Goal: Information Seeking & Learning: Learn about a topic

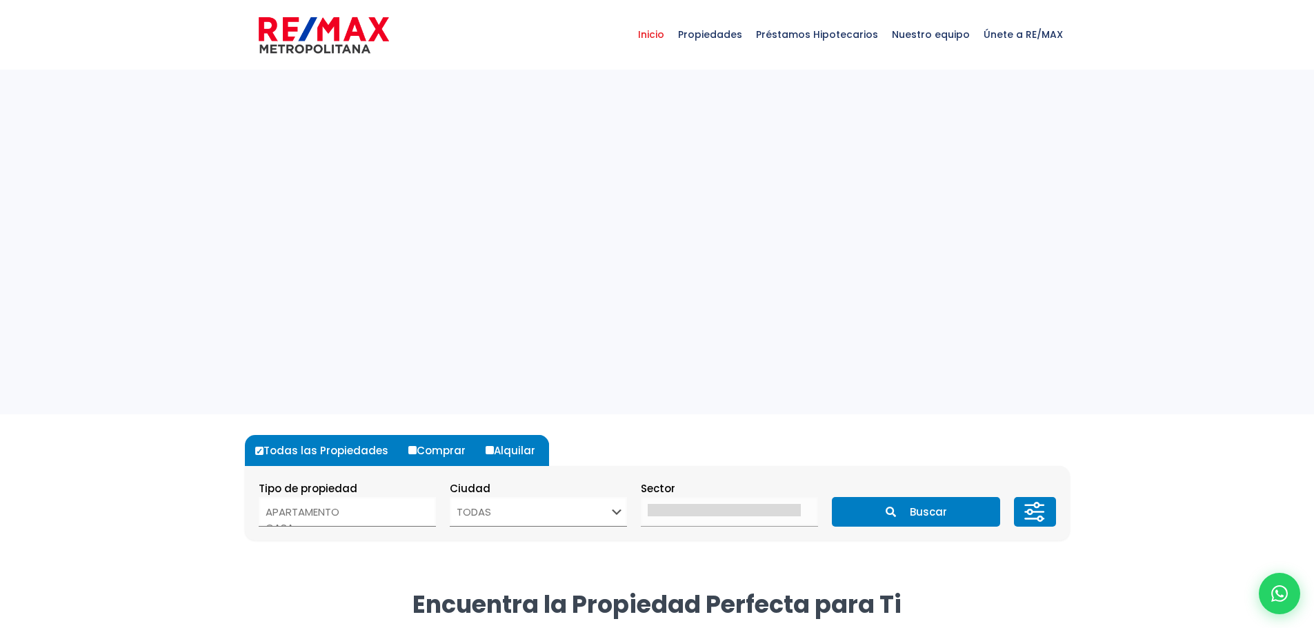
select select
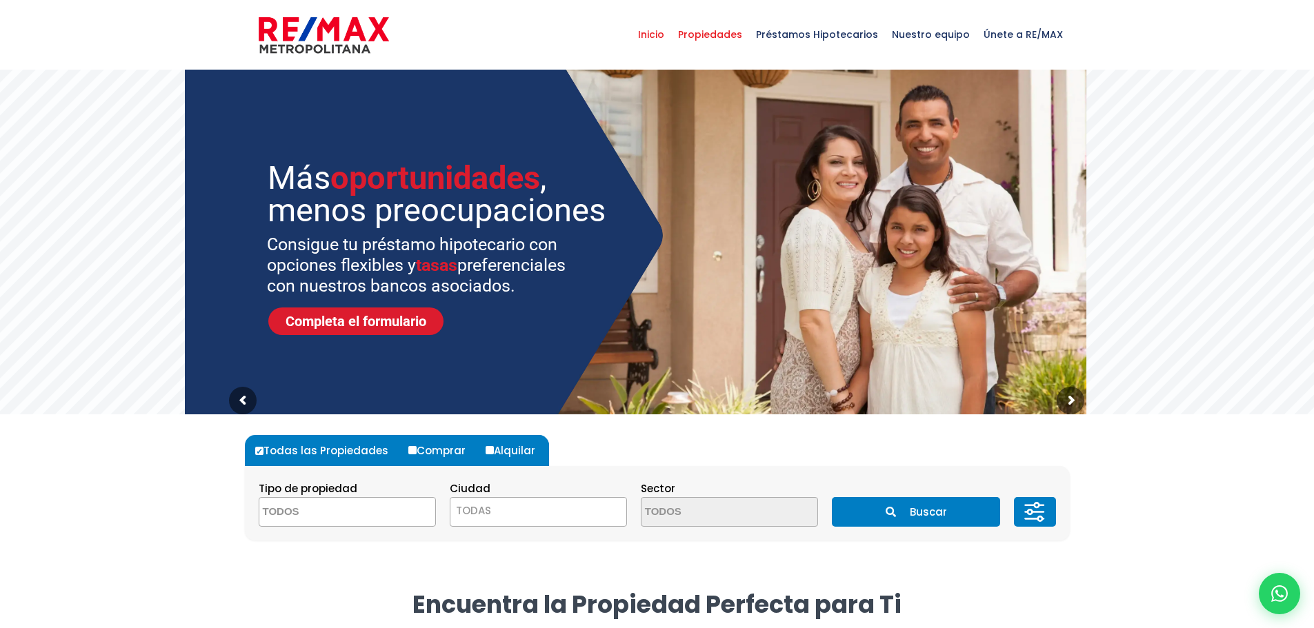
click at [734, 32] on span "Propiedades" at bounding box center [710, 34] width 78 height 41
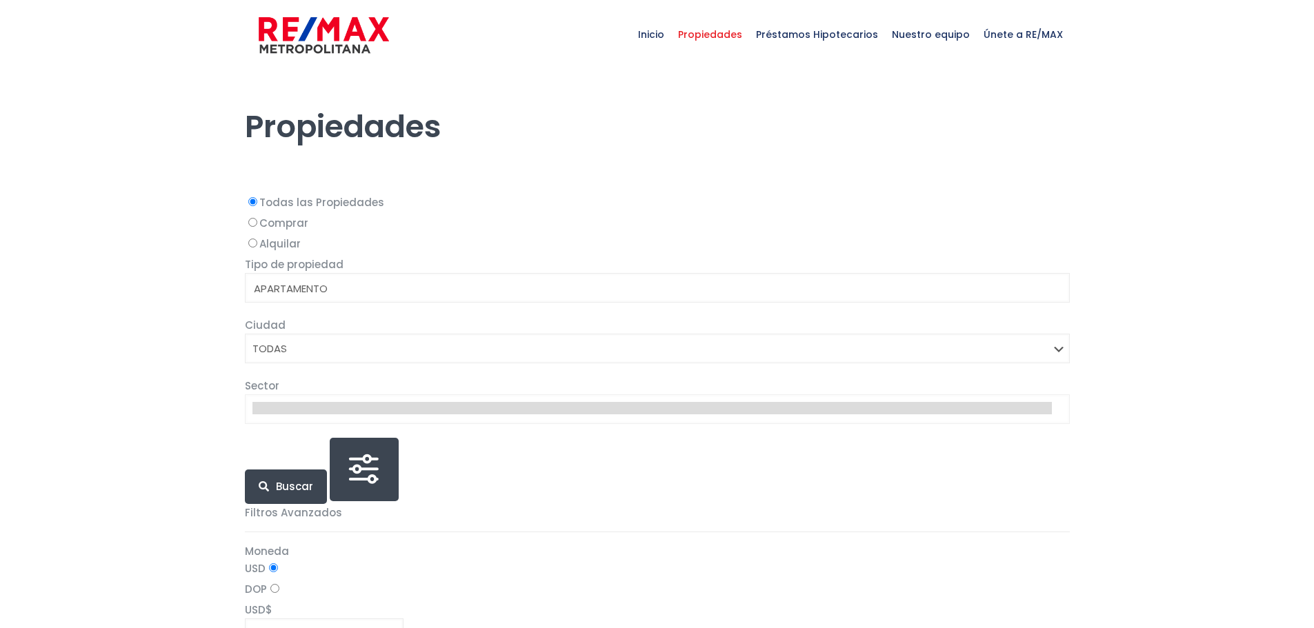
select select
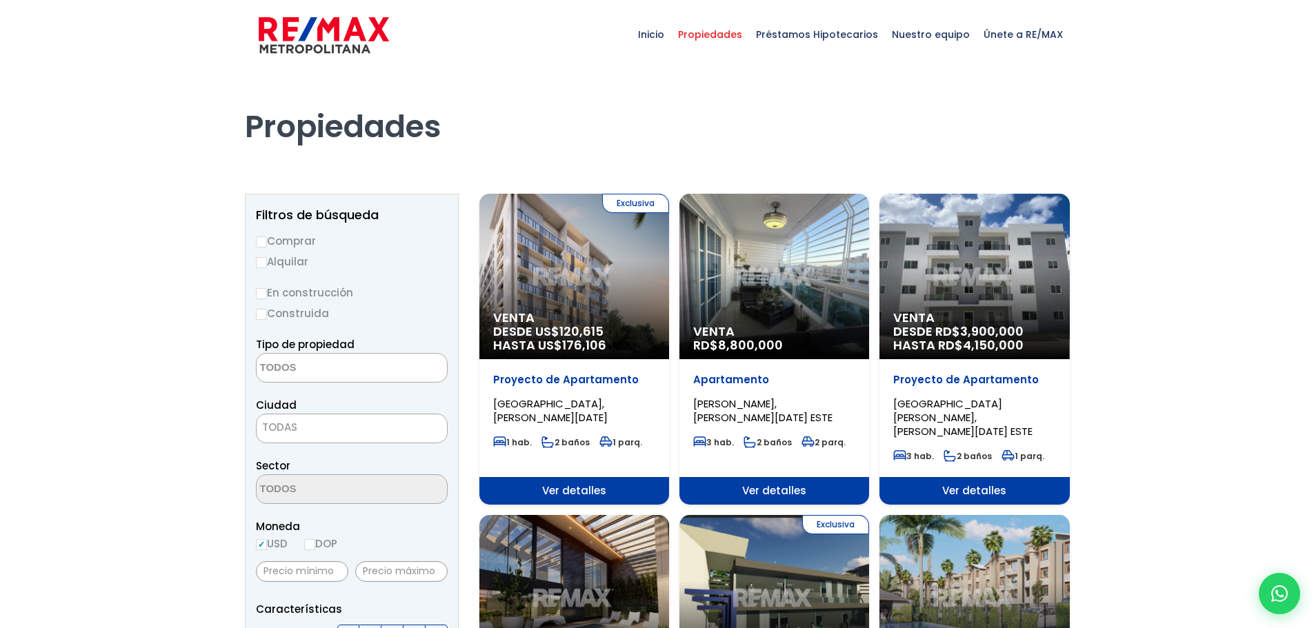
click at [261, 241] on input "Comprar" at bounding box center [261, 242] width 11 height 11
radio input "true"
click at [400, 364] on span at bounding box center [352, 368] width 192 height 30
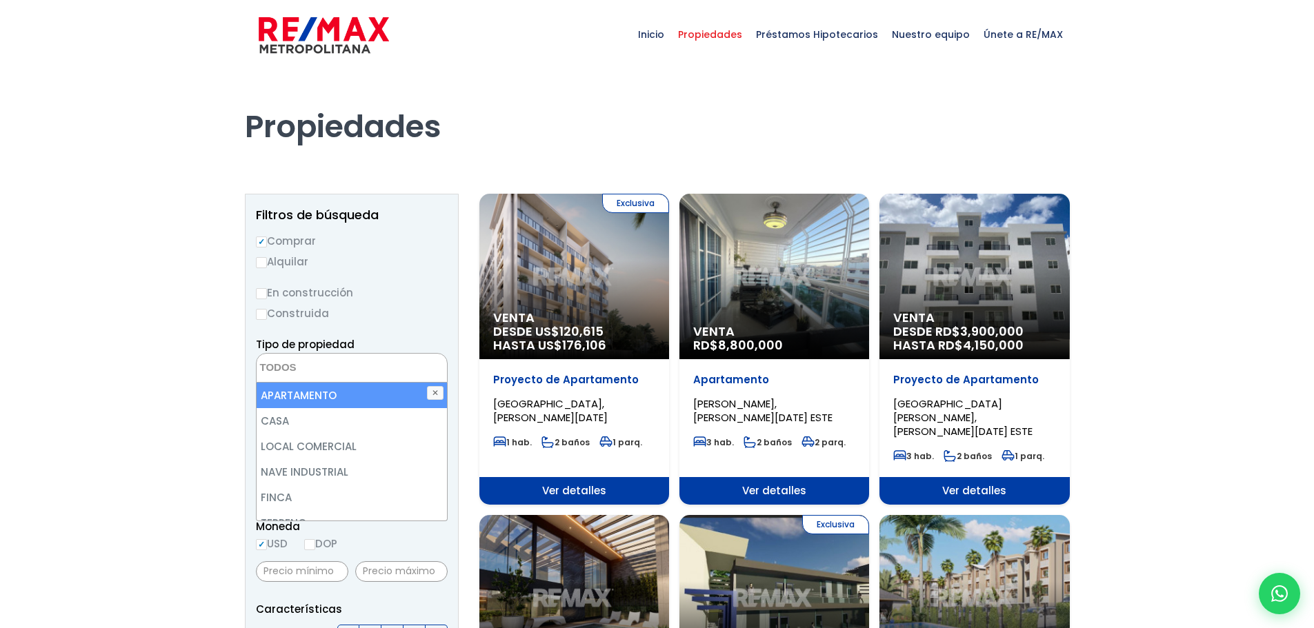
click at [312, 394] on li "APARTAMENTO" at bounding box center [352, 396] width 190 height 26
select select "apartment"
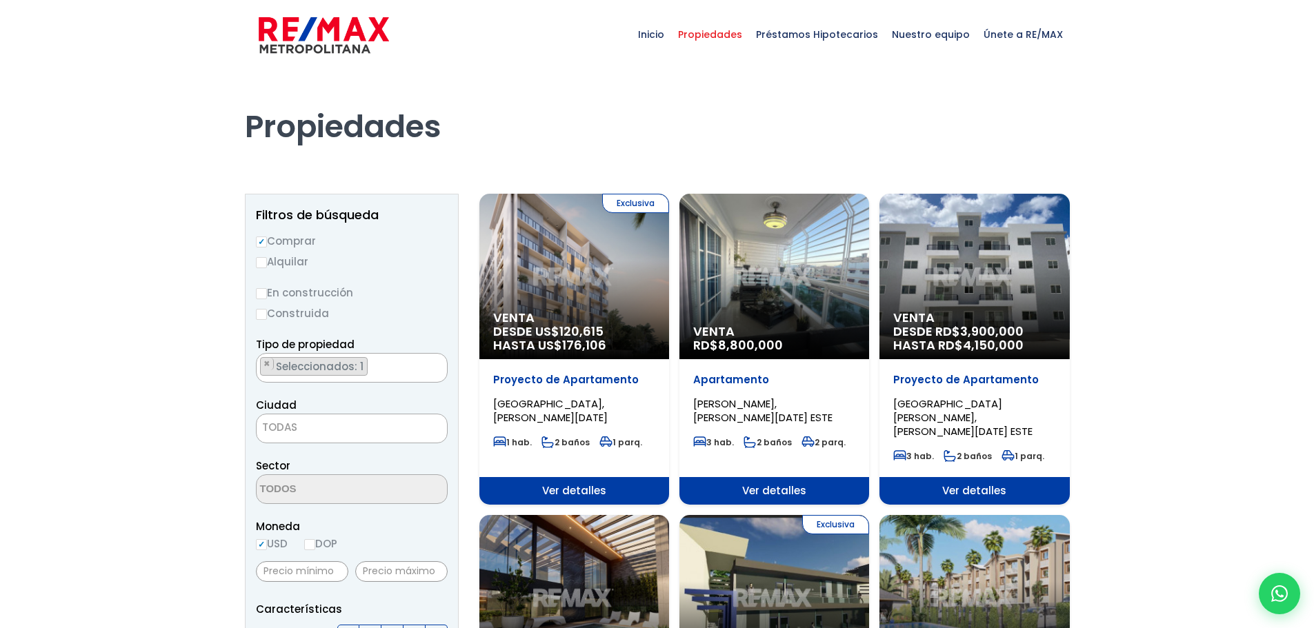
click at [383, 369] on ul "× Seleccionados: 1" at bounding box center [343, 369] width 173 height 30
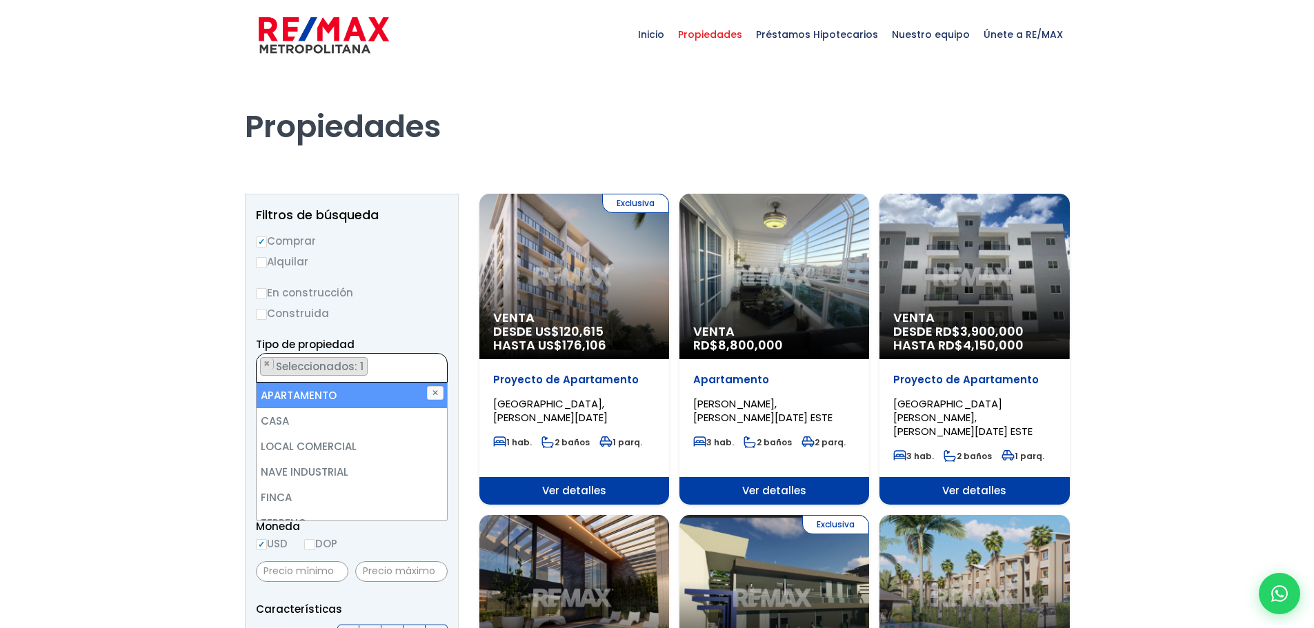
click at [317, 390] on li "APARTAMENTO" at bounding box center [352, 396] width 190 height 26
select select
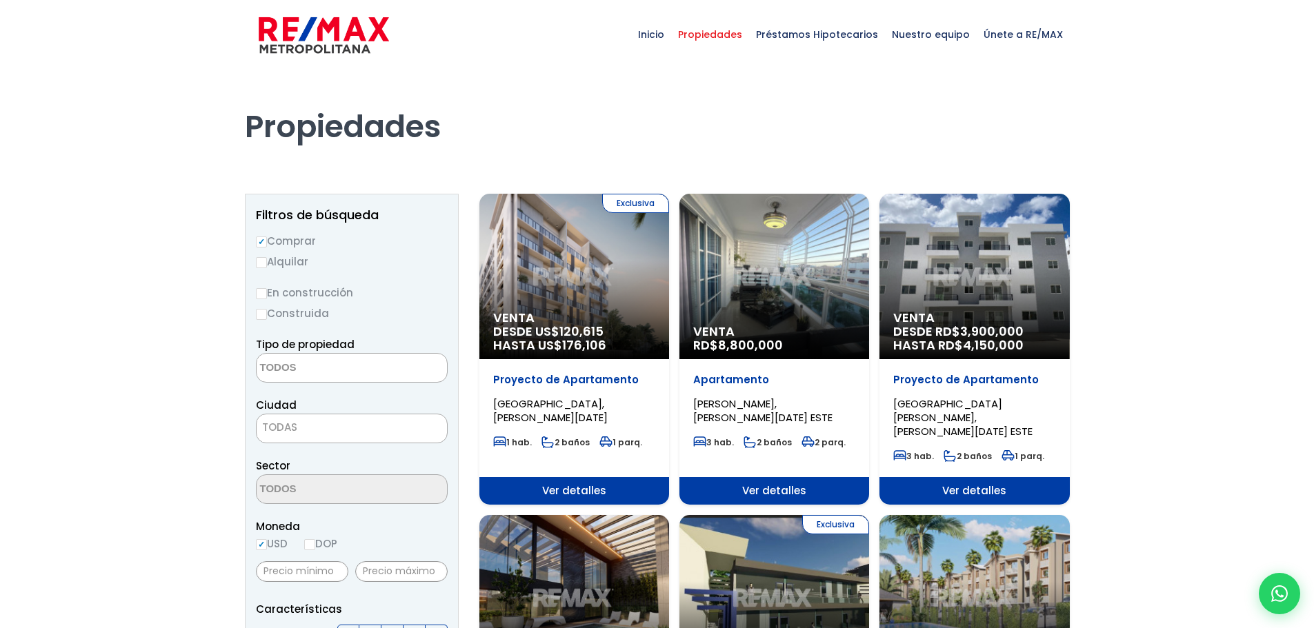
click at [318, 425] on span "TODAS" at bounding box center [352, 427] width 190 height 19
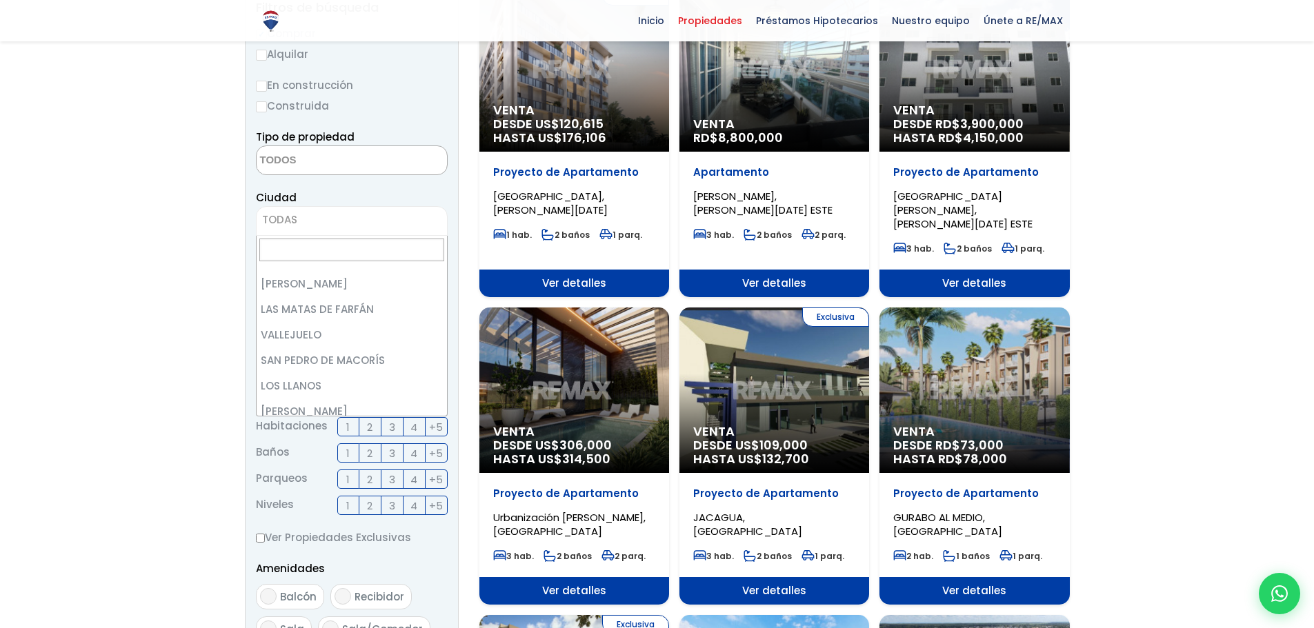
scroll to position [2874, 0]
select select "111"
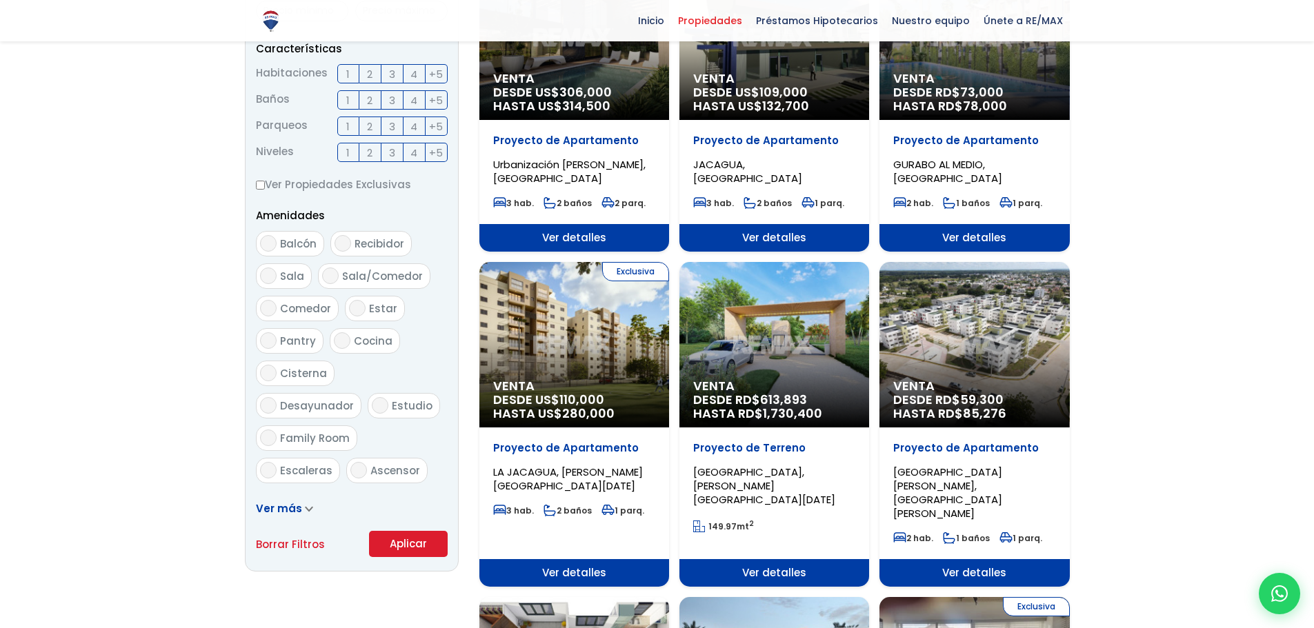
scroll to position [690, 0]
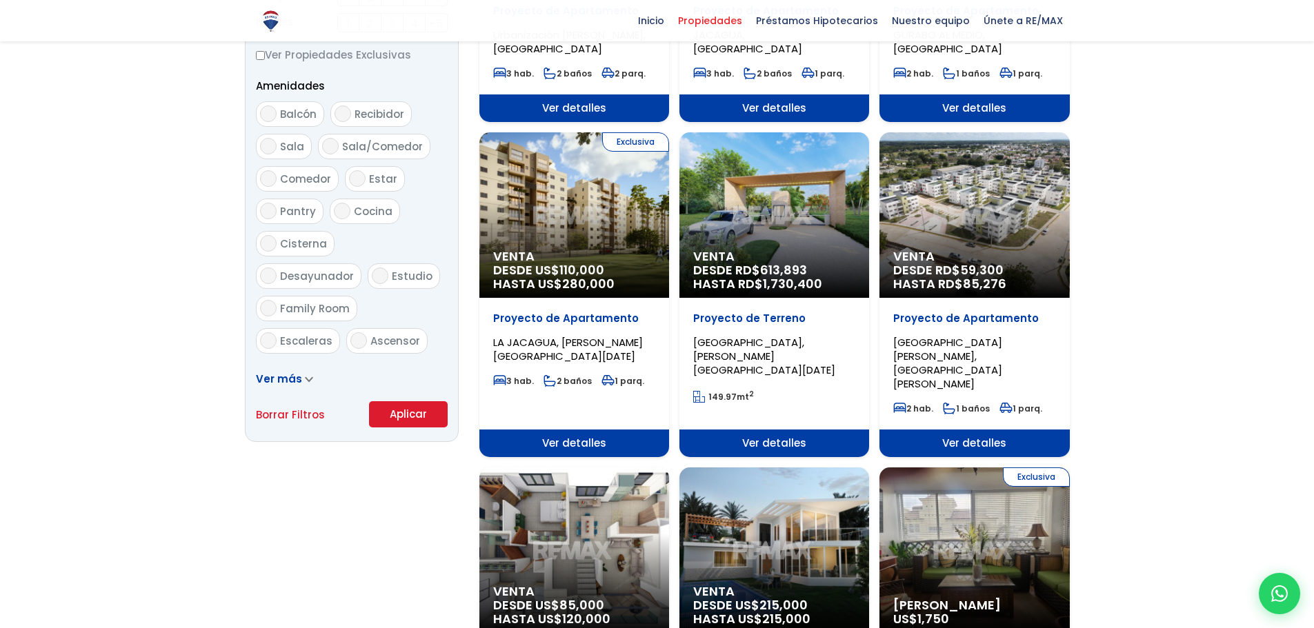
click at [416, 413] on button "Aplicar" at bounding box center [408, 414] width 79 height 26
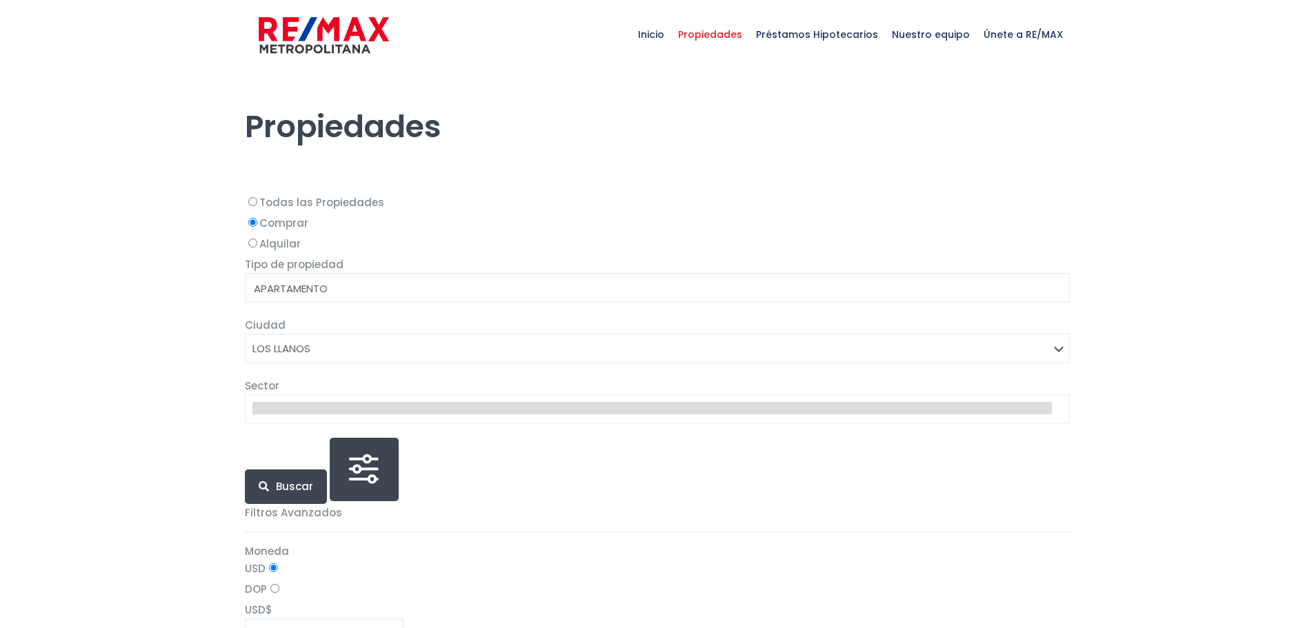
select select
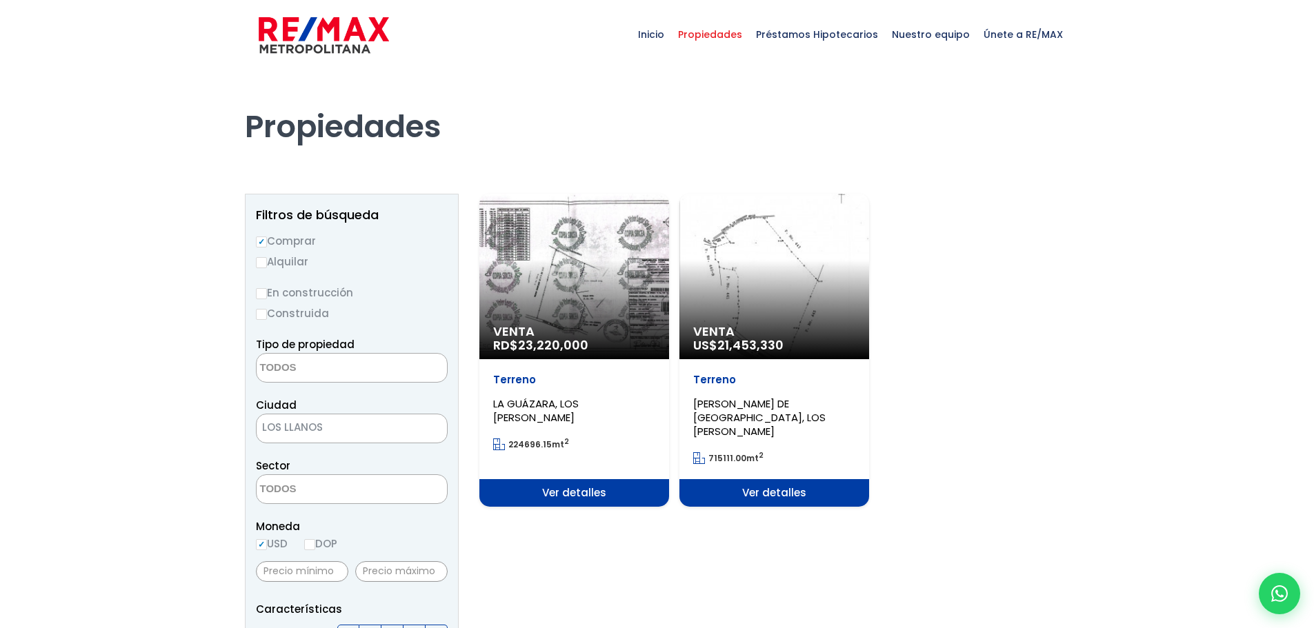
click at [320, 37] on img at bounding box center [324, 34] width 130 height 41
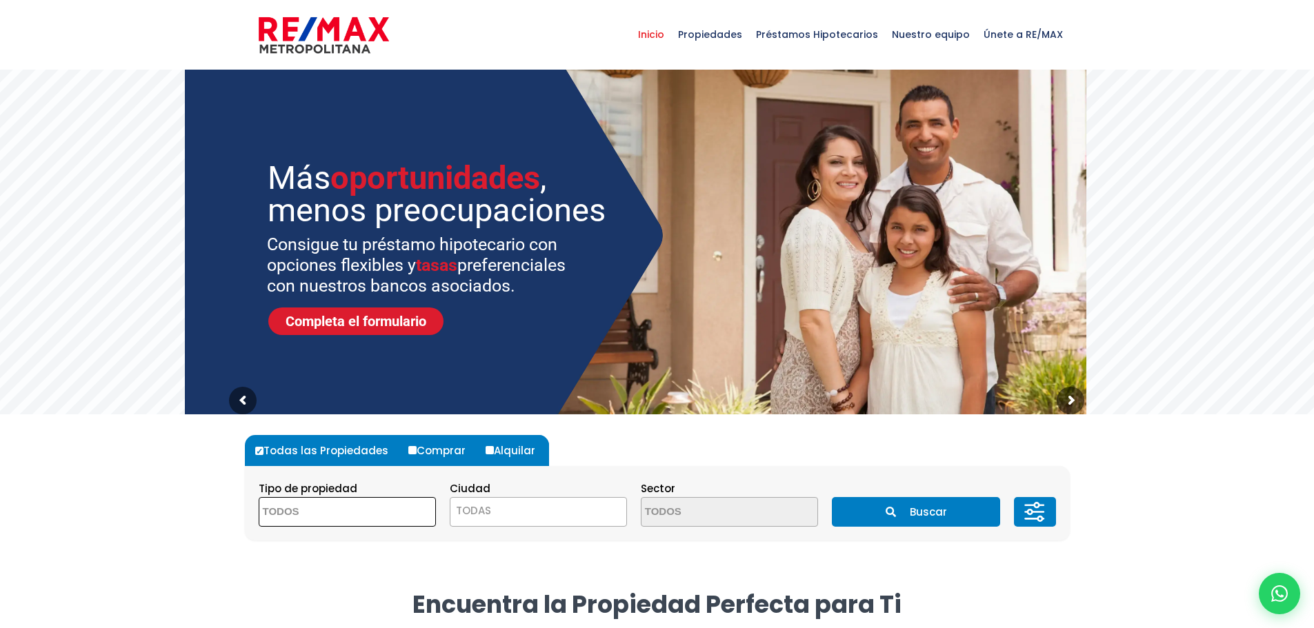
click at [410, 514] on span at bounding box center [347, 512] width 177 height 30
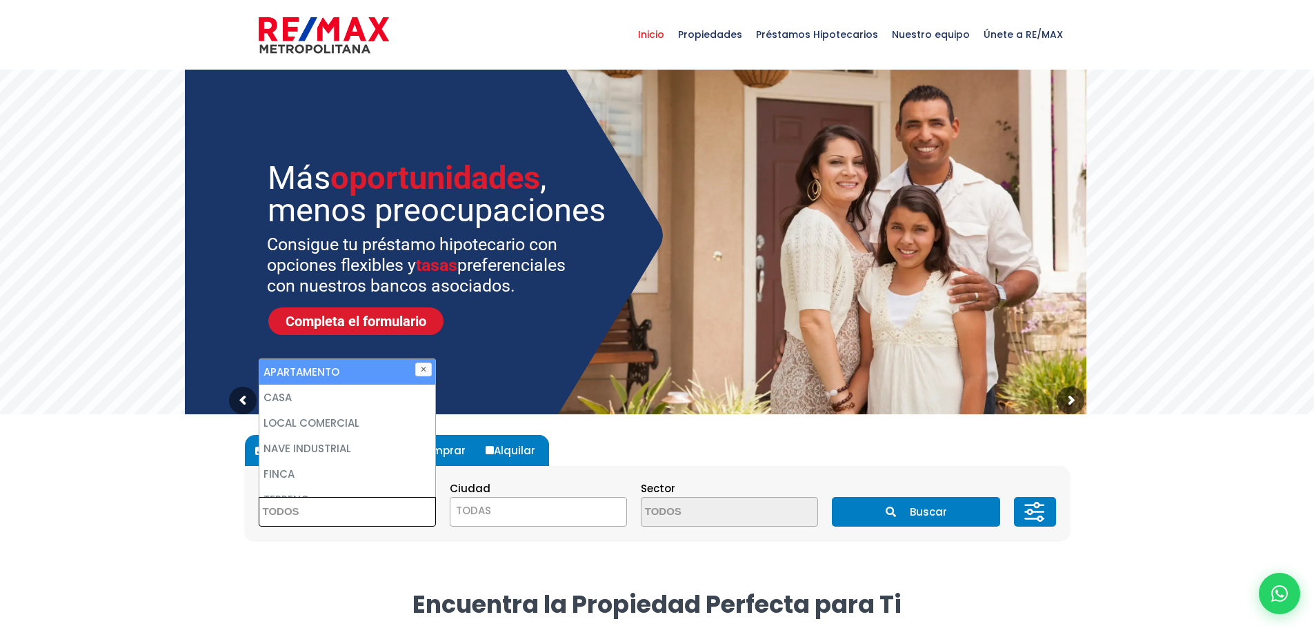
click at [312, 363] on li "APARTAMENTO" at bounding box center [347, 372] width 176 height 26
select select "apartment"
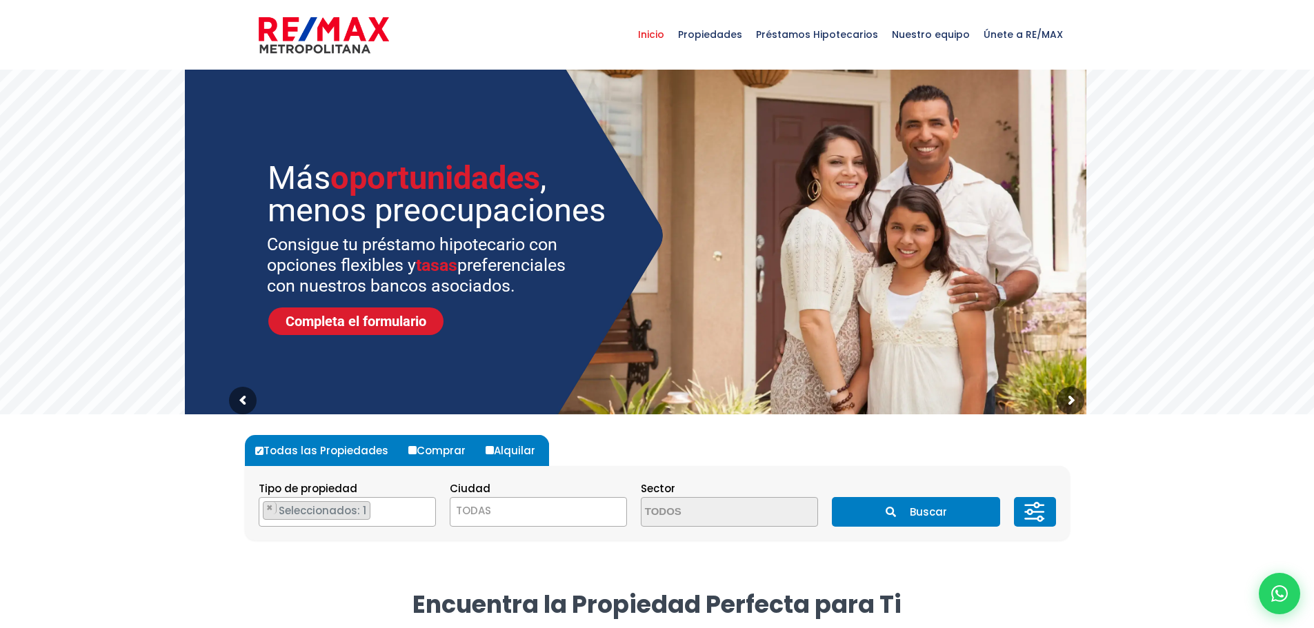
click at [298, 601] on h2 "Encuentra la Propiedad Perfecta para Ti" at bounding box center [657, 604] width 825 height 31
click at [612, 516] on span "TODAS" at bounding box center [538, 510] width 176 height 19
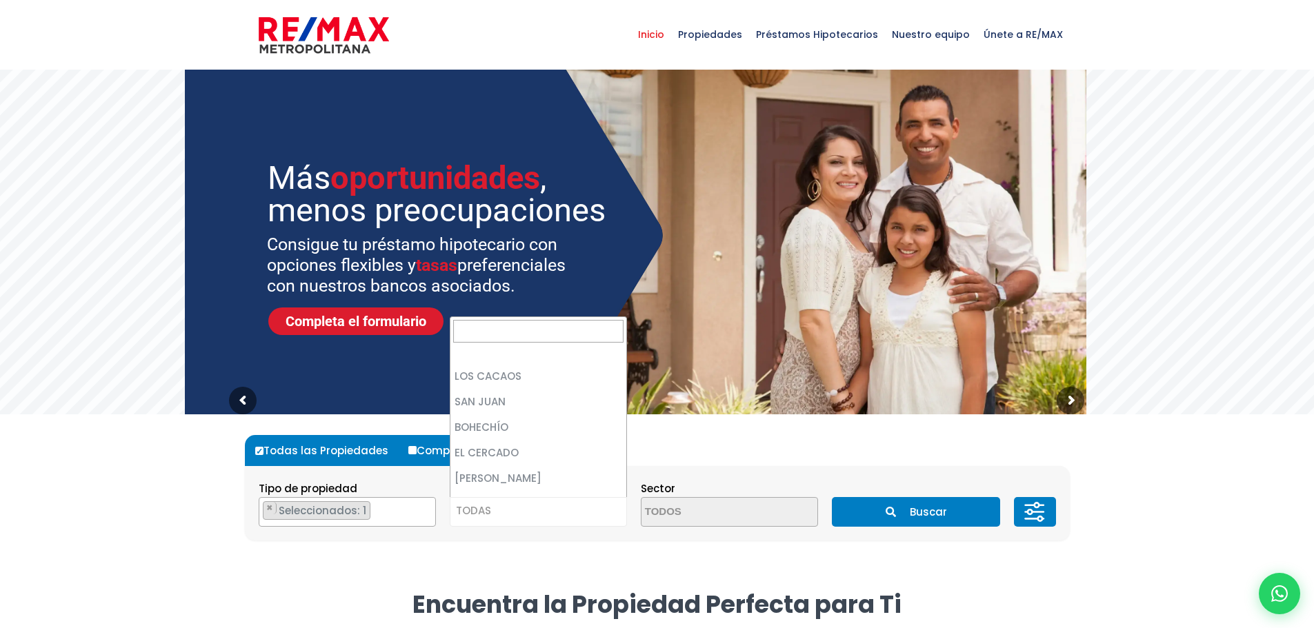
scroll to position [2899, 0]
select select "115"
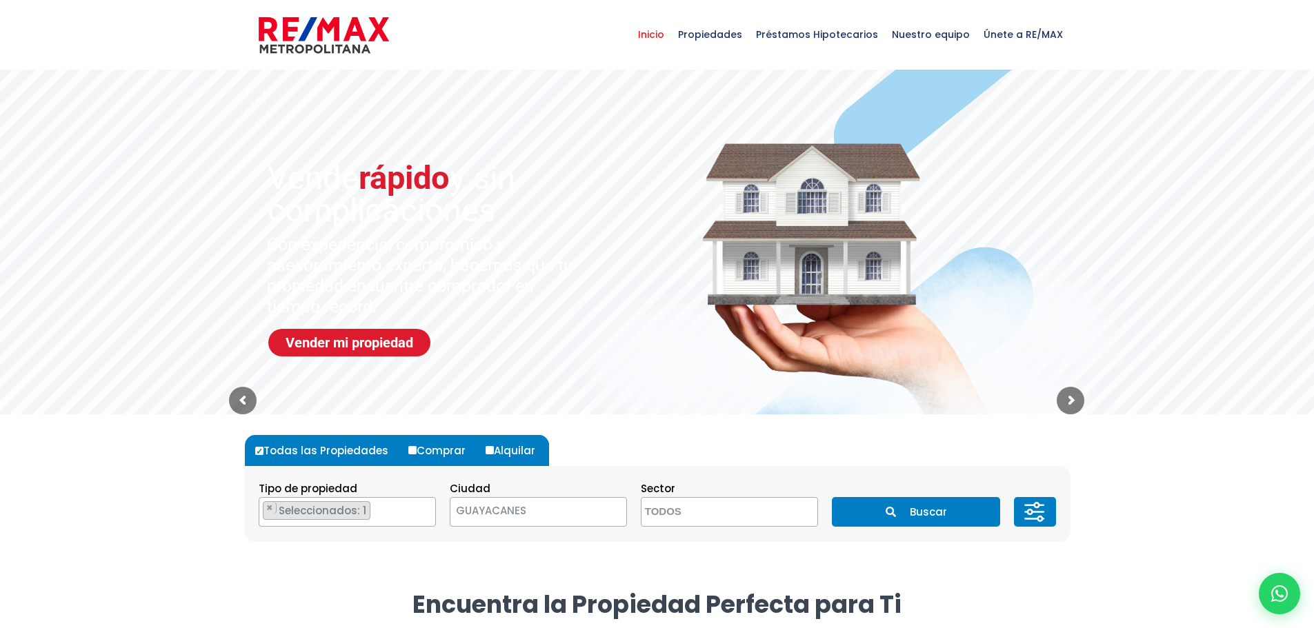
click at [935, 505] on button "Buscar" at bounding box center [916, 512] width 168 height 30
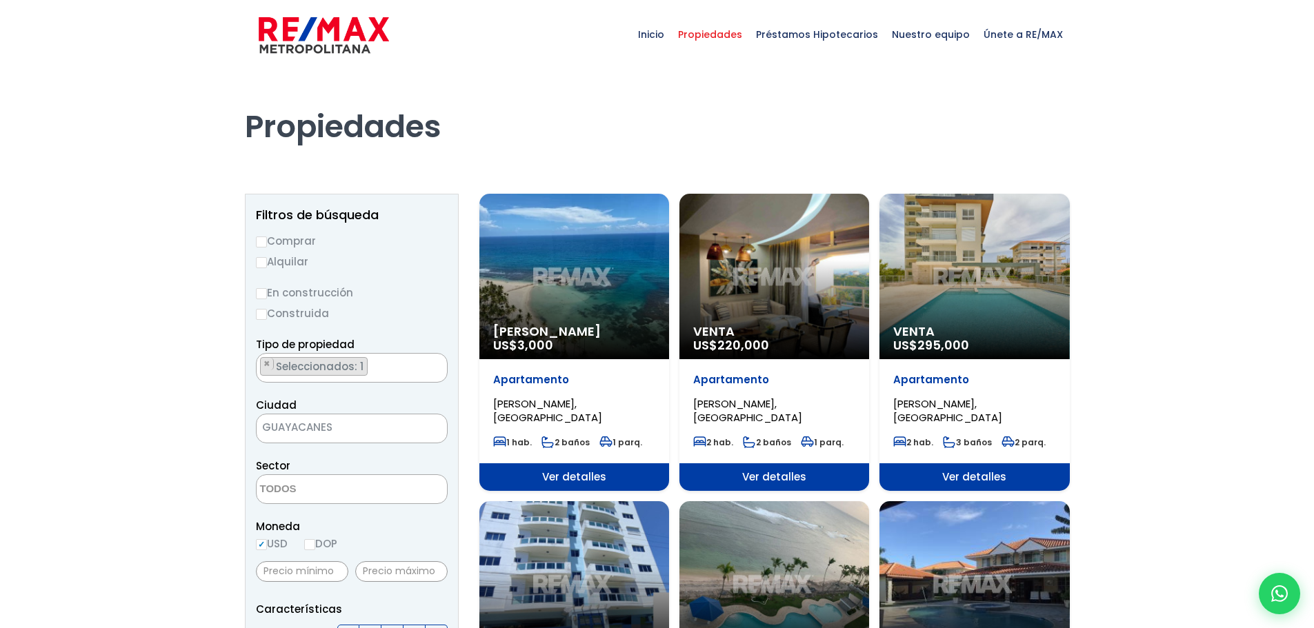
click at [262, 239] on input "Comprar" at bounding box center [261, 242] width 11 height 11
radio input "true"
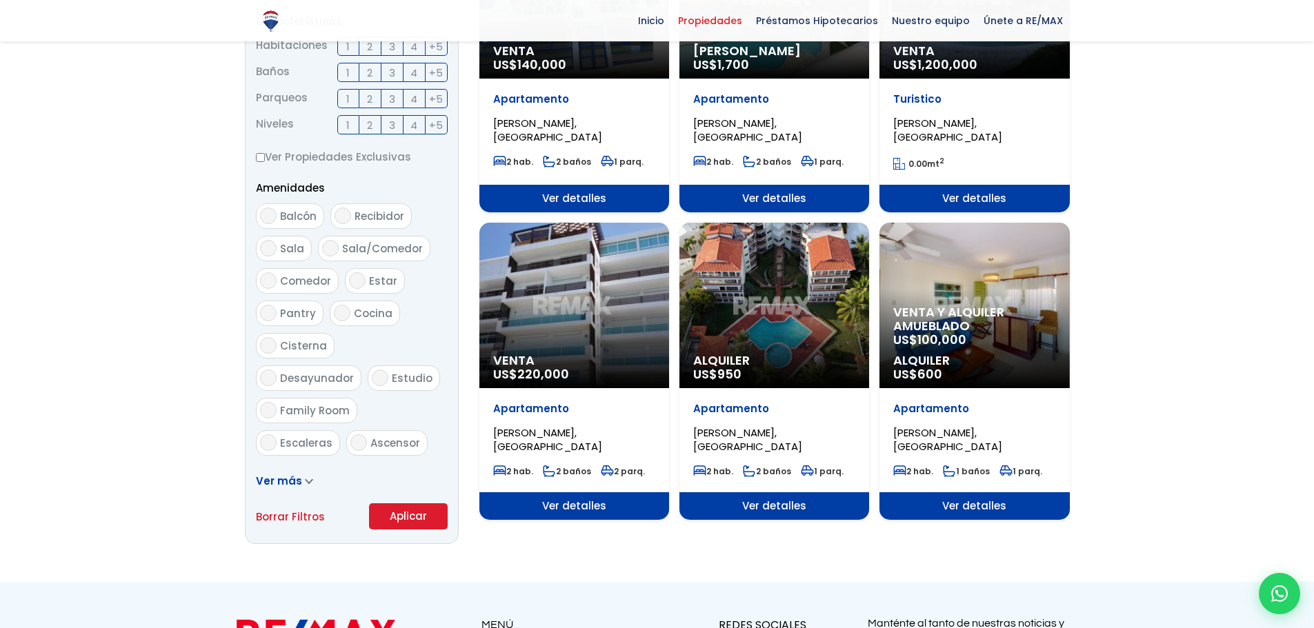
scroll to position [827, 0]
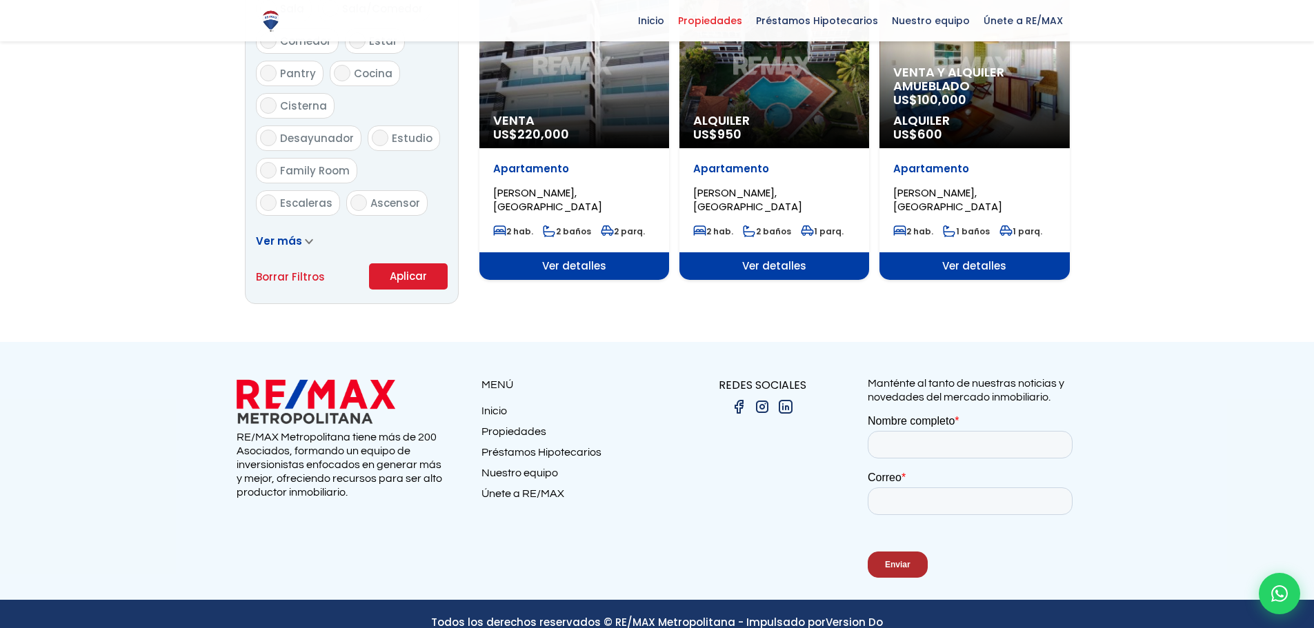
click at [414, 278] on button "Aplicar" at bounding box center [408, 276] width 79 height 26
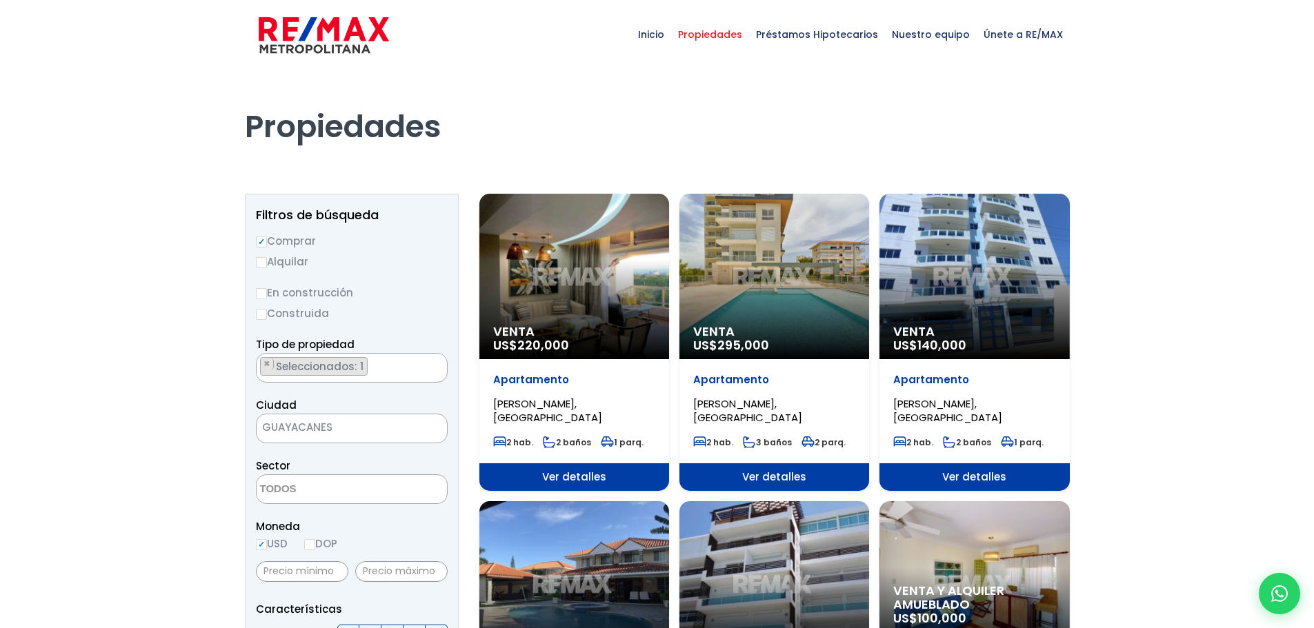
click at [614, 267] on div "Venta US$ 220,000" at bounding box center [574, 276] width 190 height 165
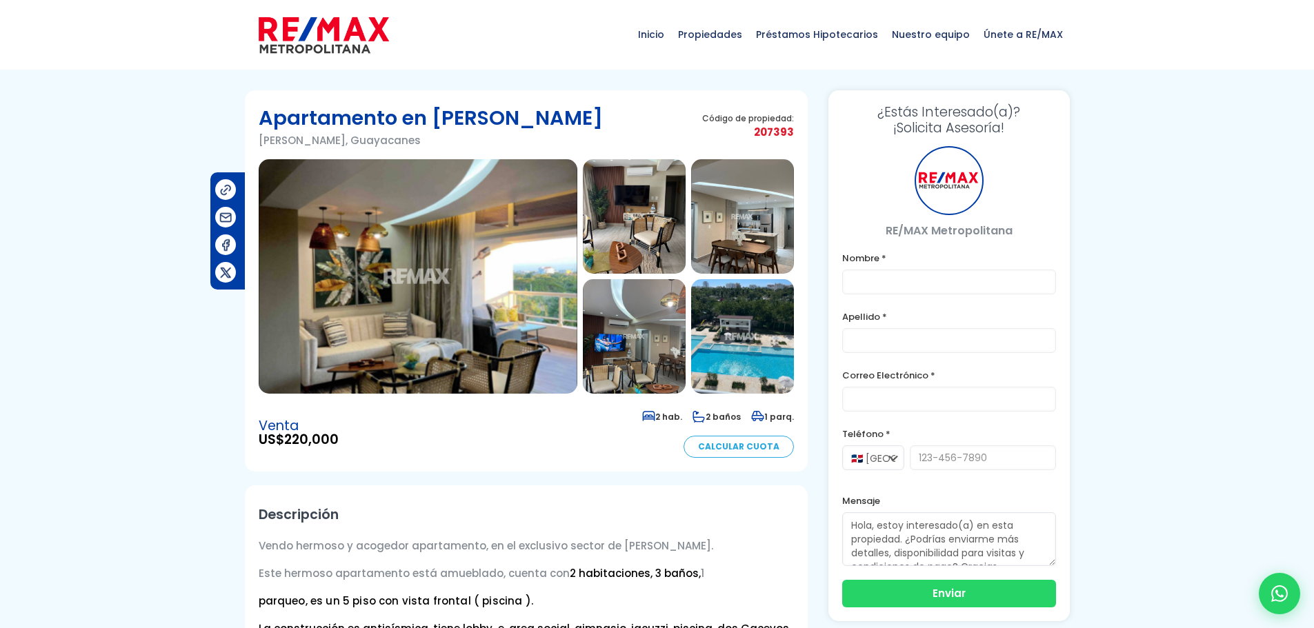
click at [503, 288] on img at bounding box center [418, 276] width 319 height 234
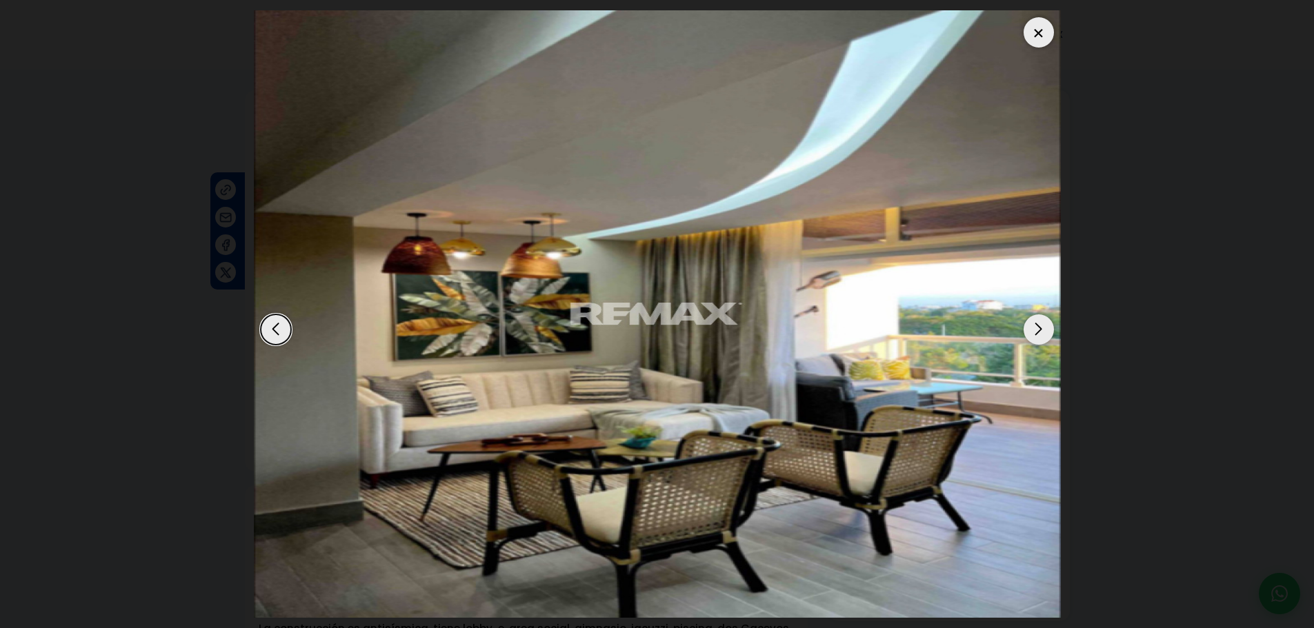
click at [1044, 326] on div "Next slide" at bounding box center [1038, 329] width 30 height 30
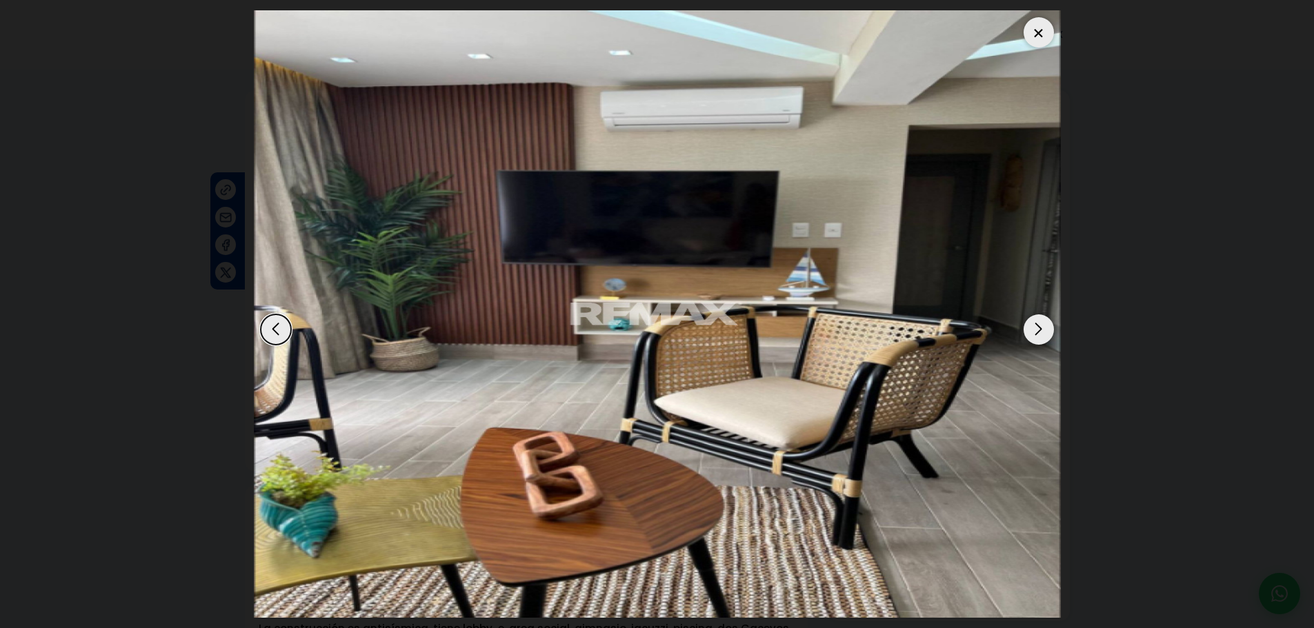
click at [1044, 326] on div "Next slide" at bounding box center [1038, 329] width 30 height 30
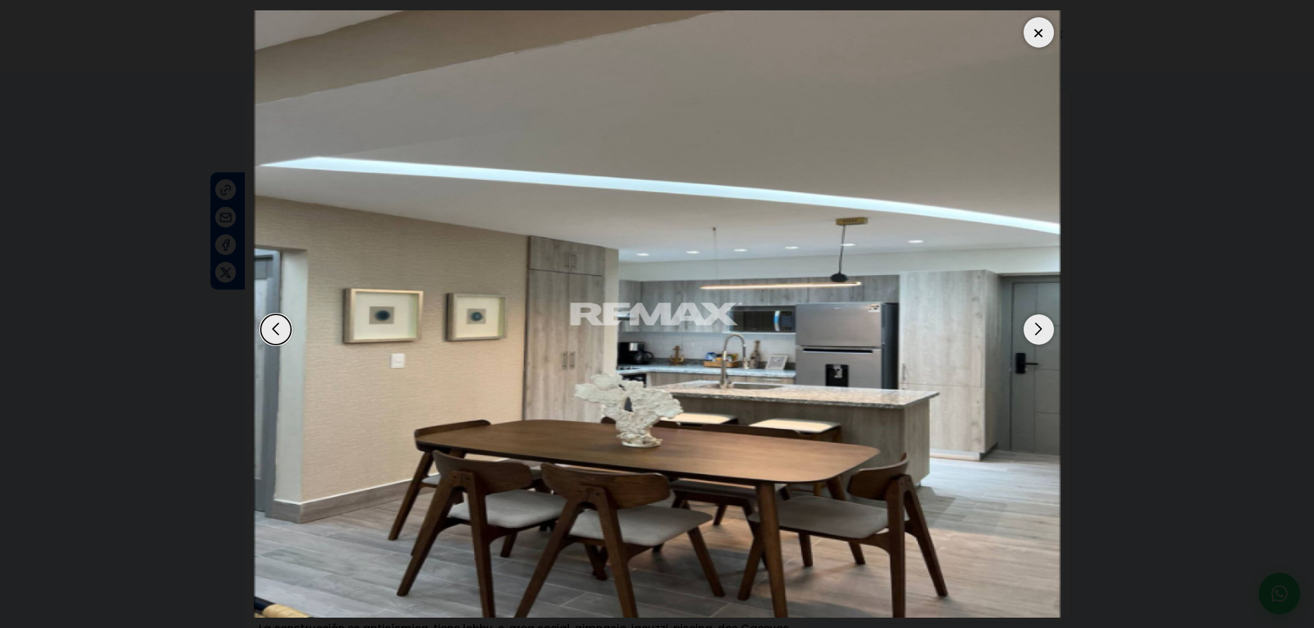
click at [1044, 326] on div "Next slide" at bounding box center [1038, 329] width 30 height 30
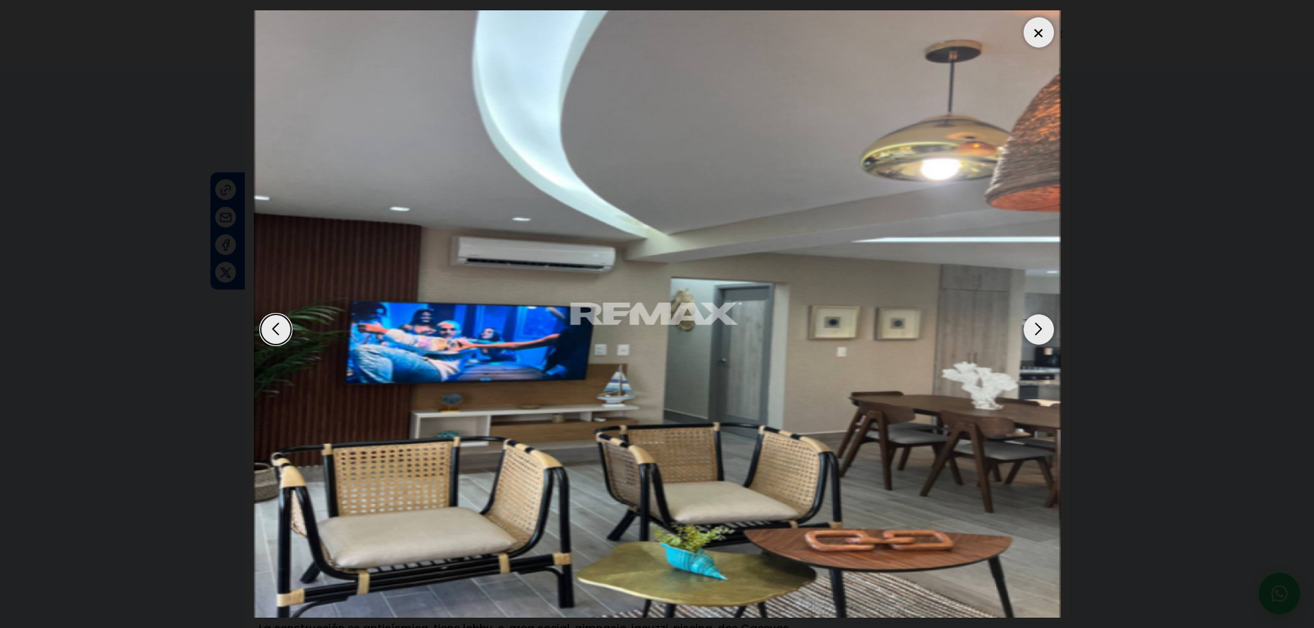
click at [1044, 326] on div "Next slide" at bounding box center [1038, 329] width 30 height 30
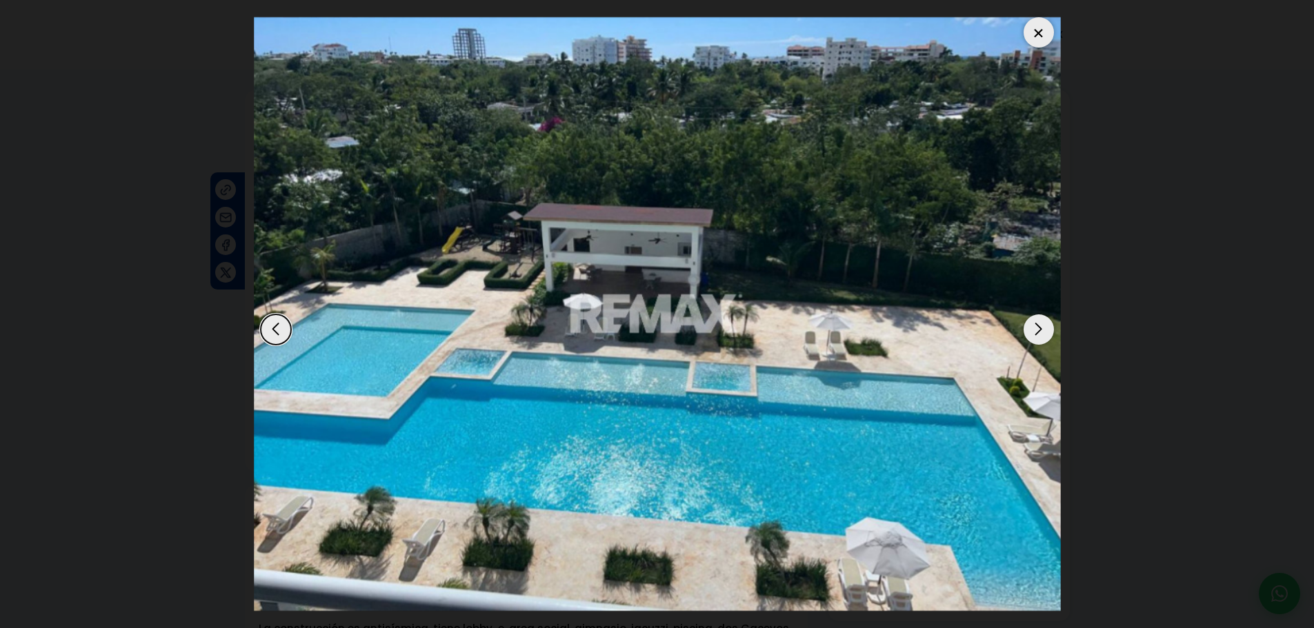
click at [1044, 326] on div "Next slide" at bounding box center [1038, 329] width 30 height 30
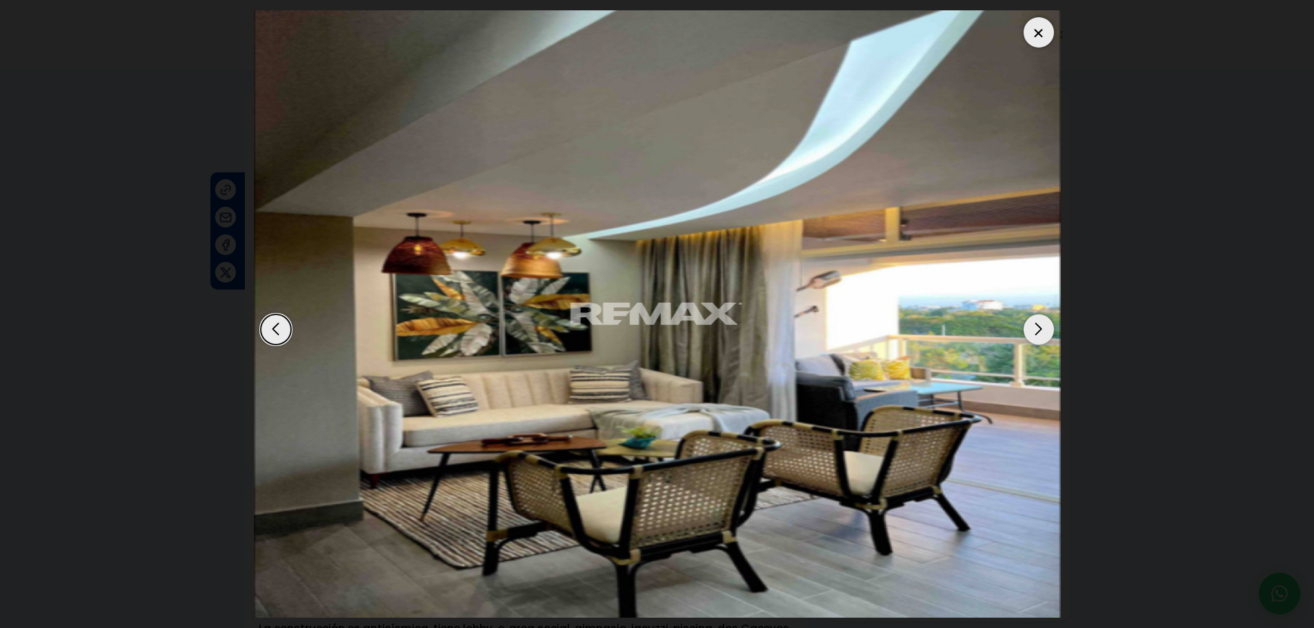
click at [1044, 326] on div "Next slide" at bounding box center [1038, 329] width 30 height 30
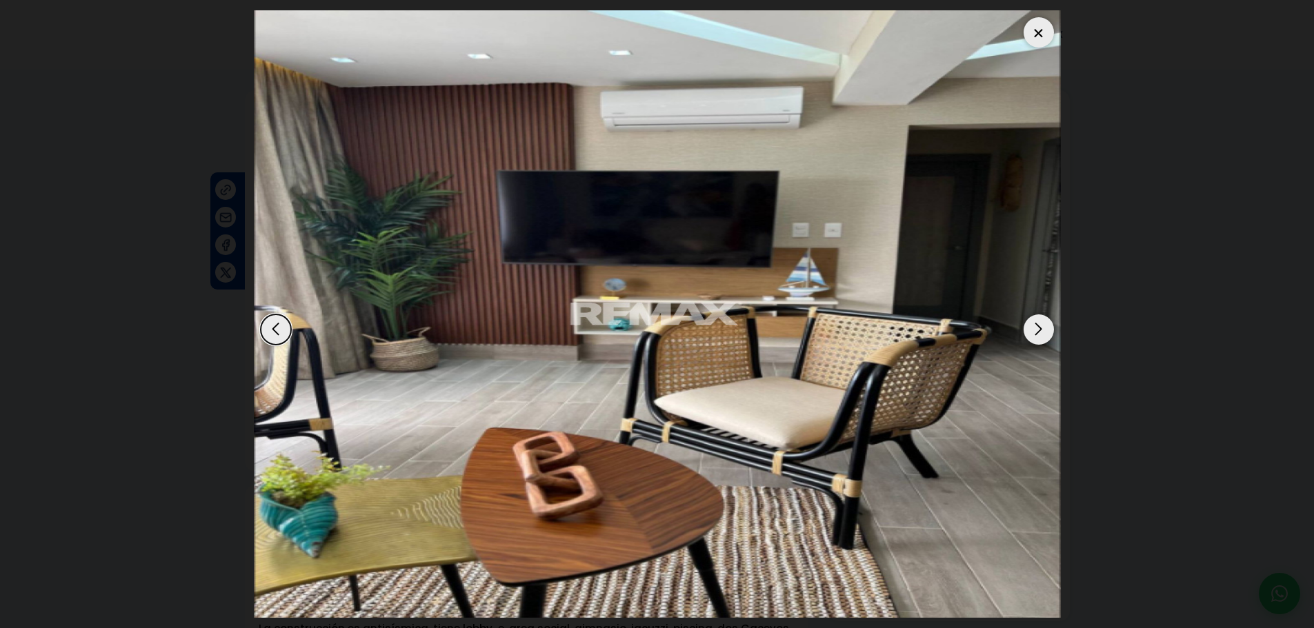
click at [1038, 39] on div at bounding box center [1038, 32] width 30 height 30
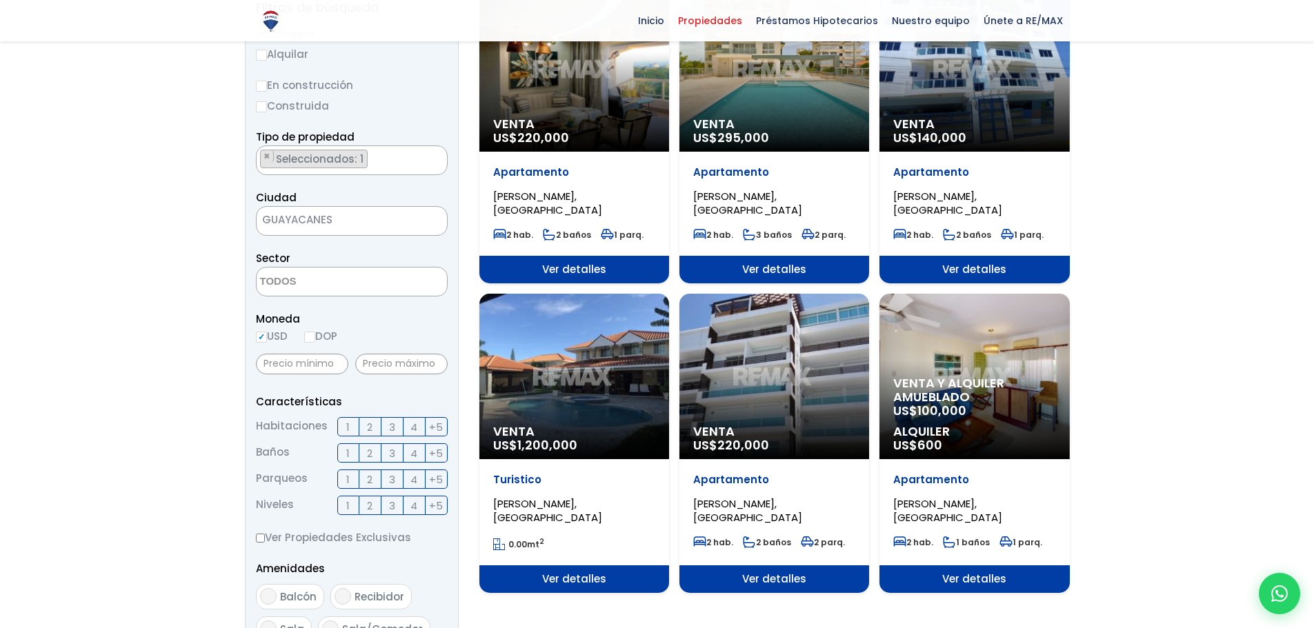
scroll to position [276, 0]
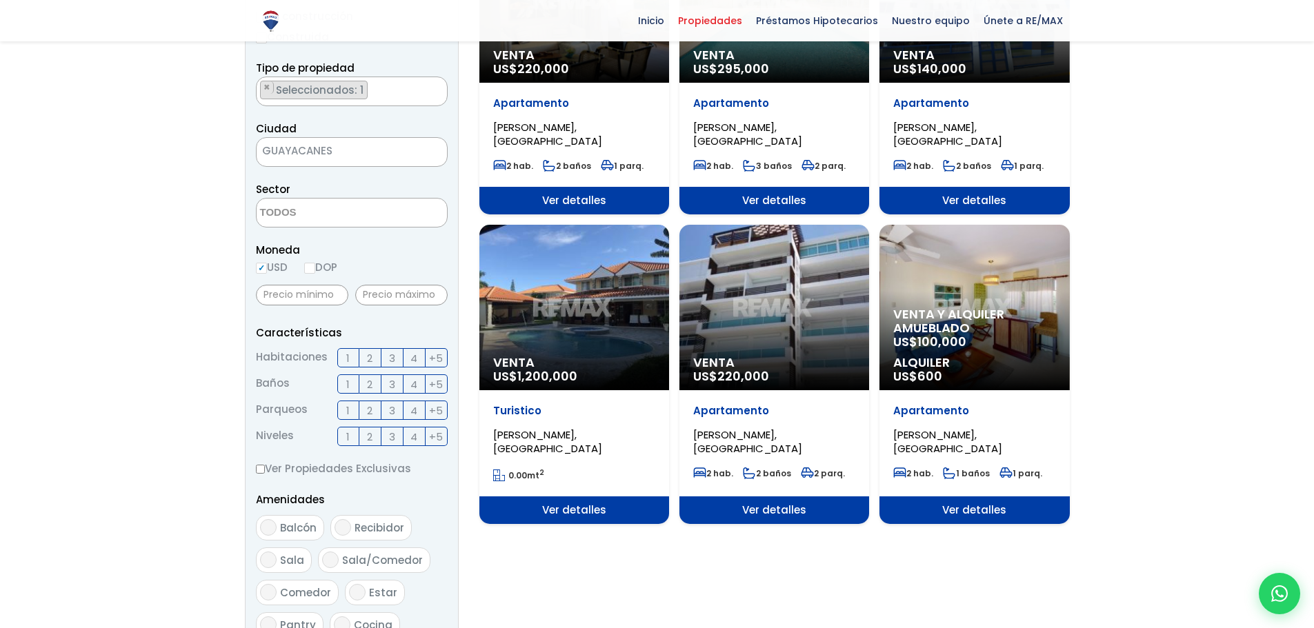
click at [618, 318] on div "Venta US$ 1,200,000" at bounding box center [574, 307] width 190 height 165
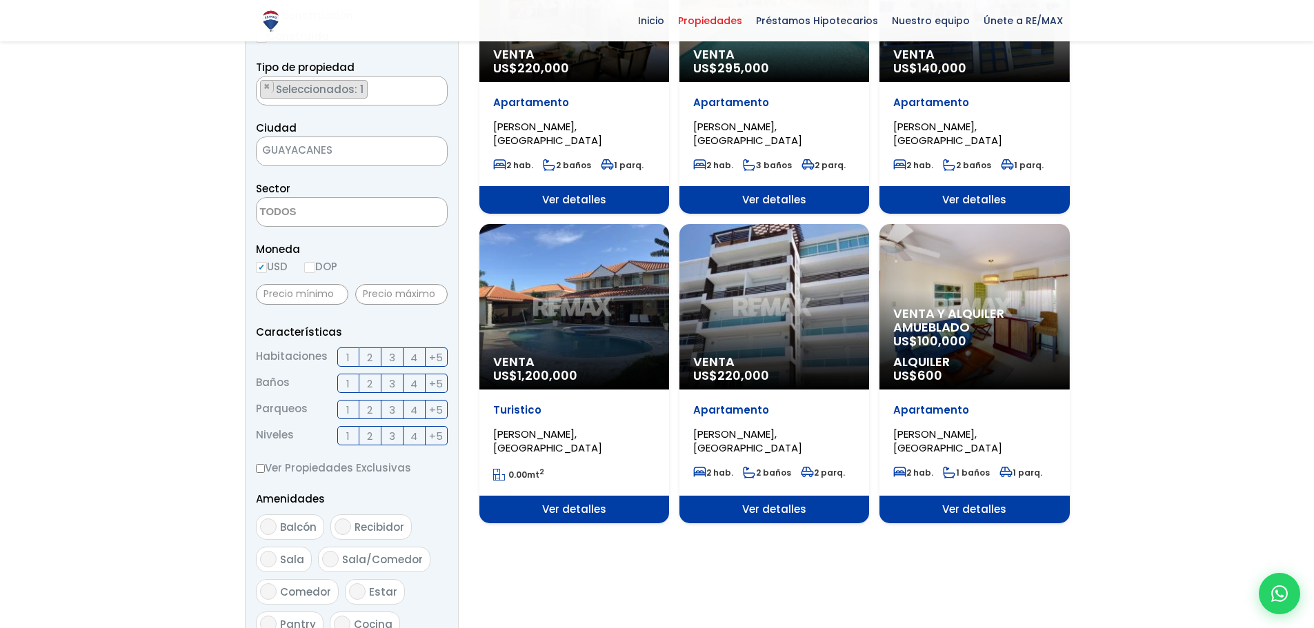
scroll to position [276, 0]
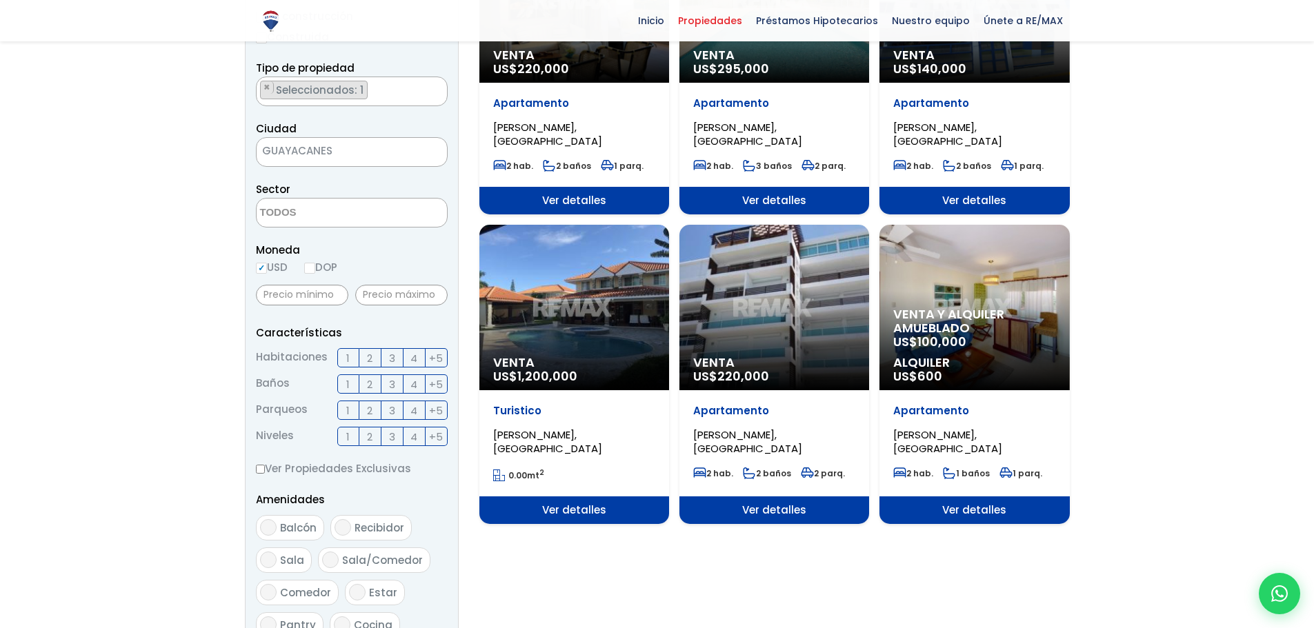
click at [802, 290] on div "Venta US$ 220,000" at bounding box center [774, 307] width 190 height 165
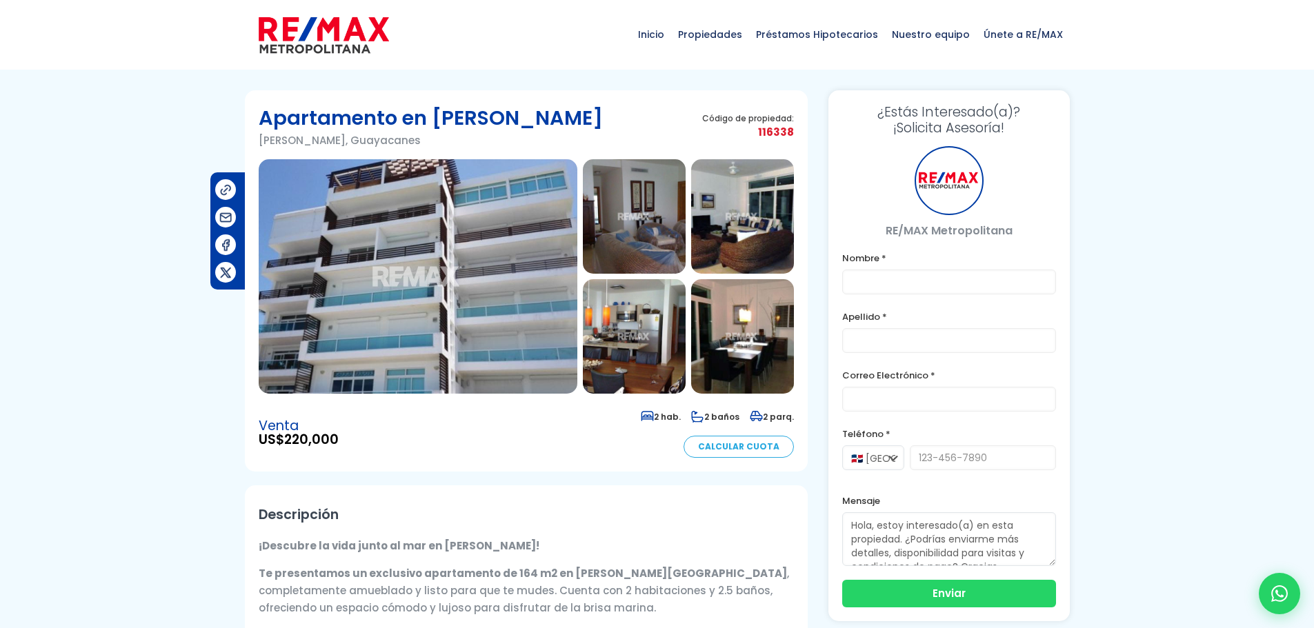
click at [413, 272] on img at bounding box center [418, 276] width 319 height 234
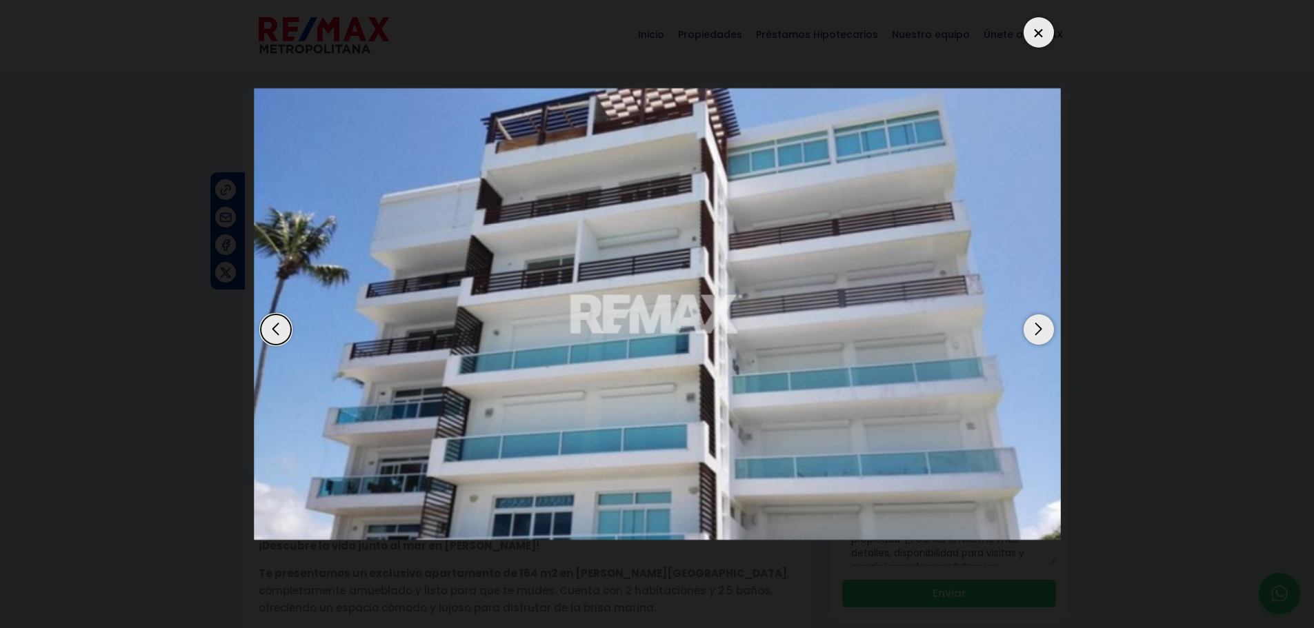
click at [1043, 324] on div "Next slide" at bounding box center [1038, 329] width 30 height 30
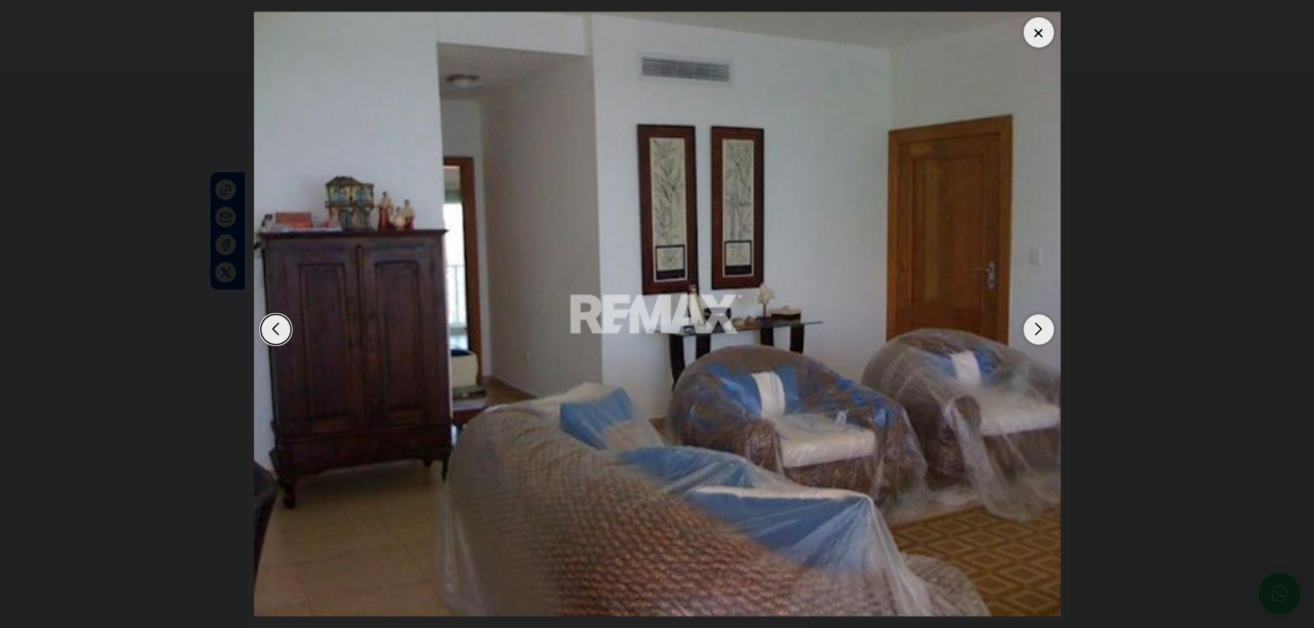
click at [1043, 324] on div "Next slide" at bounding box center [1038, 329] width 30 height 30
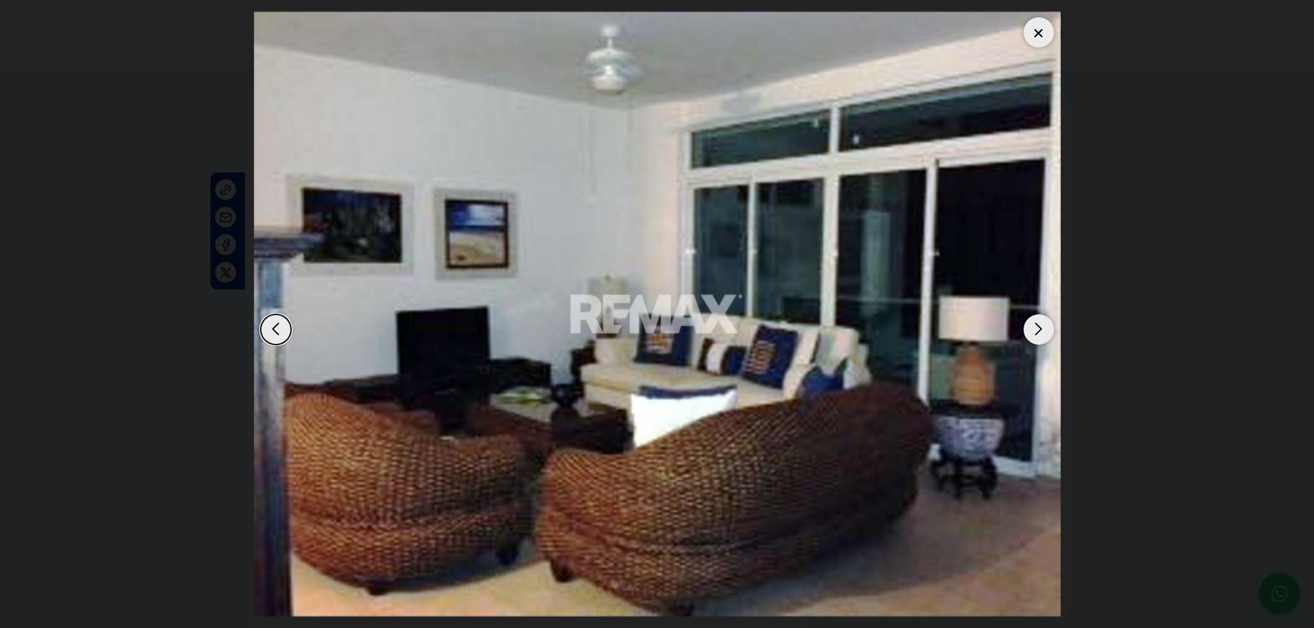
click at [1043, 324] on div "Next slide" at bounding box center [1038, 329] width 30 height 30
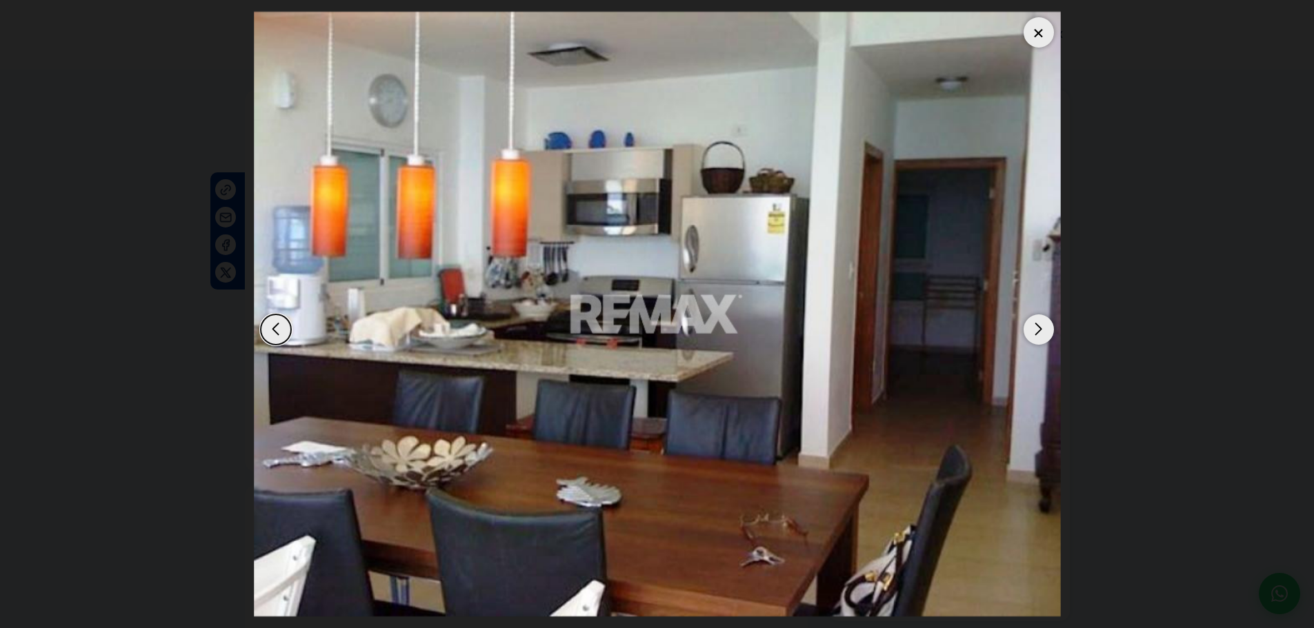
click at [1043, 324] on div "Next slide" at bounding box center [1038, 329] width 30 height 30
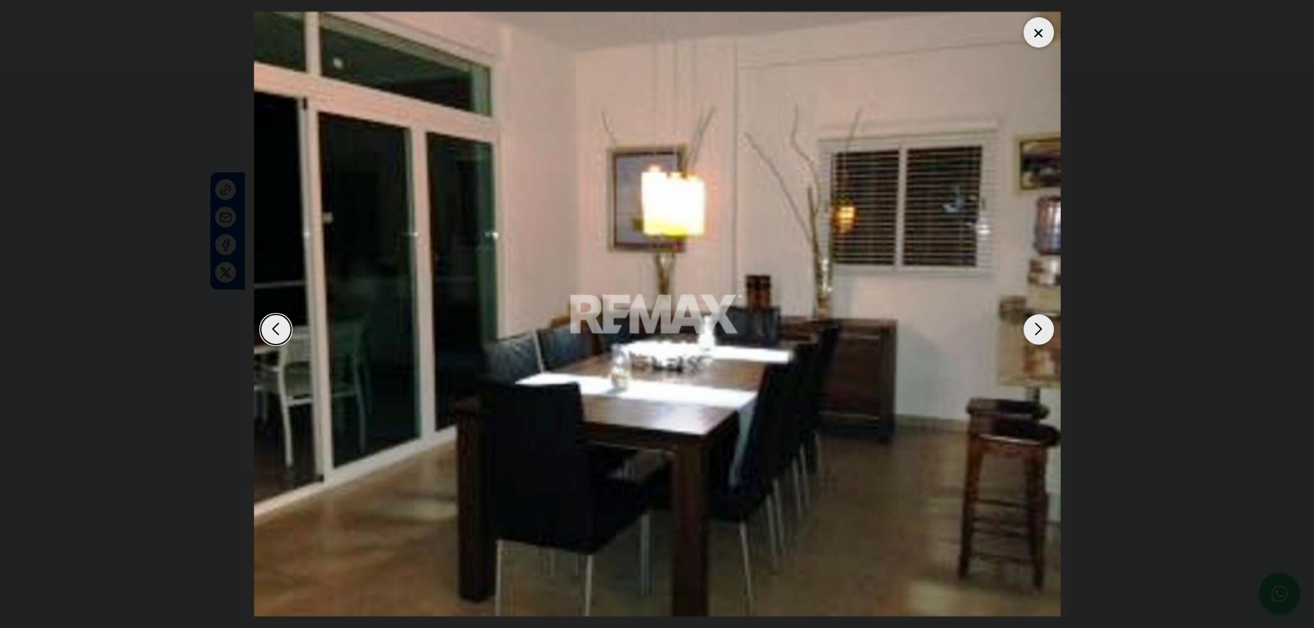
click at [1043, 324] on div "Next slide" at bounding box center [1038, 329] width 30 height 30
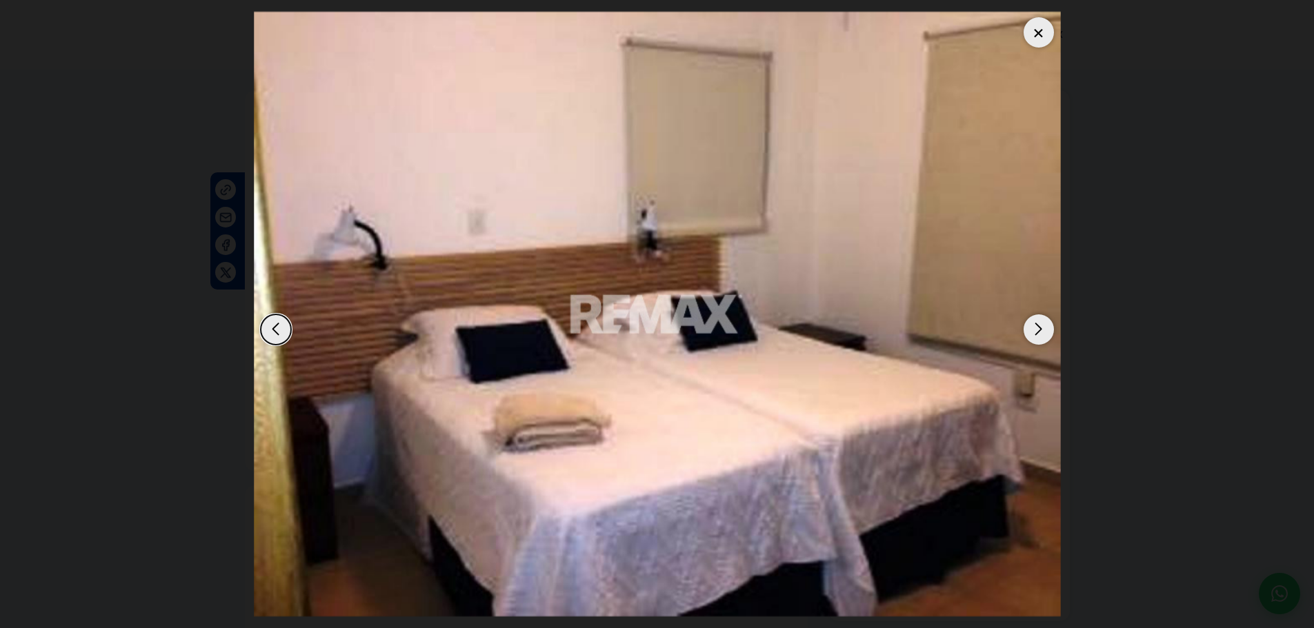
click at [1043, 324] on div "Next slide" at bounding box center [1038, 329] width 30 height 30
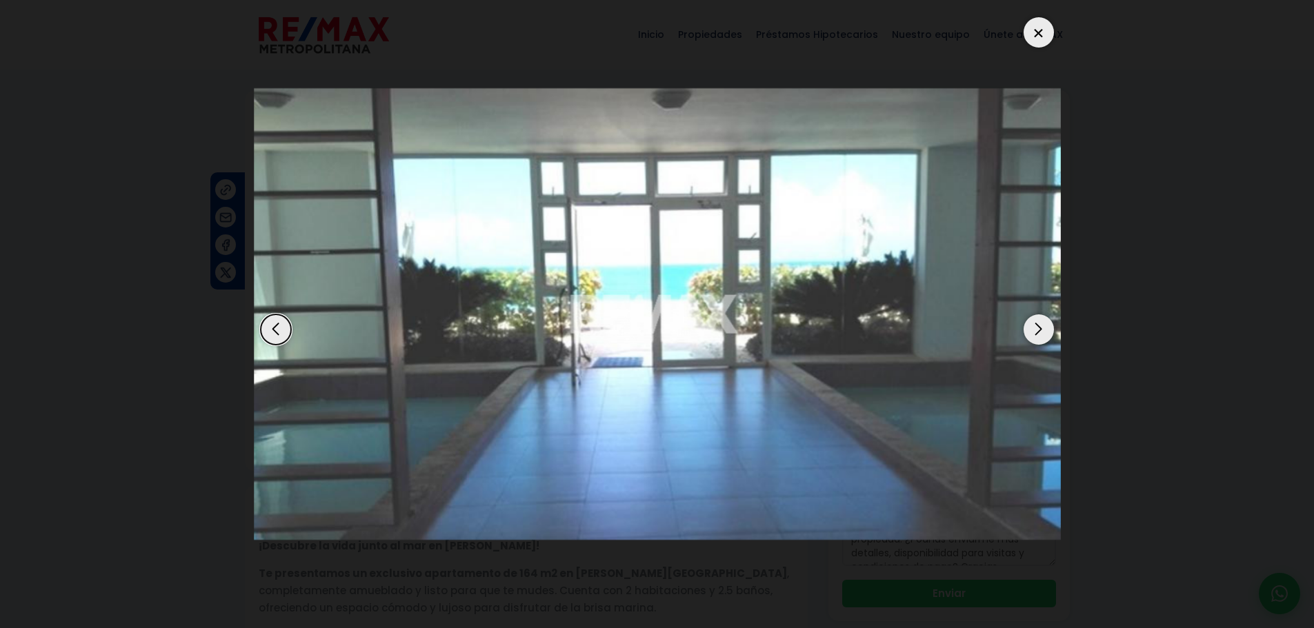
click at [1043, 324] on div "Next slide" at bounding box center [1038, 329] width 30 height 30
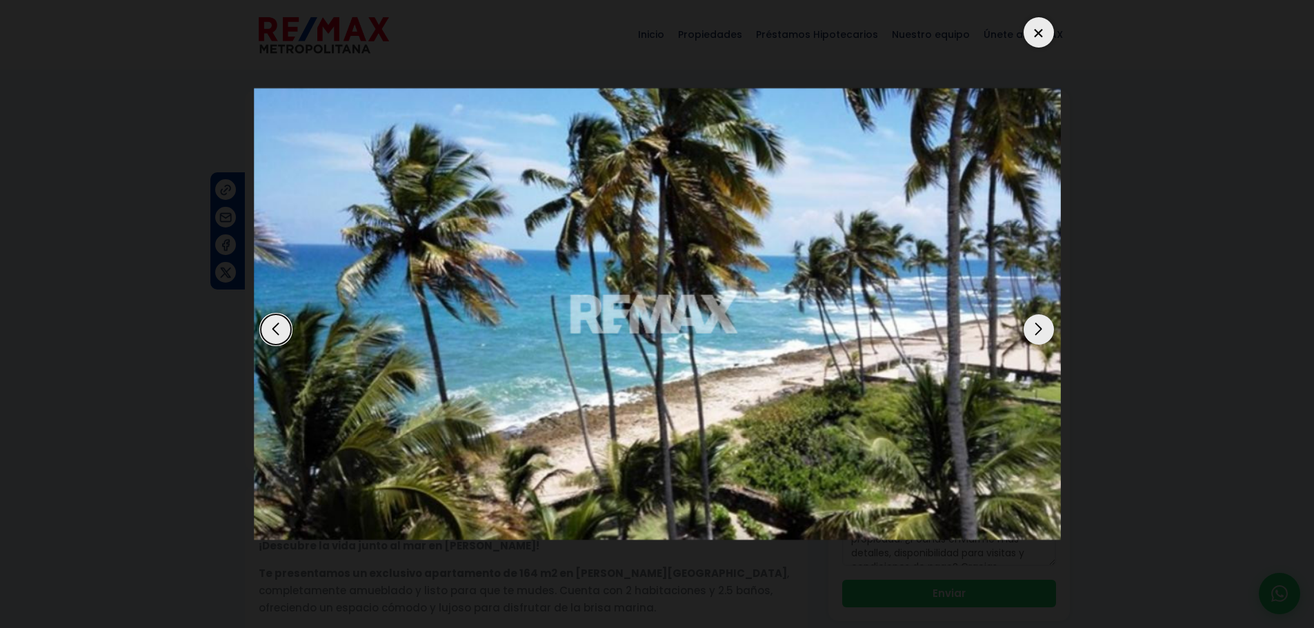
click at [1043, 324] on div "Next slide" at bounding box center [1038, 329] width 30 height 30
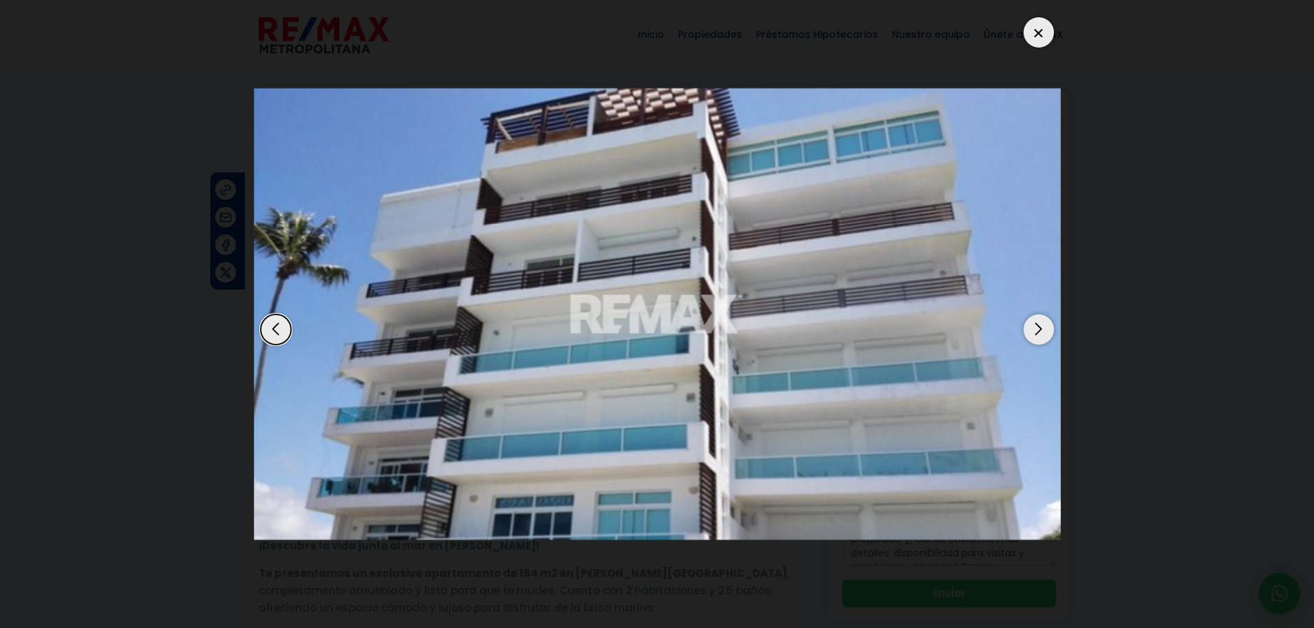
click at [1044, 46] on div at bounding box center [1038, 32] width 30 height 30
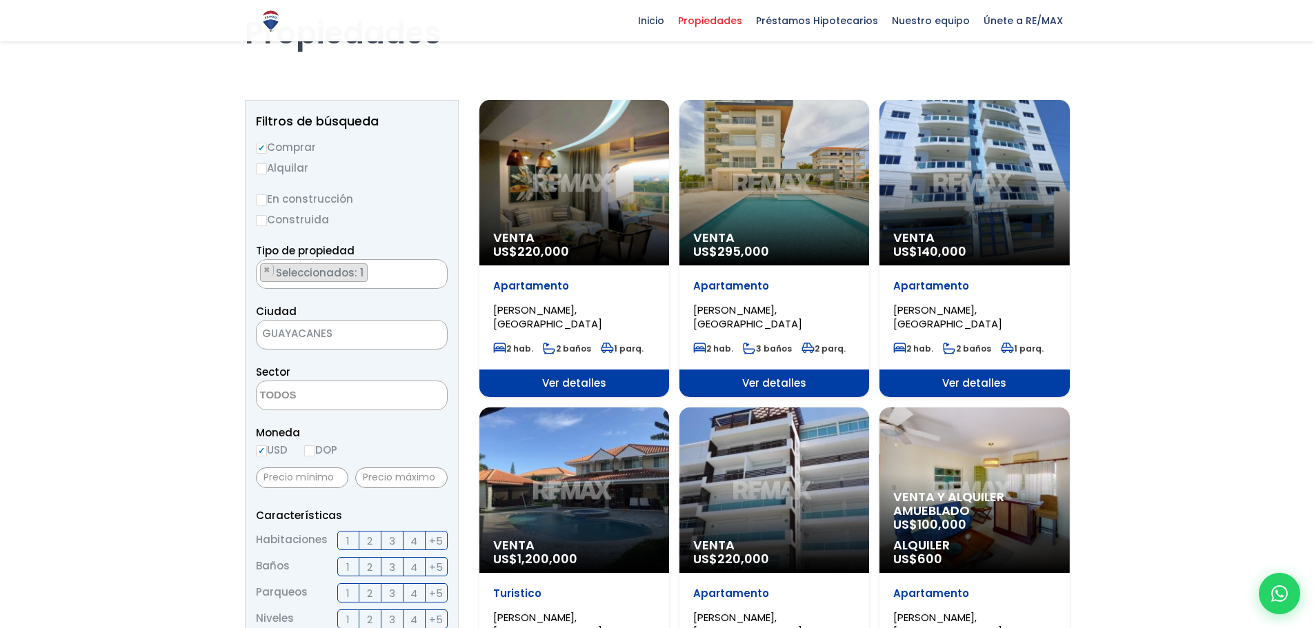
scroll to position [69, 0]
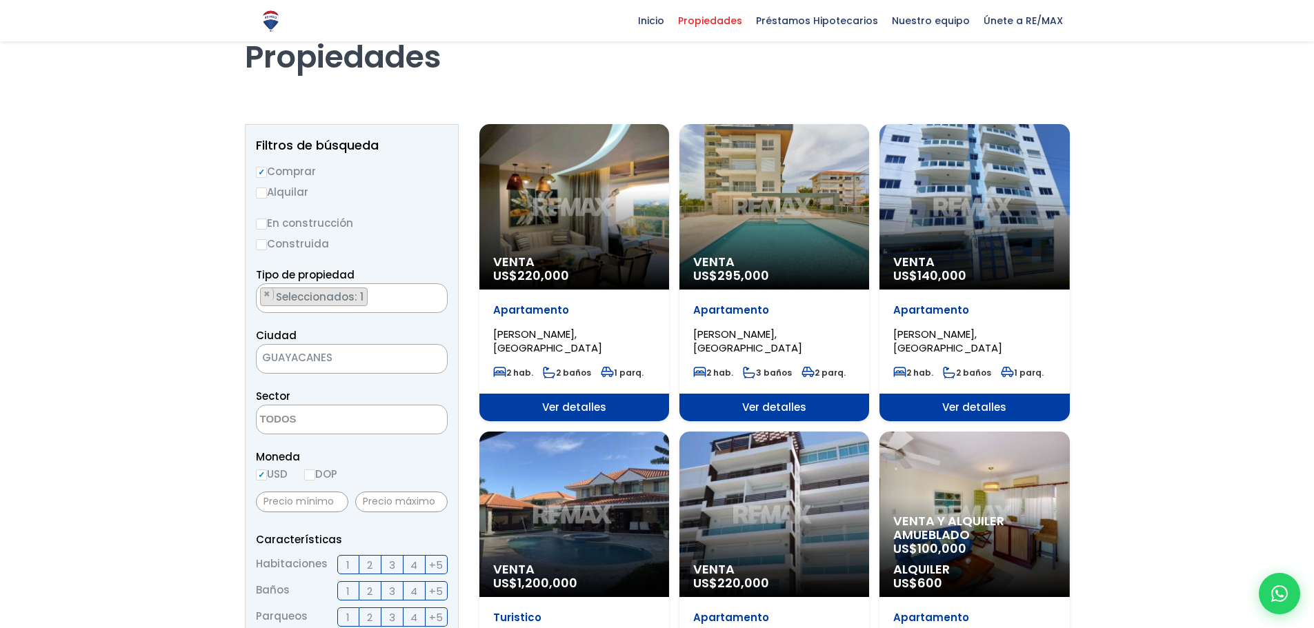
click at [1001, 179] on div "Venta US$ 140,000" at bounding box center [974, 206] width 190 height 165
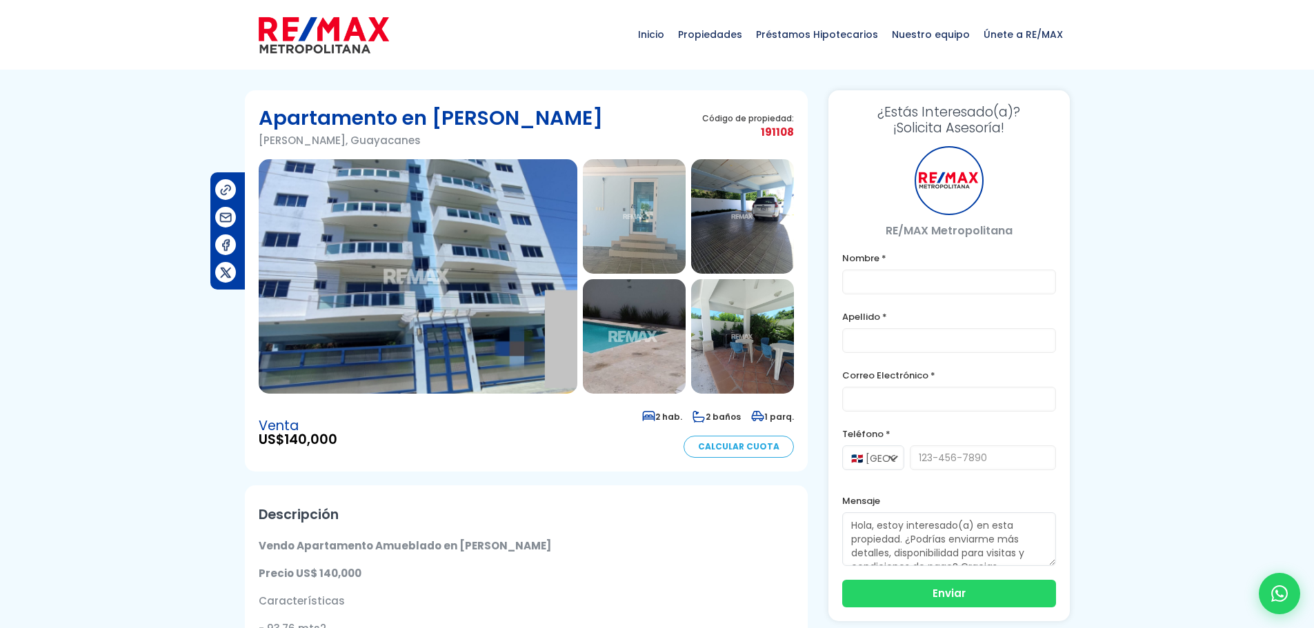
click at [396, 285] on img at bounding box center [418, 276] width 319 height 234
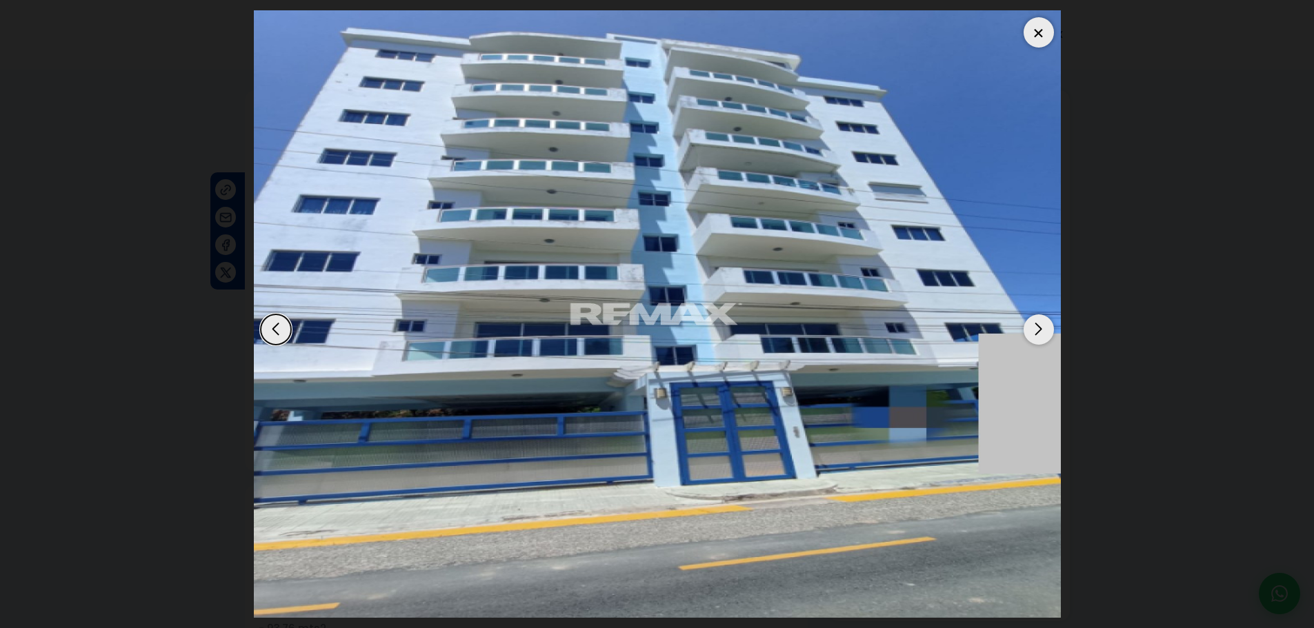
click at [1044, 330] on div "Next slide" at bounding box center [1038, 329] width 30 height 30
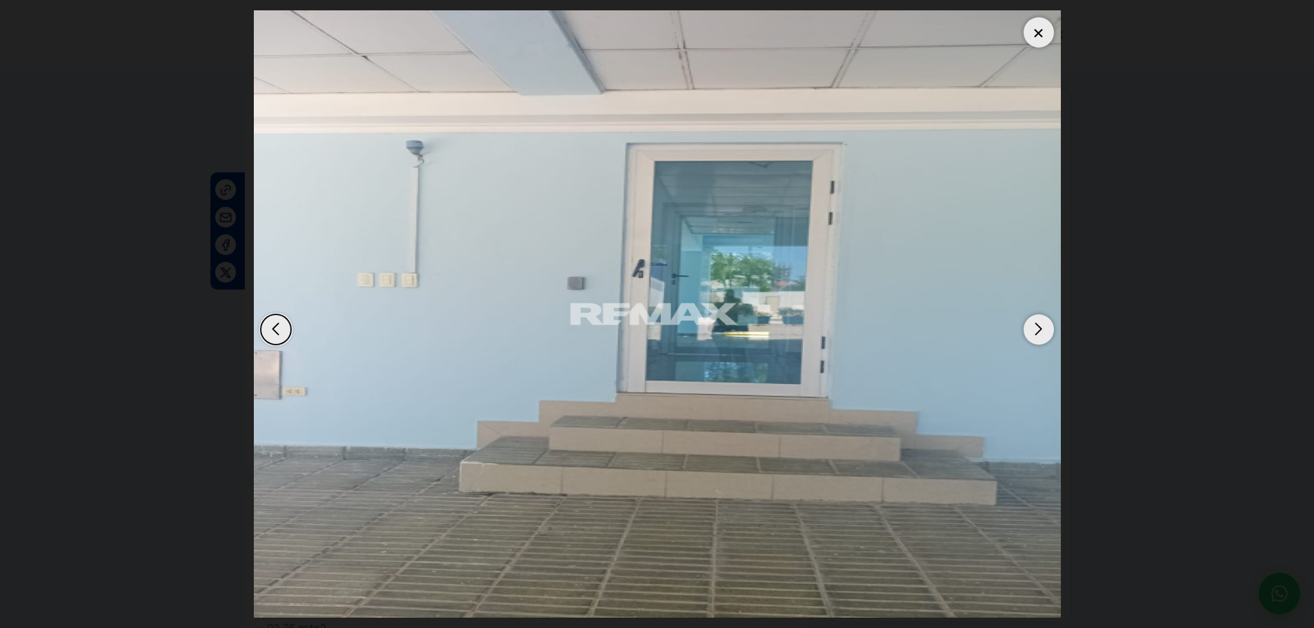
click at [1044, 330] on div "Next slide" at bounding box center [1038, 329] width 30 height 30
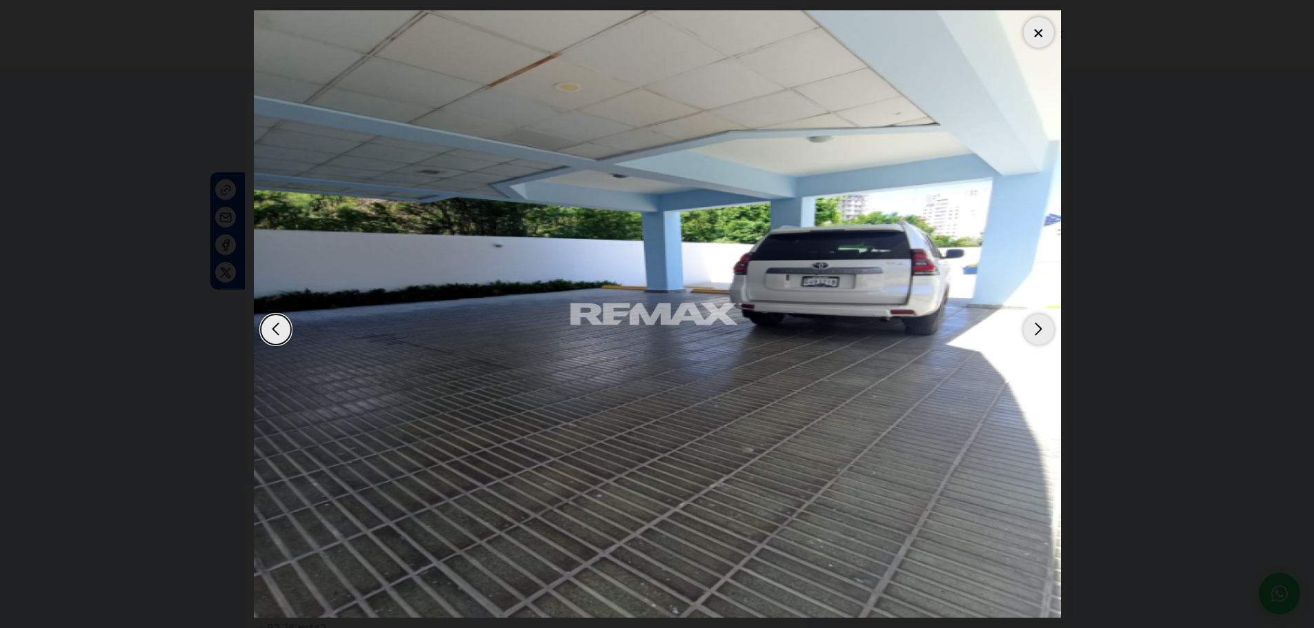
click at [1044, 330] on div "Next slide" at bounding box center [1038, 329] width 30 height 30
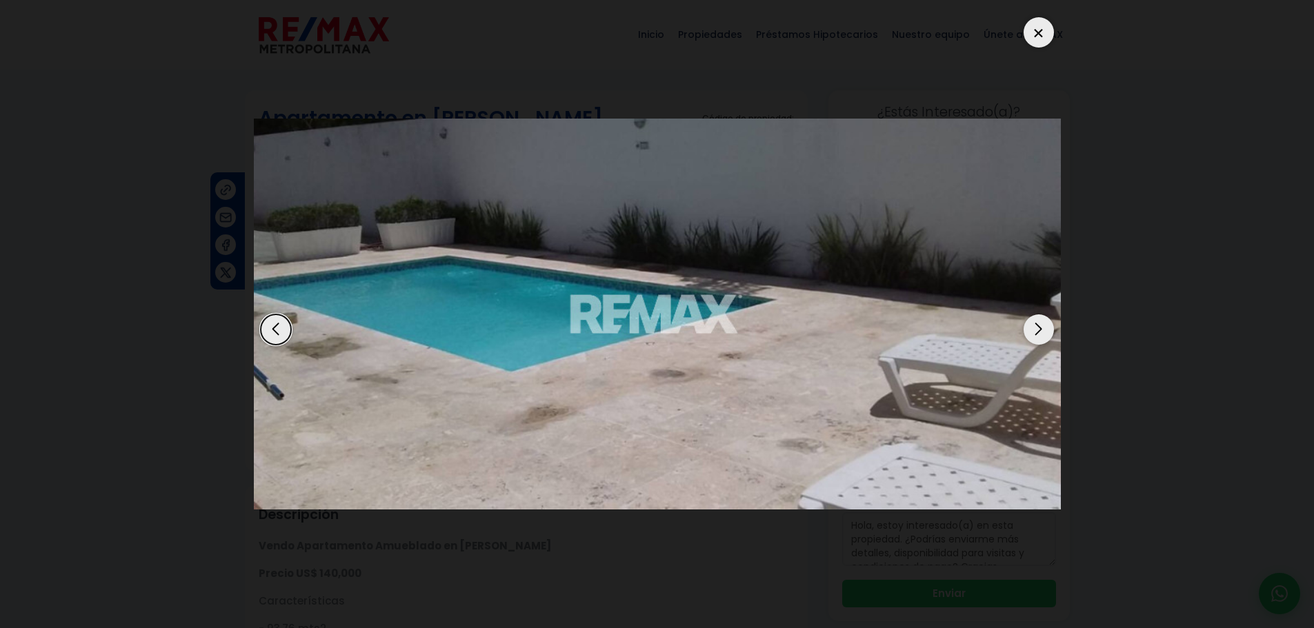
click at [1044, 330] on div "Next slide" at bounding box center [1038, 329] width 30 height 30
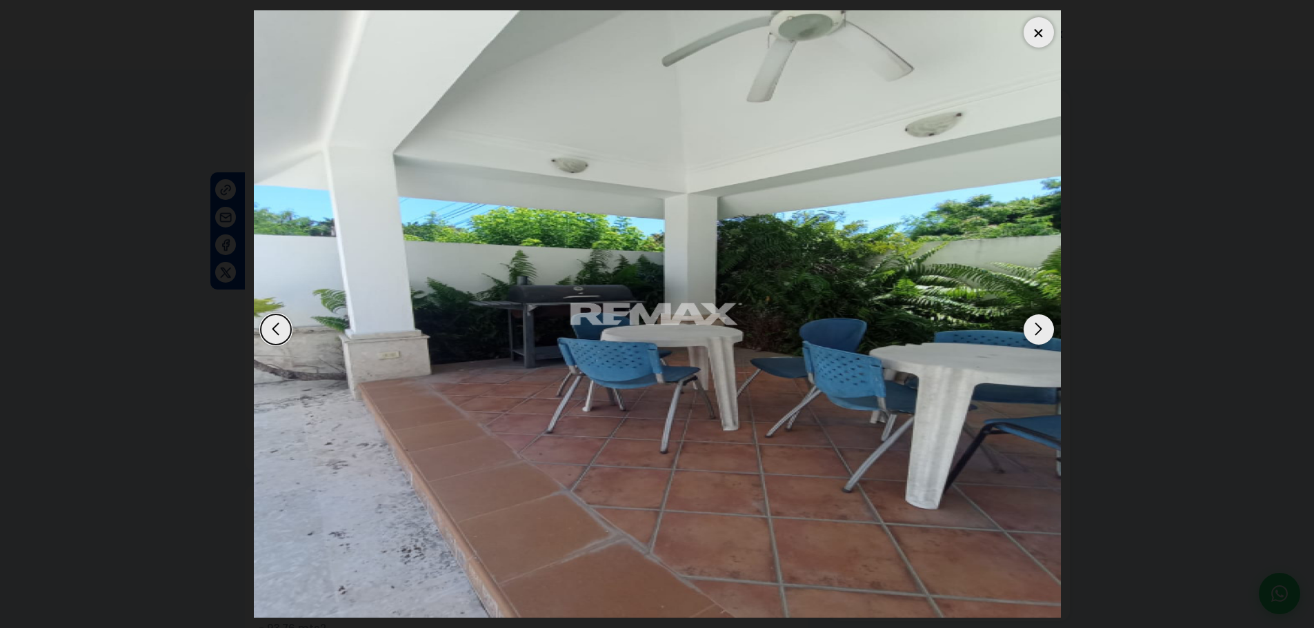
click at [1044, 330] on div "Next slide" at bounding box center [1038, 329] width 30 height 30
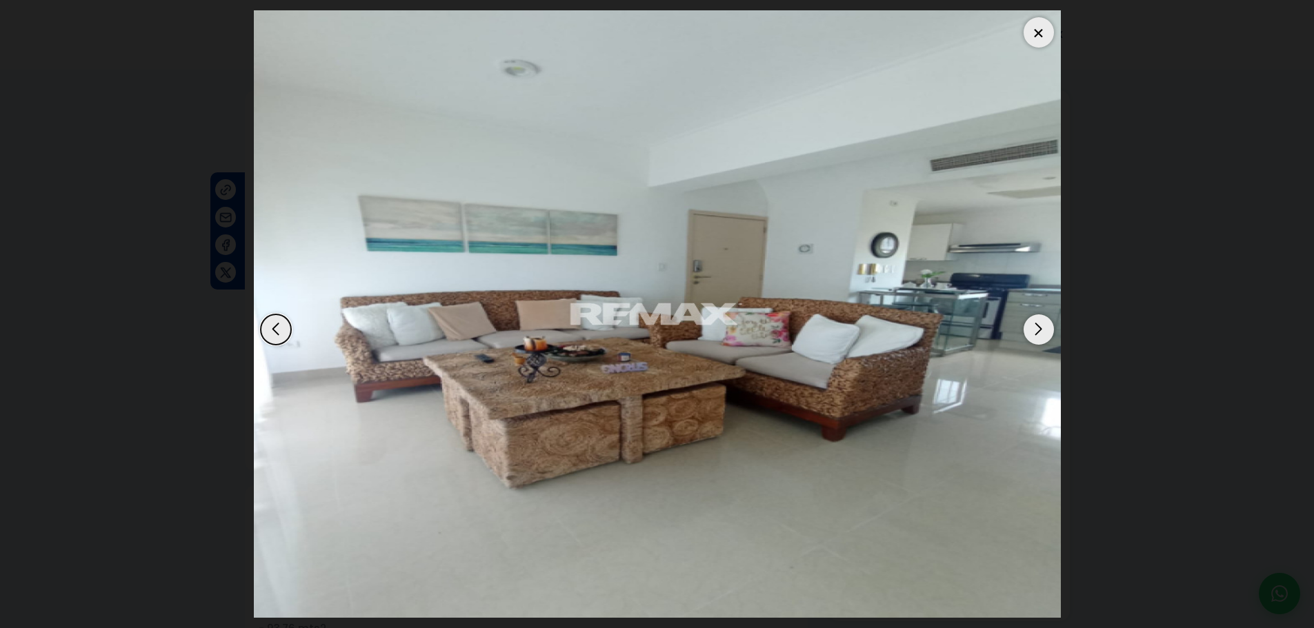
click at [1044, 330] on div "Next slide" at bounding box center [1038, 329] width 30 height 30
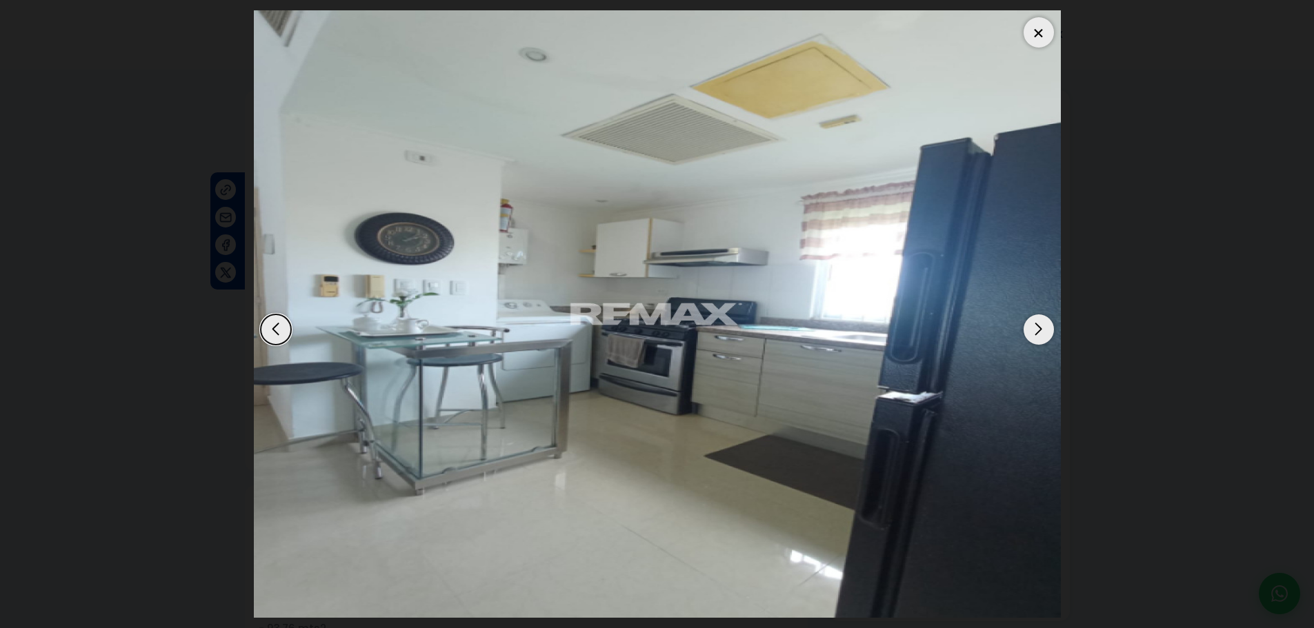
click at [1044, 330] on div "Next slide" at bounding box center [1038, 329] width 30 height 30
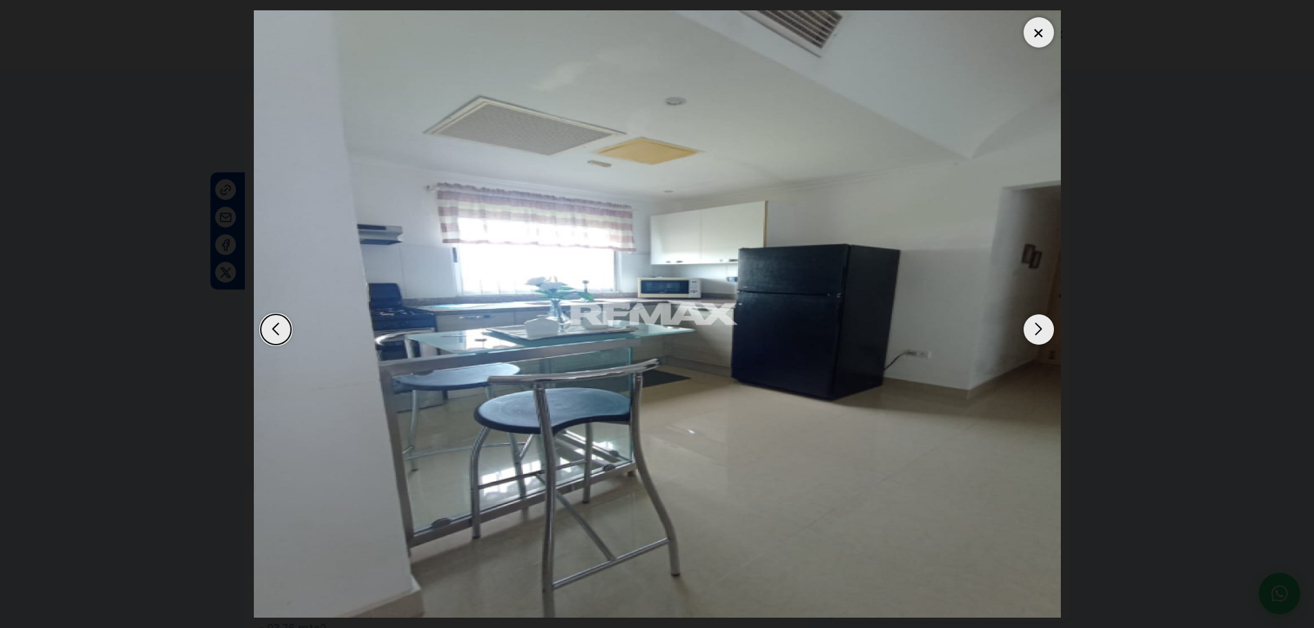
click at [1035, 39] on div at bounding box center [1038, 32] width 30 height 30
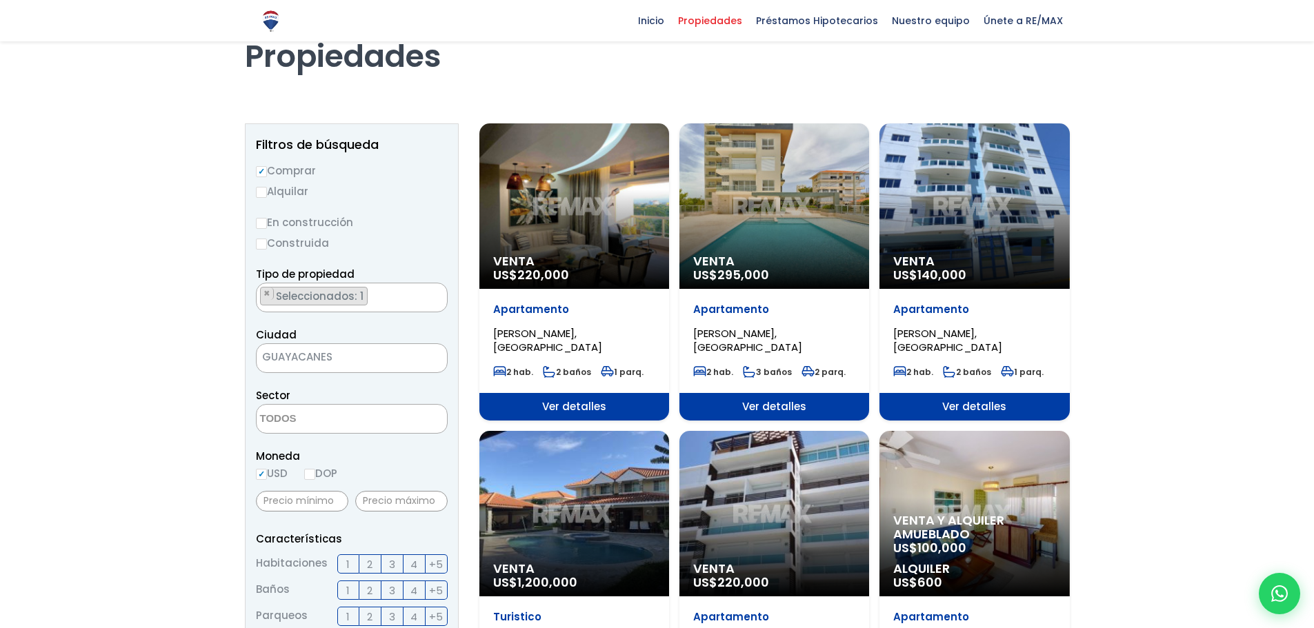
scroll to position [69, 0]
click at [788, 187] on div "Venta US$ 295,000" at bounding box center [774, 206] width 190 height 165
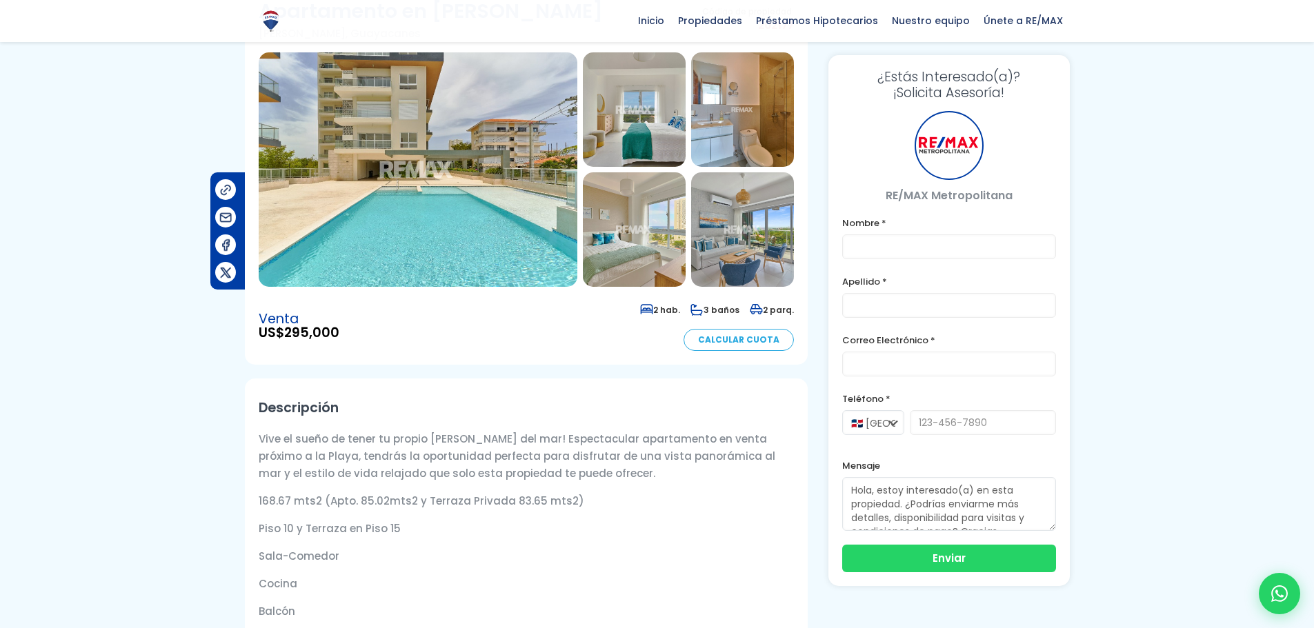
scroll to position [69, 0]
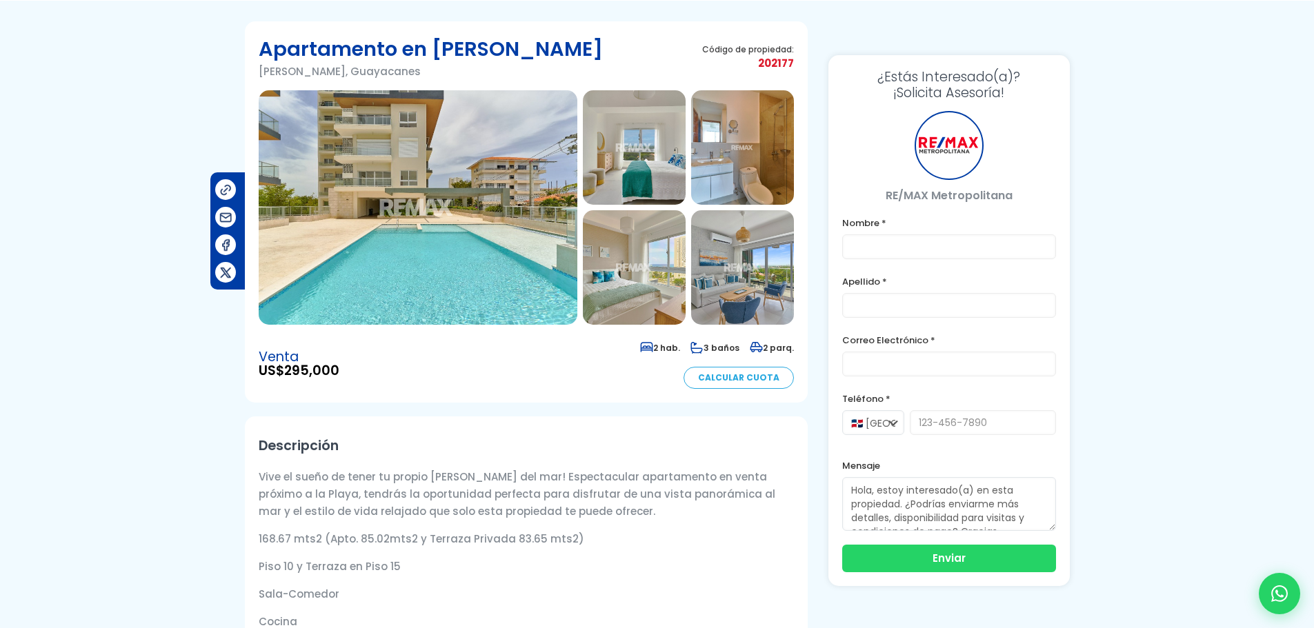
click at [403, 228] on img at bounding box center [418, 207] width 319 height 234
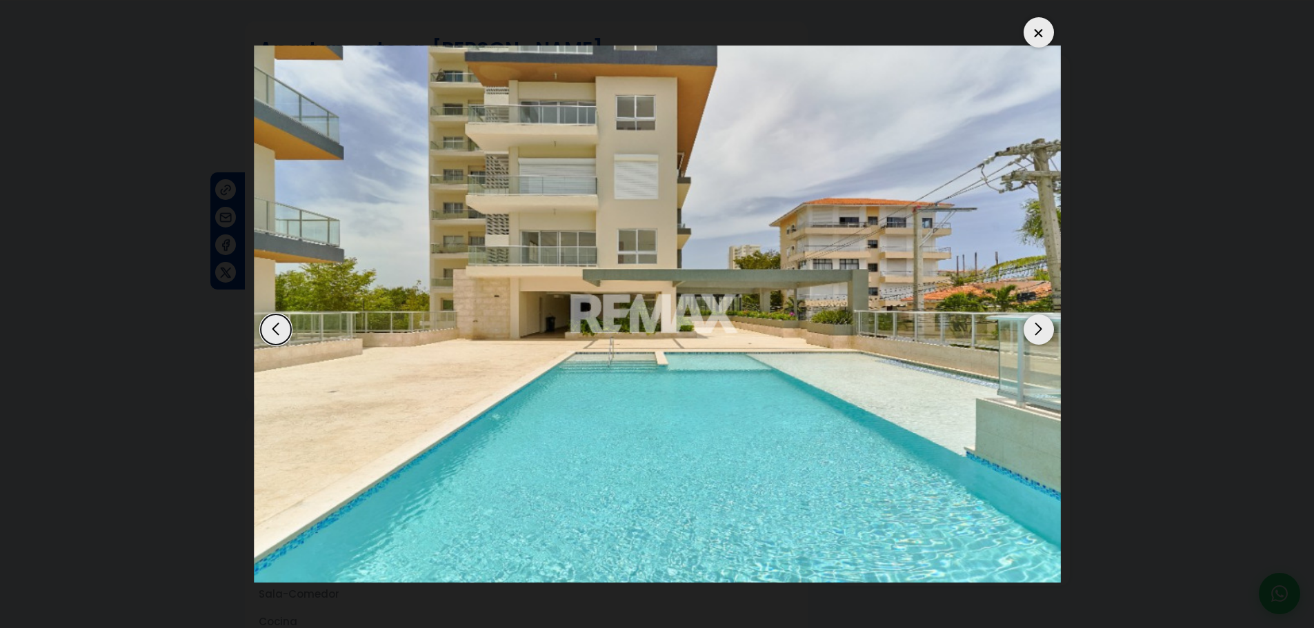
click at [1039, 319] on div "Next slide" at bounding box center [1038, 329] width 30 height 30
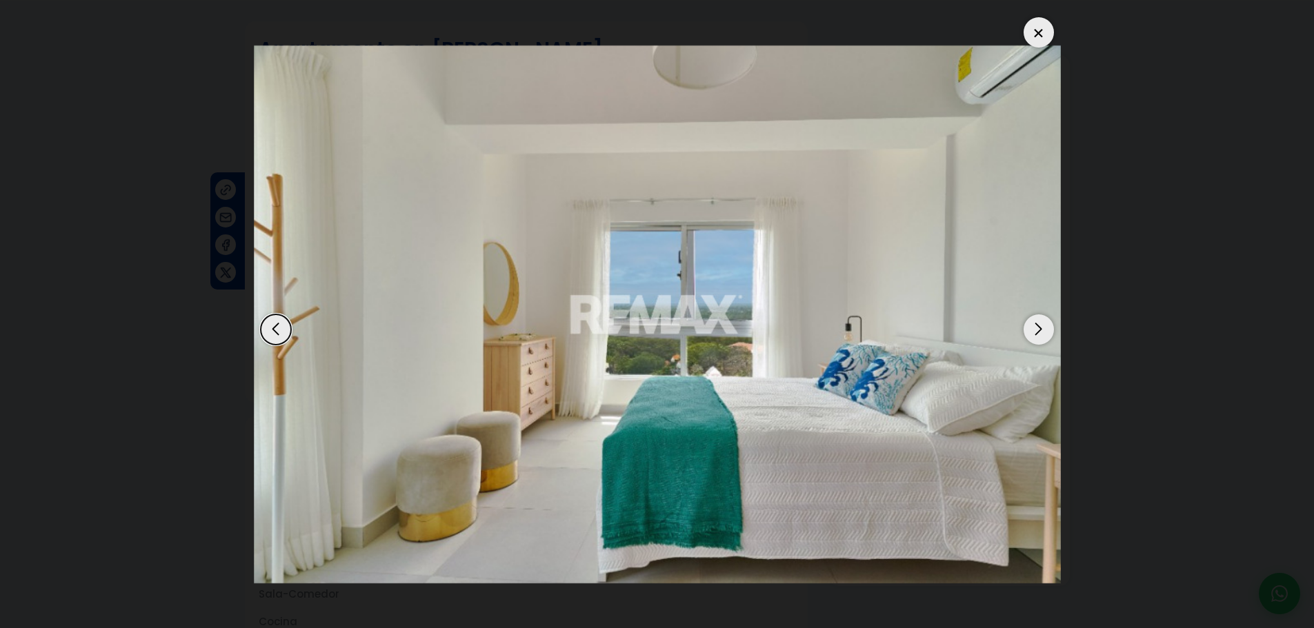
click at [1039, 319] on div "Next slide" at bounding box center [1038, 329] width 30 height 30
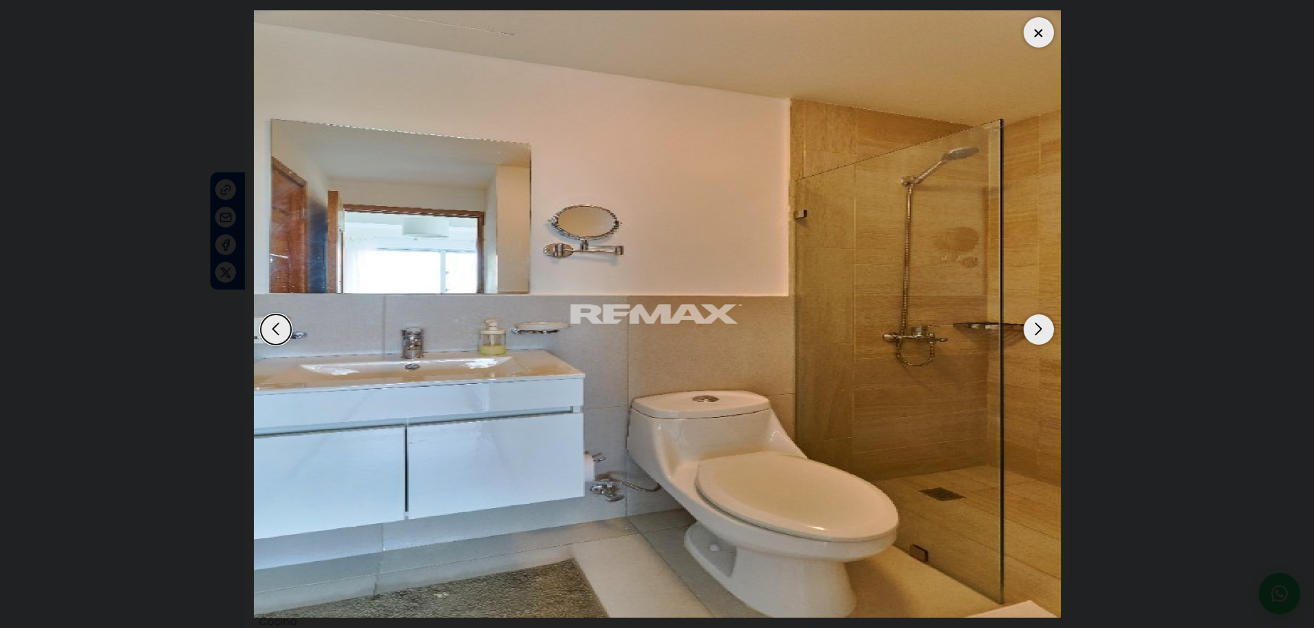
click at [1039, 319] on div "Next slide" at bounding box center [1038, 329] width 30 height 30
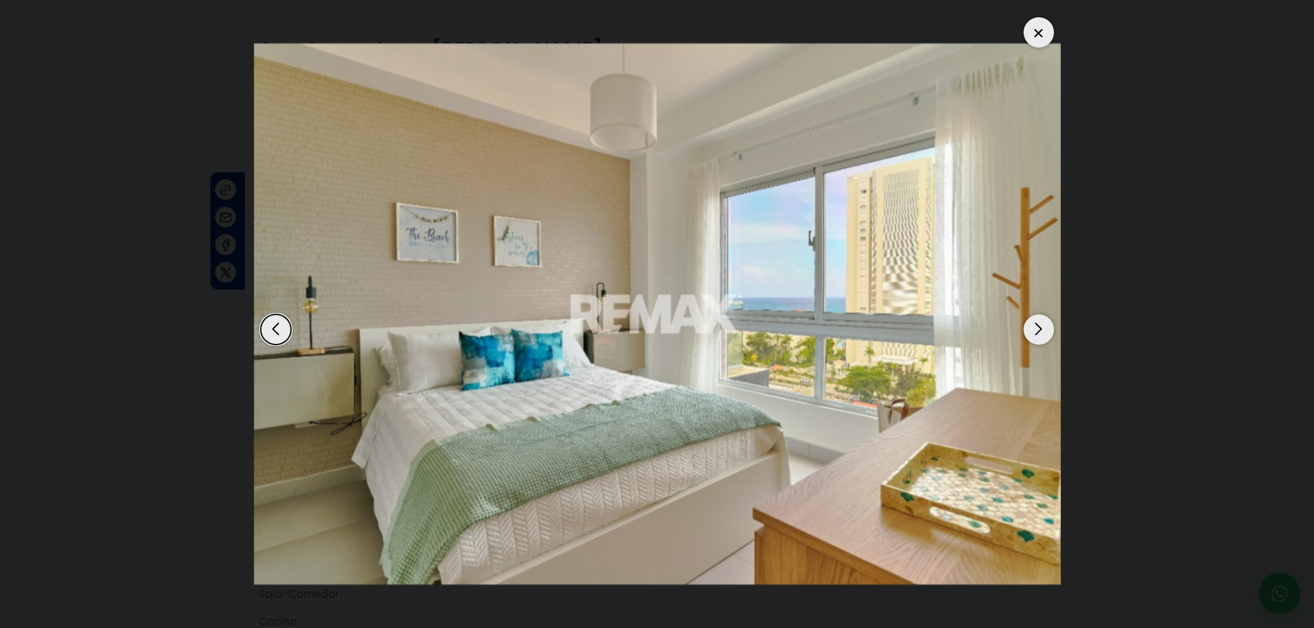
click at [1039, 319] on div "Next slide" at bounding box center [1038, 329] width 30 height 30
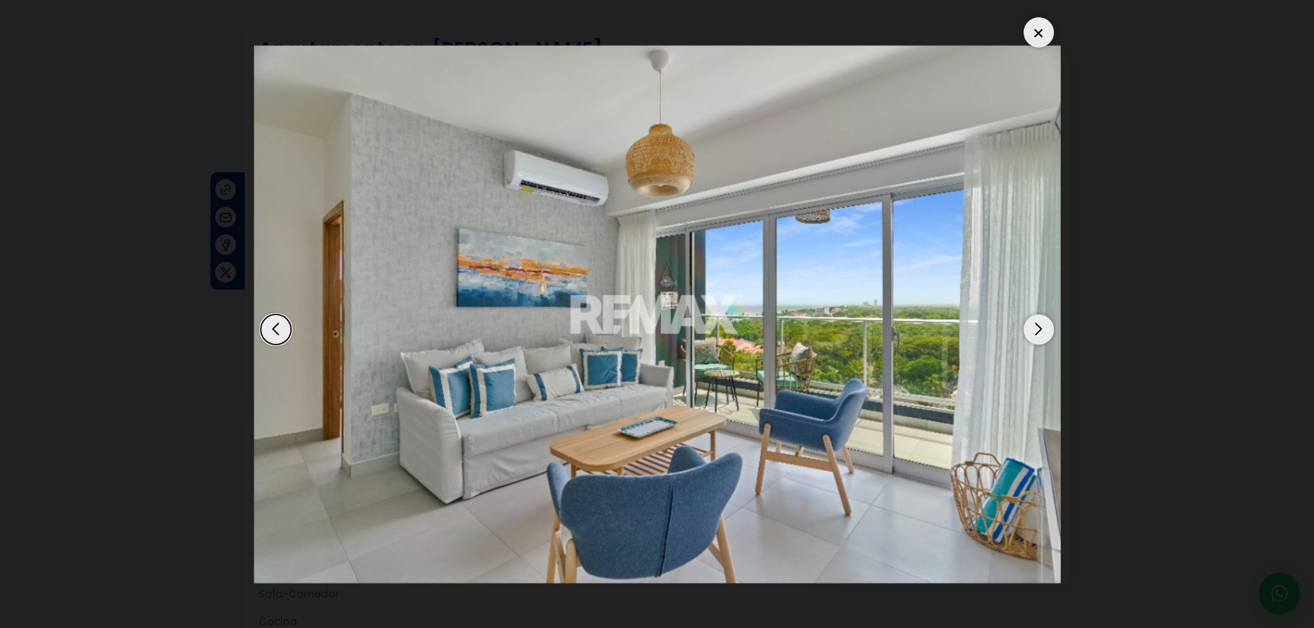
click at [1039, 319] on div "Next slide" at bounding box center [1038, 329] width 30 height 30
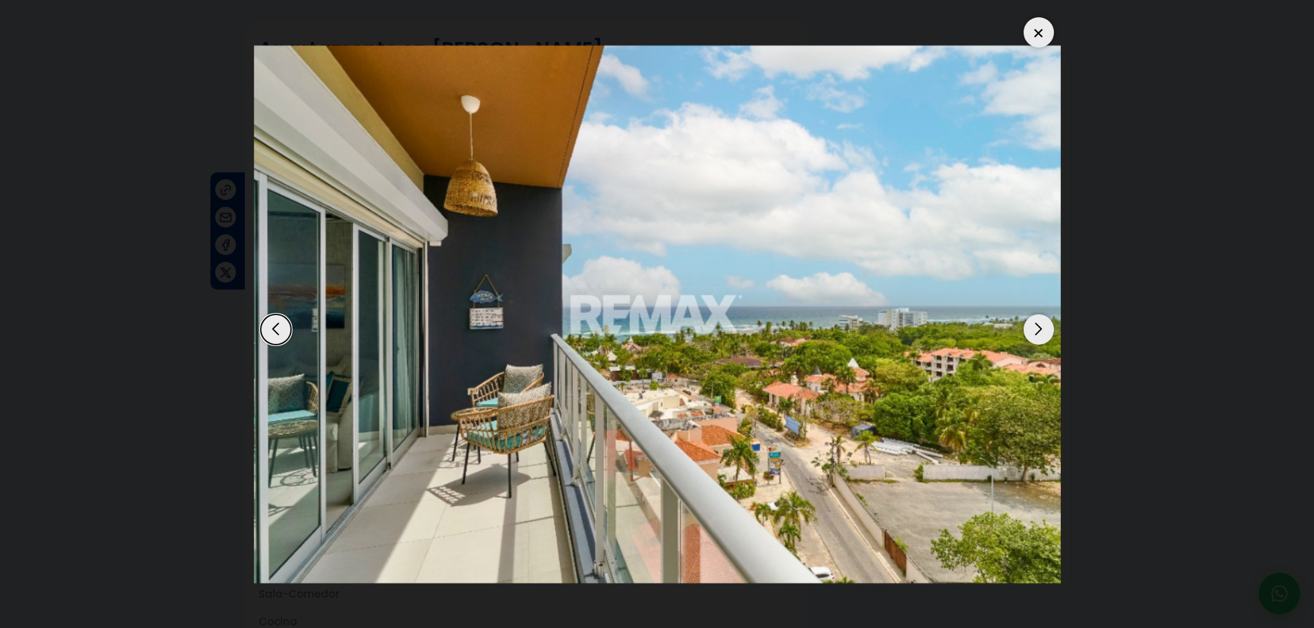
click at [1039, 319] on div "Next slide" at bounding box center [1038, 329] width 30 height 30
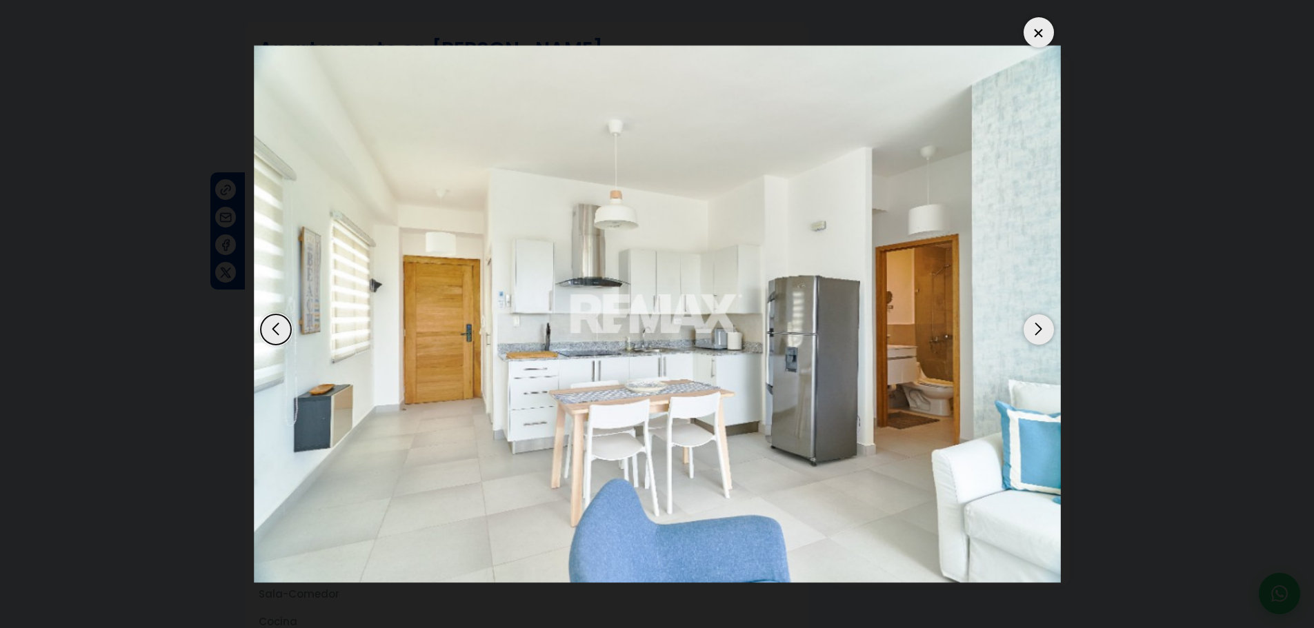
click at [1043, 29] on div at bounding box center [1038, 32] width 30 height 30
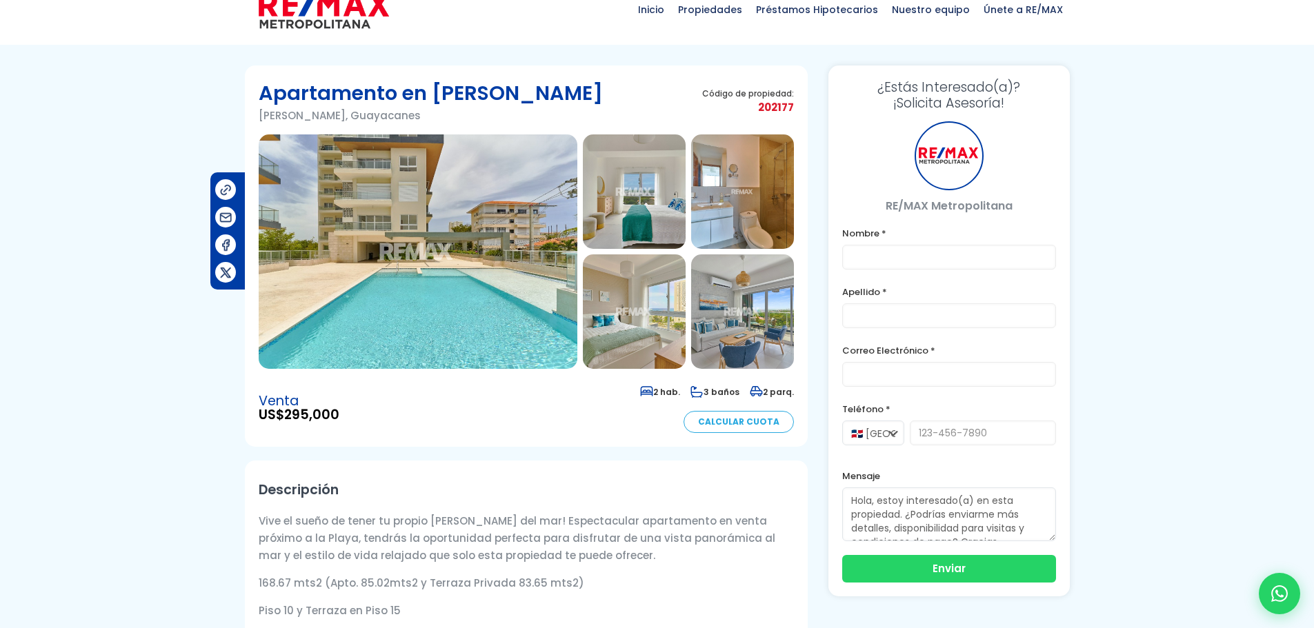
scroll to position [0, 0]
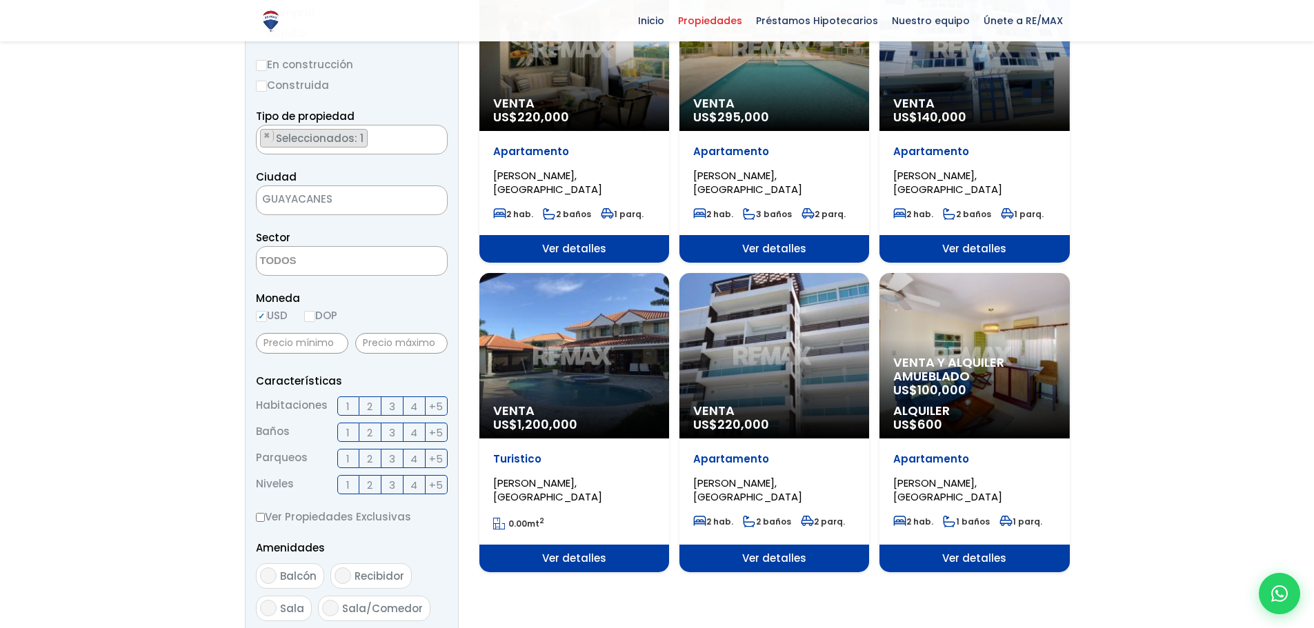
scroll to position [139, 0]
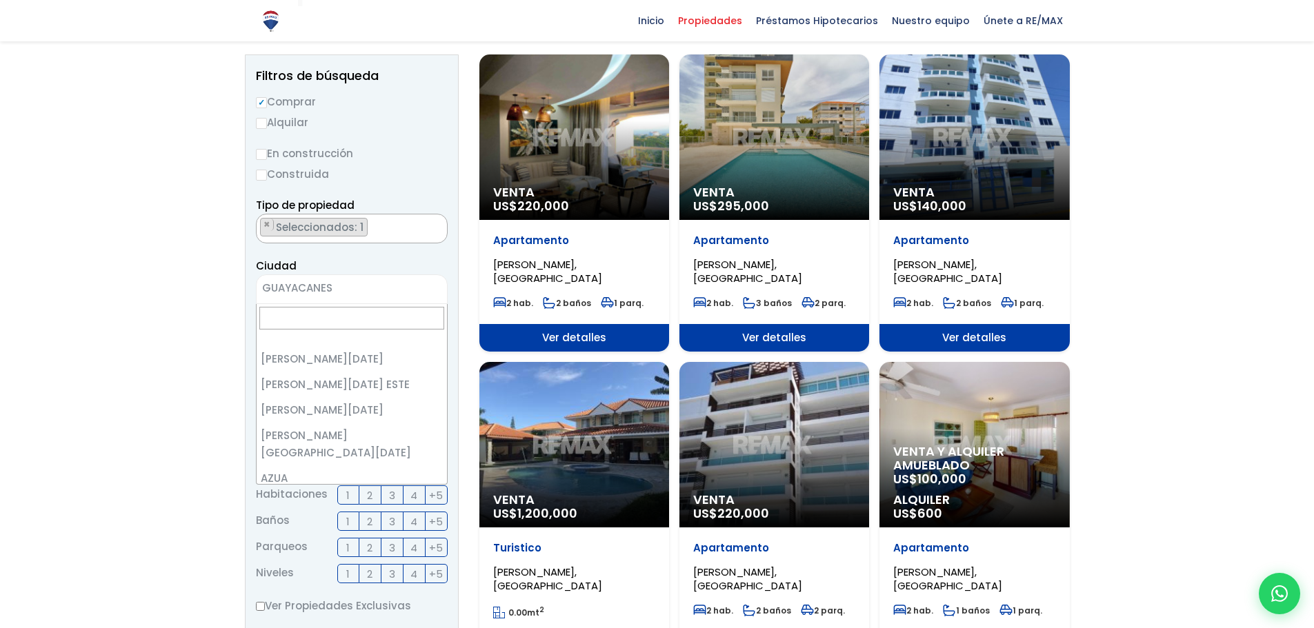
click at [436, 285] on span "× GUAYACANES" at bounding box center [352, 289] width 192 height 30
select select "440"
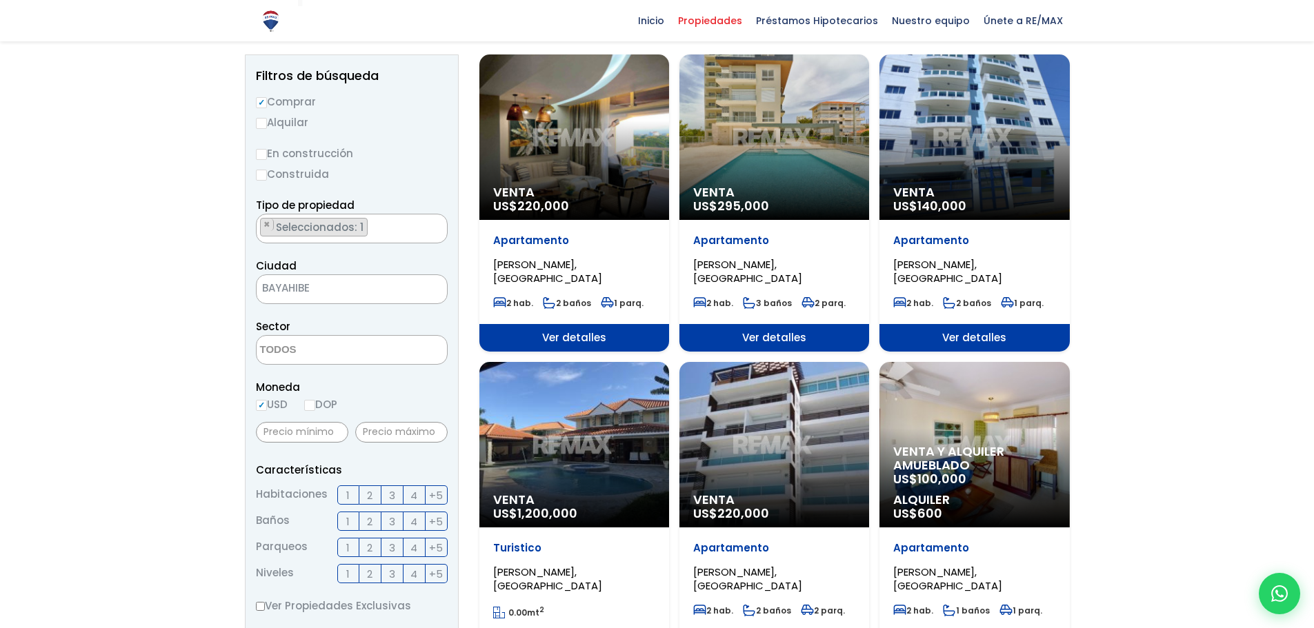
click at [105, 343] on div at bounding box center [657, 480] width 1314 height 1101
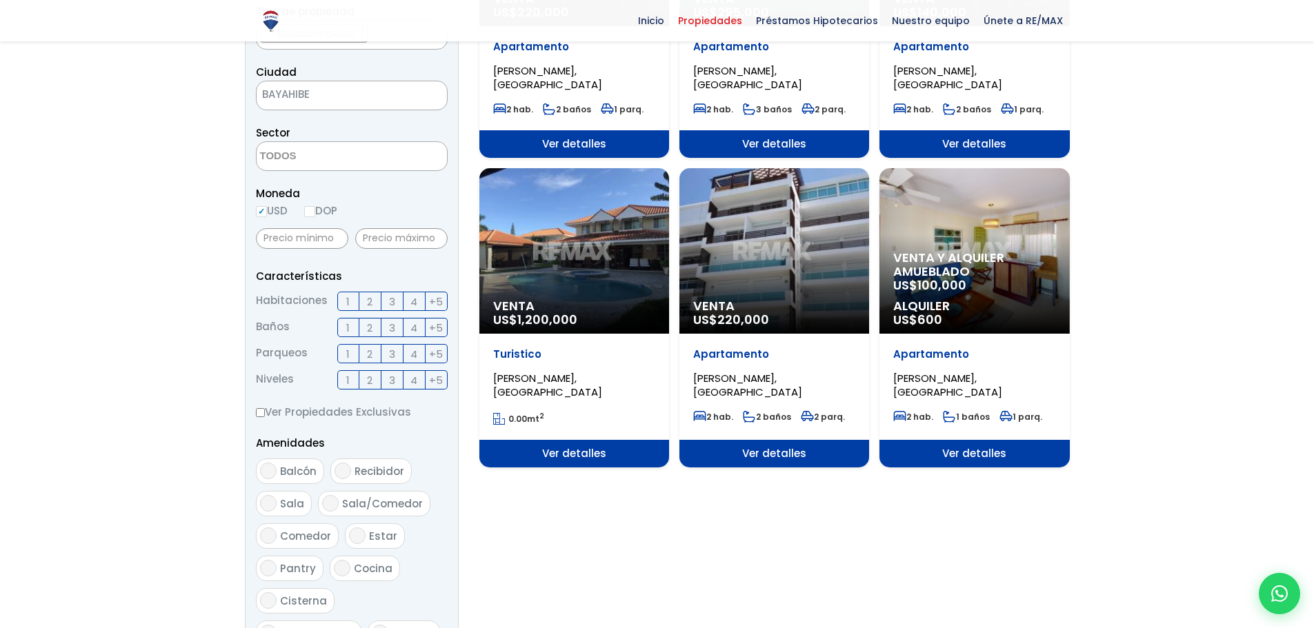
scroll to position [621, 0]
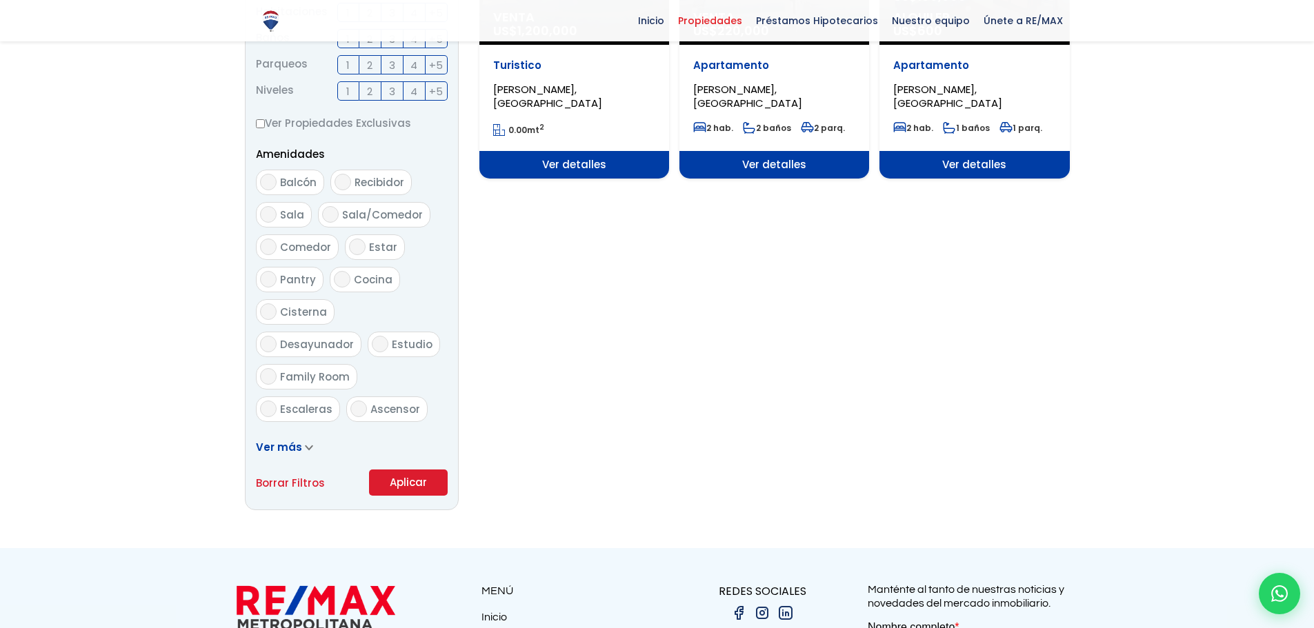
click at [417, 482] on button "Aplicar" at bounding box center [408, 483] width 79 height 26
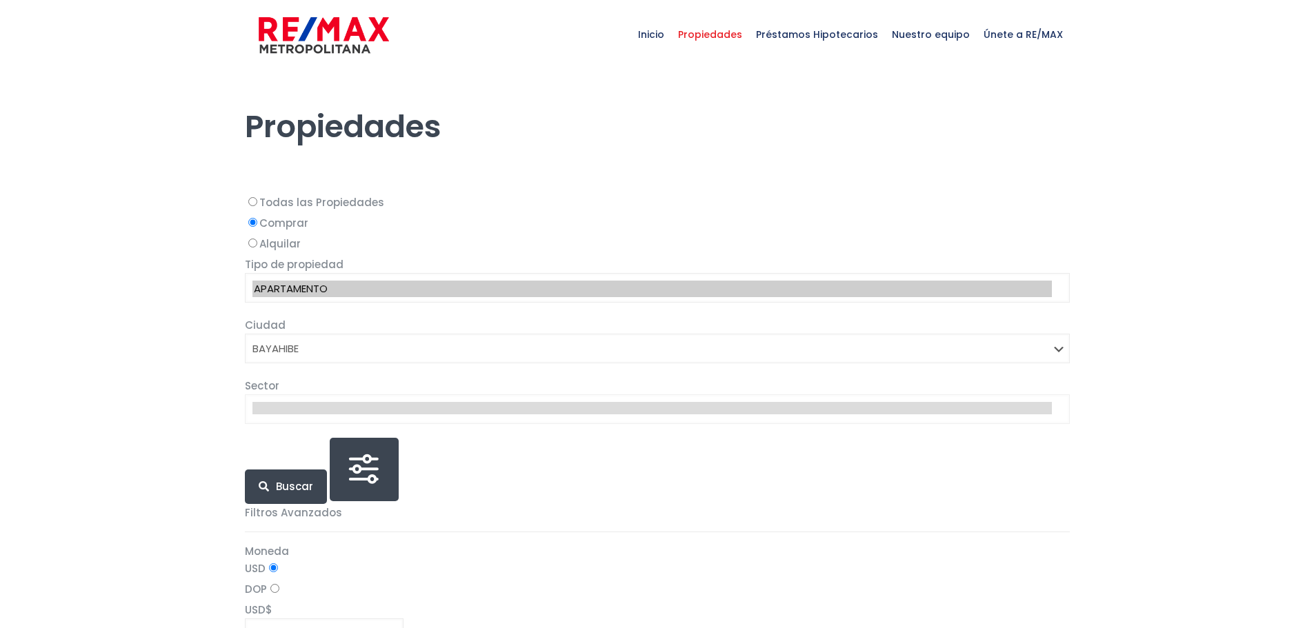
select select "440"
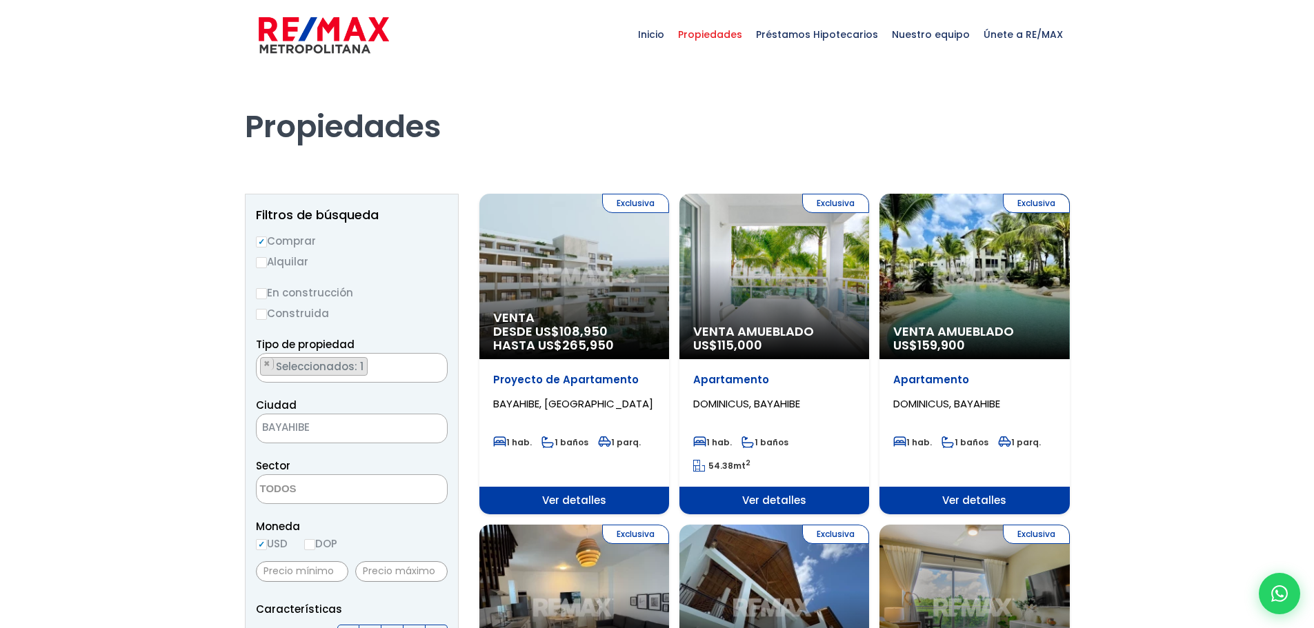
click at [1001, 273] on div "Exclusiva Venta Amueblado US$ 159,900" at bounding box center [974, 276] width 190 height 165
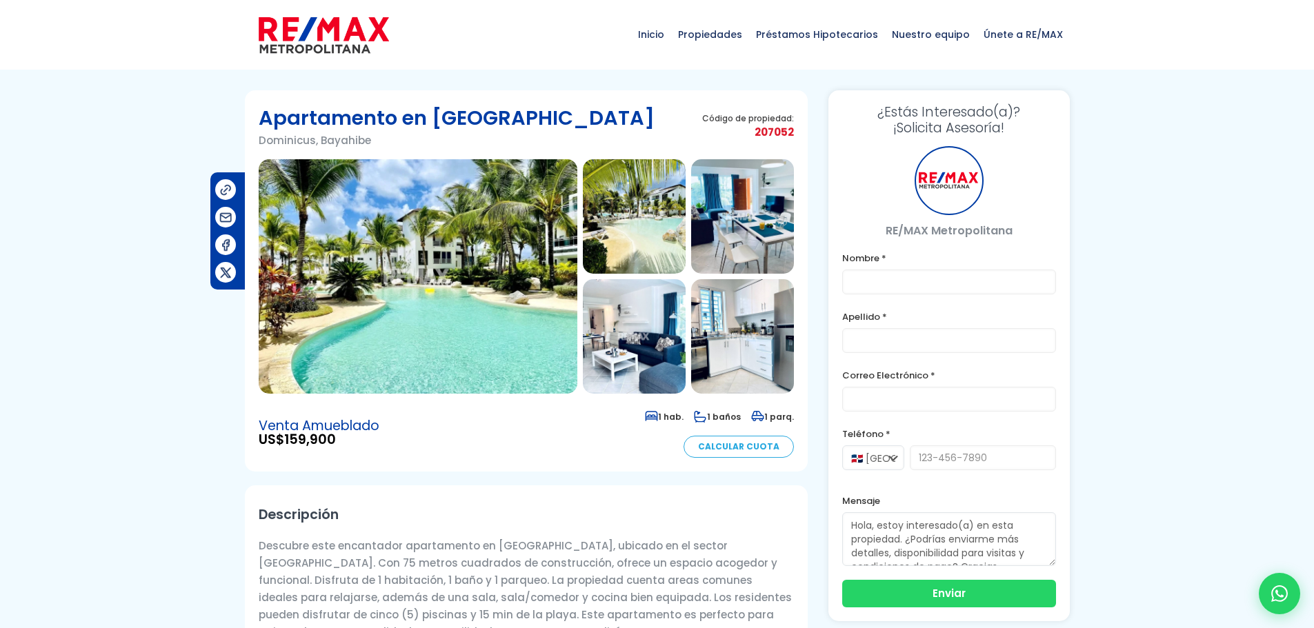
click at [418, 271] on img at bounding box center [418, 276] width 319 height 234
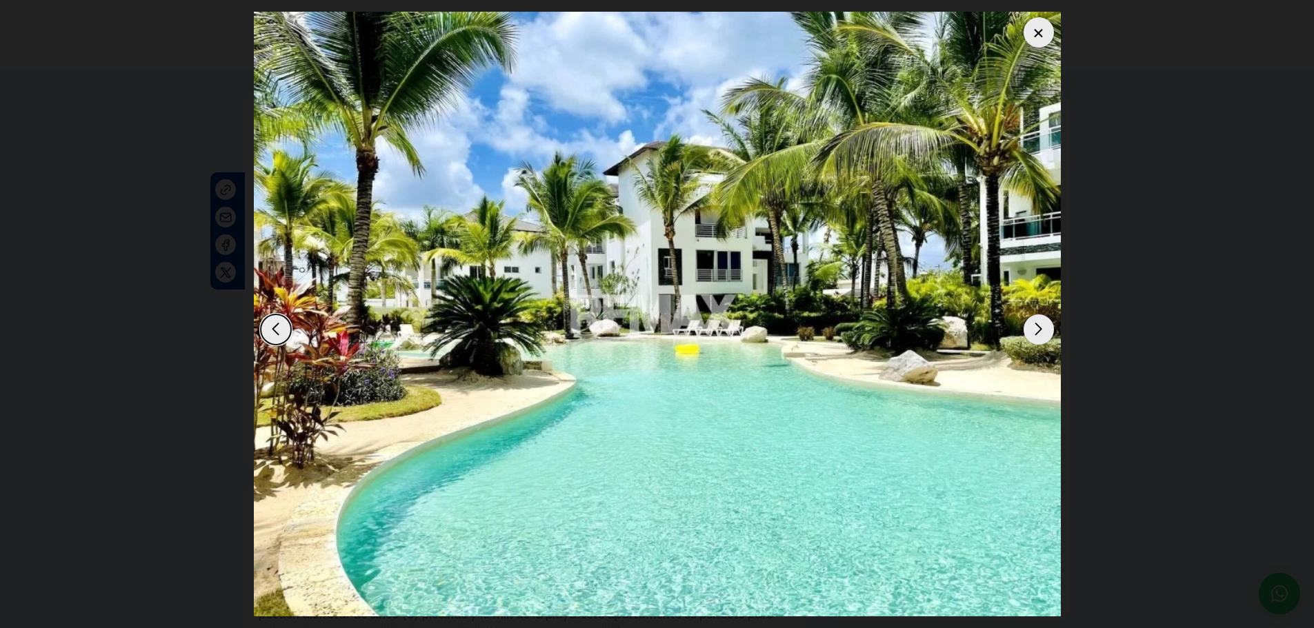
click at [1045, 324] on div "Next slide" at bounding box center [1038, 329] width 30 height 30
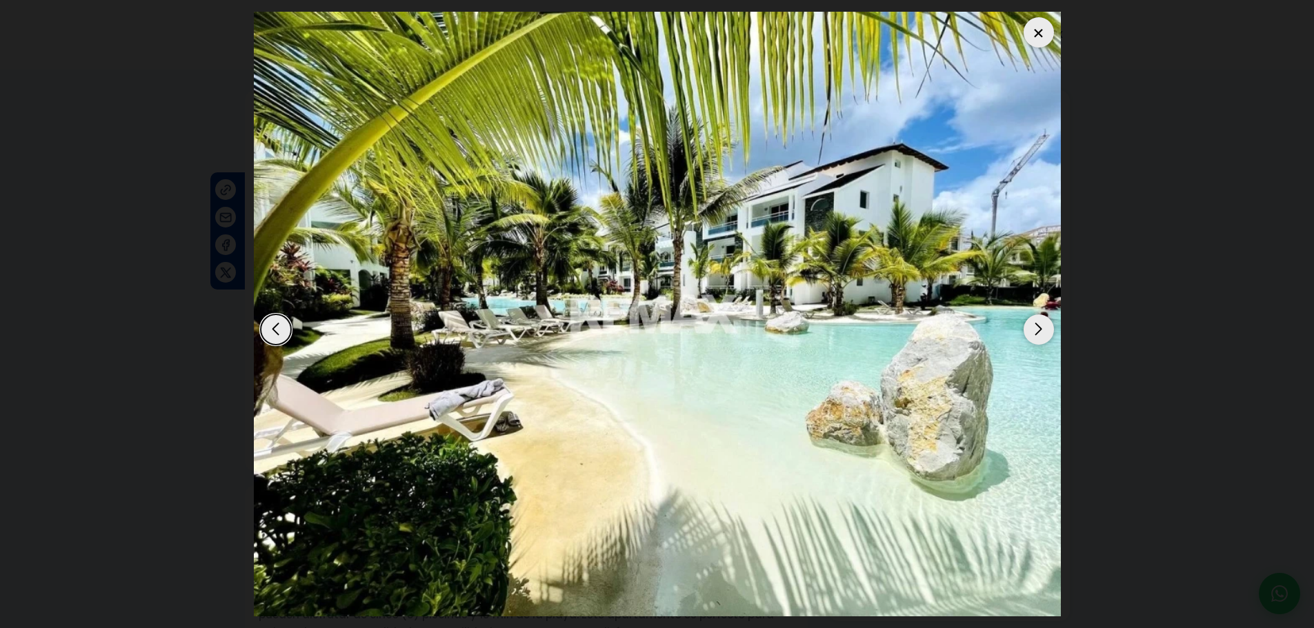
click at [1045, 324] on div "Next slide" at bounding box center [1038, 329] width 30 height 30
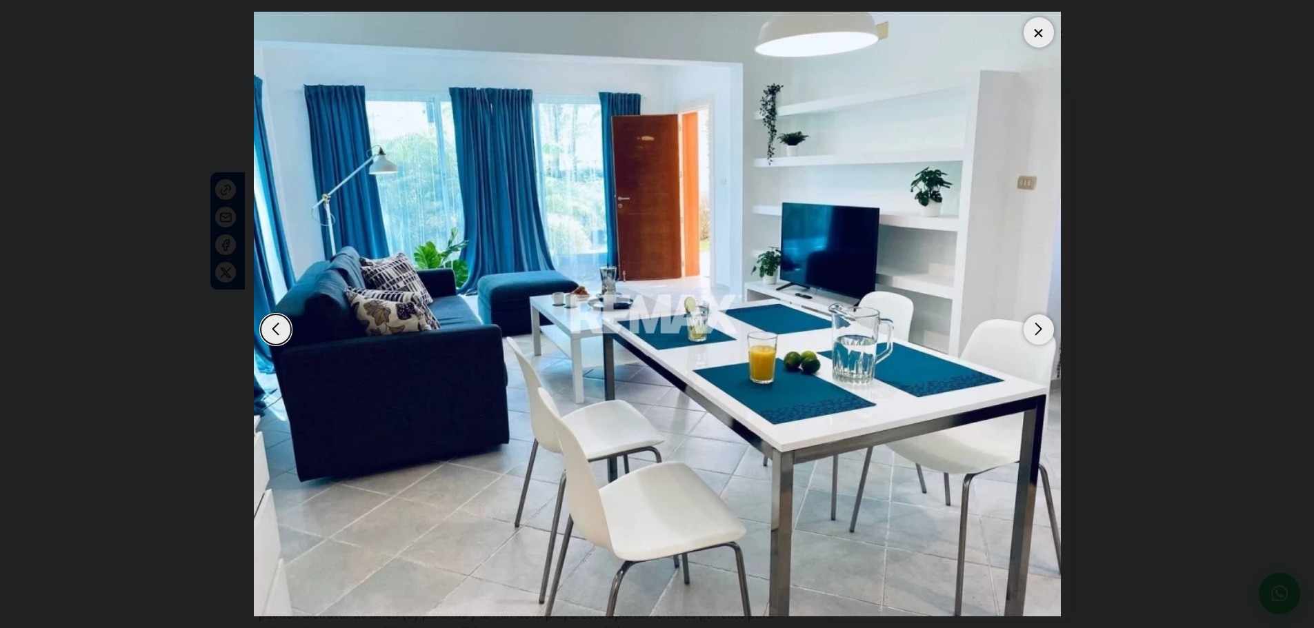
click at [1045, 324] on div "Next slide" at bounding box center [1038, 329] width 30 height 30
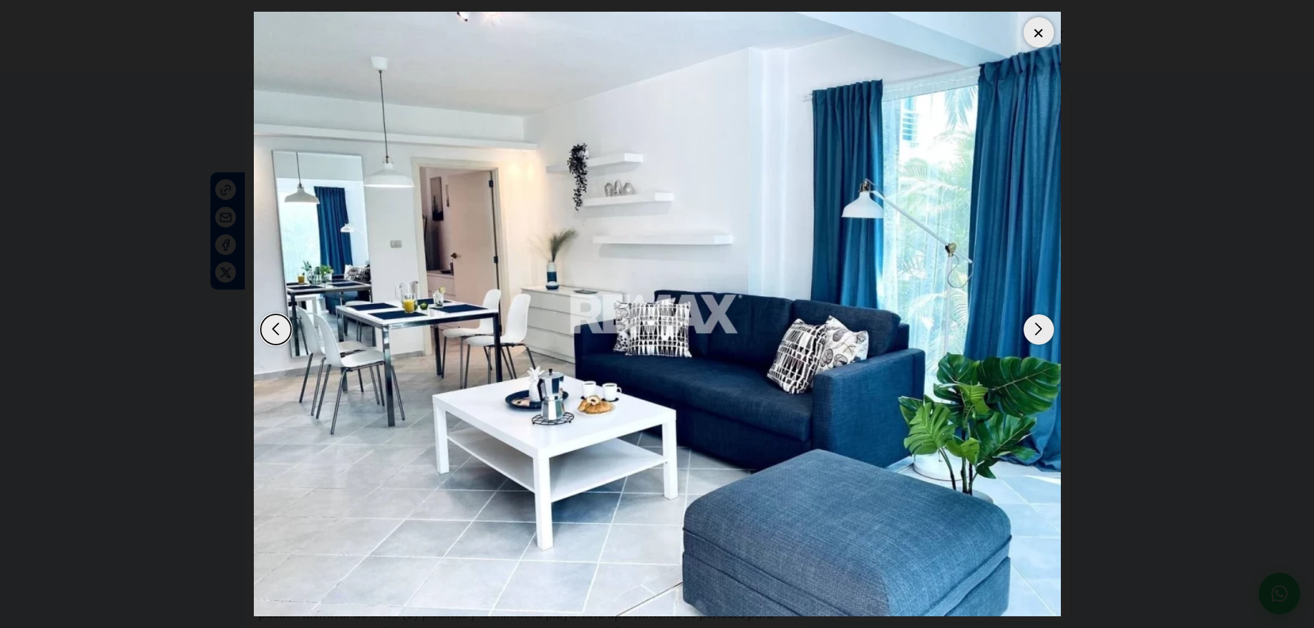
click at [1045, 324] on div "Next slide" at bounding box center [1038, 329] width 30 height 30
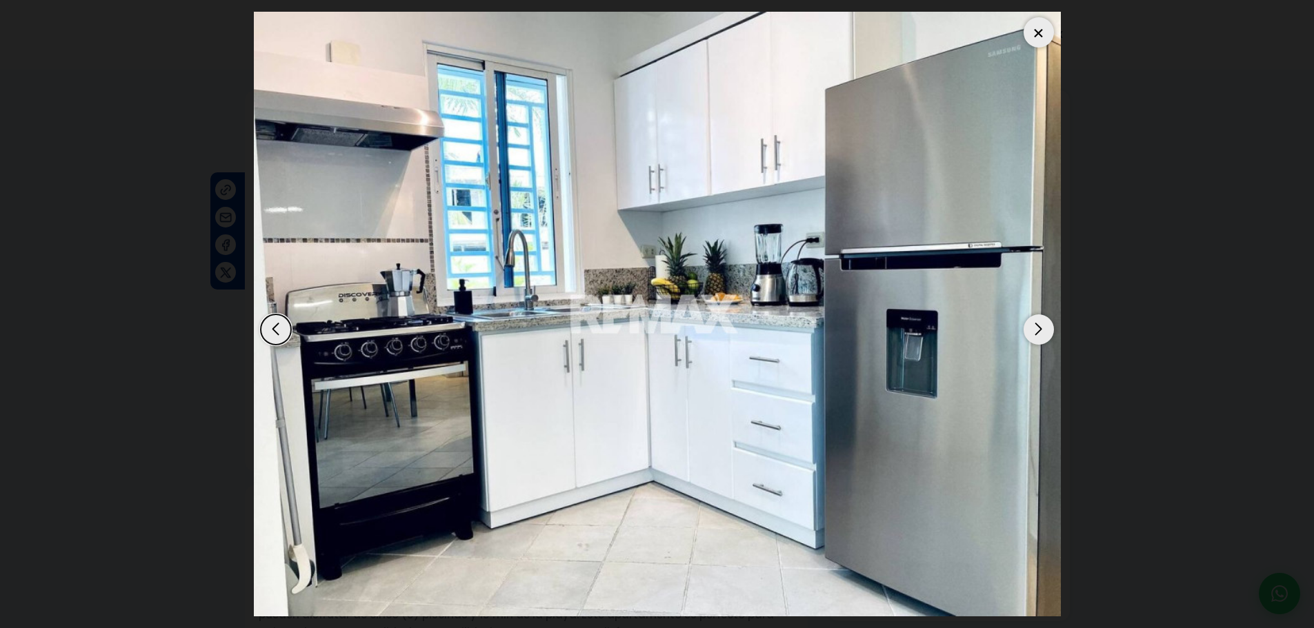
click at [1045, 324] on div "Next slide" at bounding box center [1038, 329] width 30 height 30
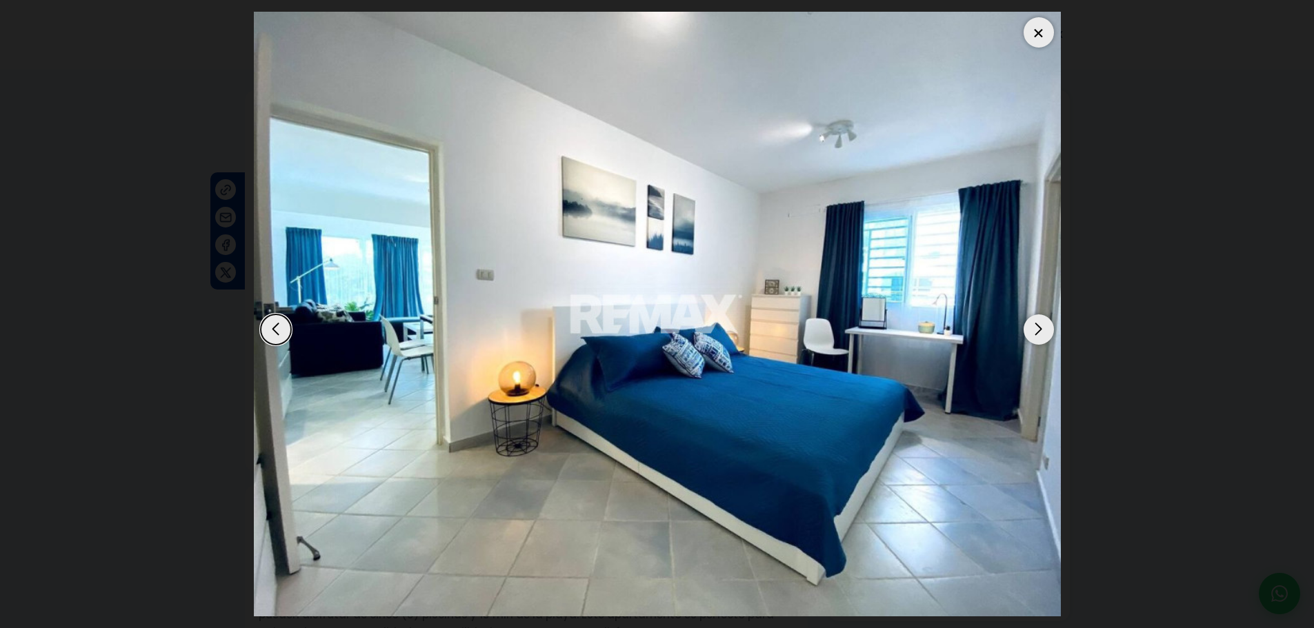
click at [1045, 324] on div "Next slide" at bounding box center [1038, 329] width 30 height 30
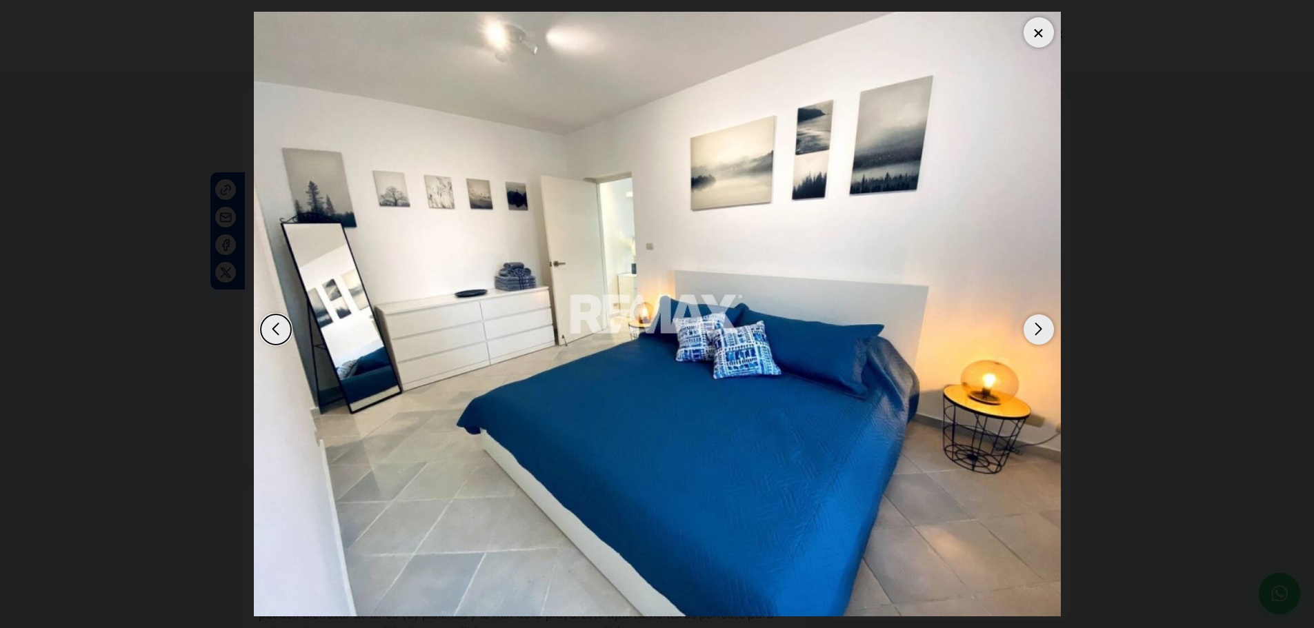
click at [1045, 324] on div "Next slide" at bounding box center [1038, 329] width 30 height 30
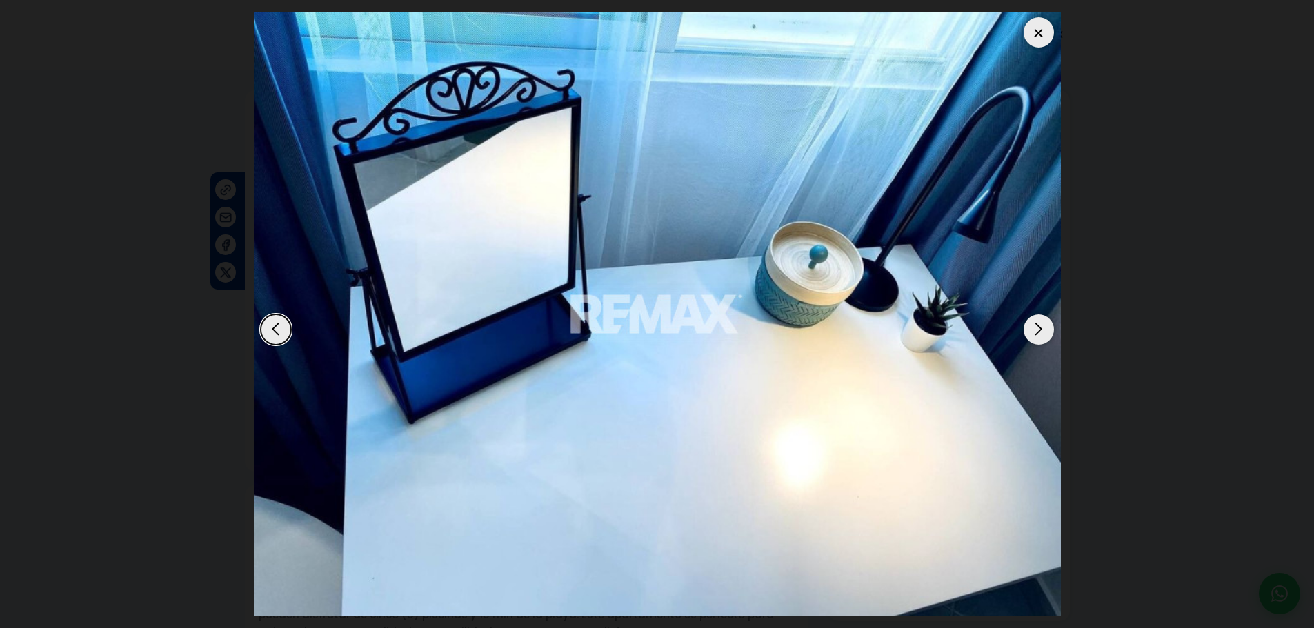
click at [1045, 324] on div "Next slide" at bounding box center [1038, 329] width 30 height 30
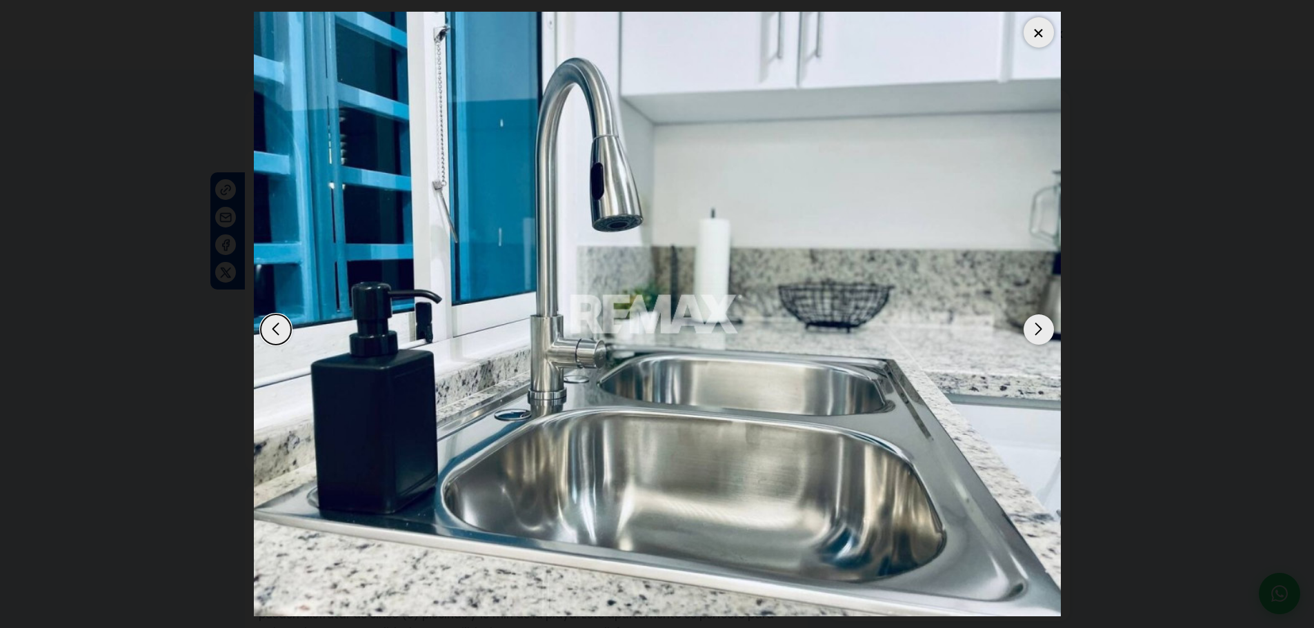
click at [1045, 324] on div "Next slide" at bounding box center [1038, 329] width 30 height 30
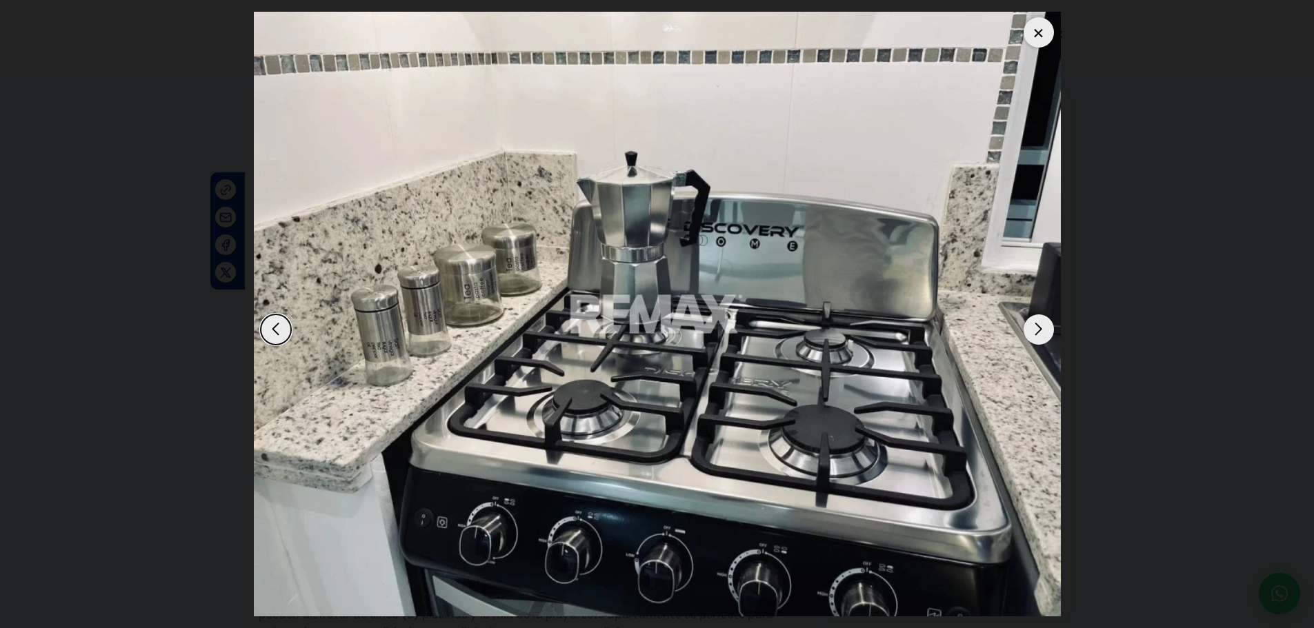
click at [1045, 324] on div "Next slide" at bounding box center [1038, 329] width 30 height 30
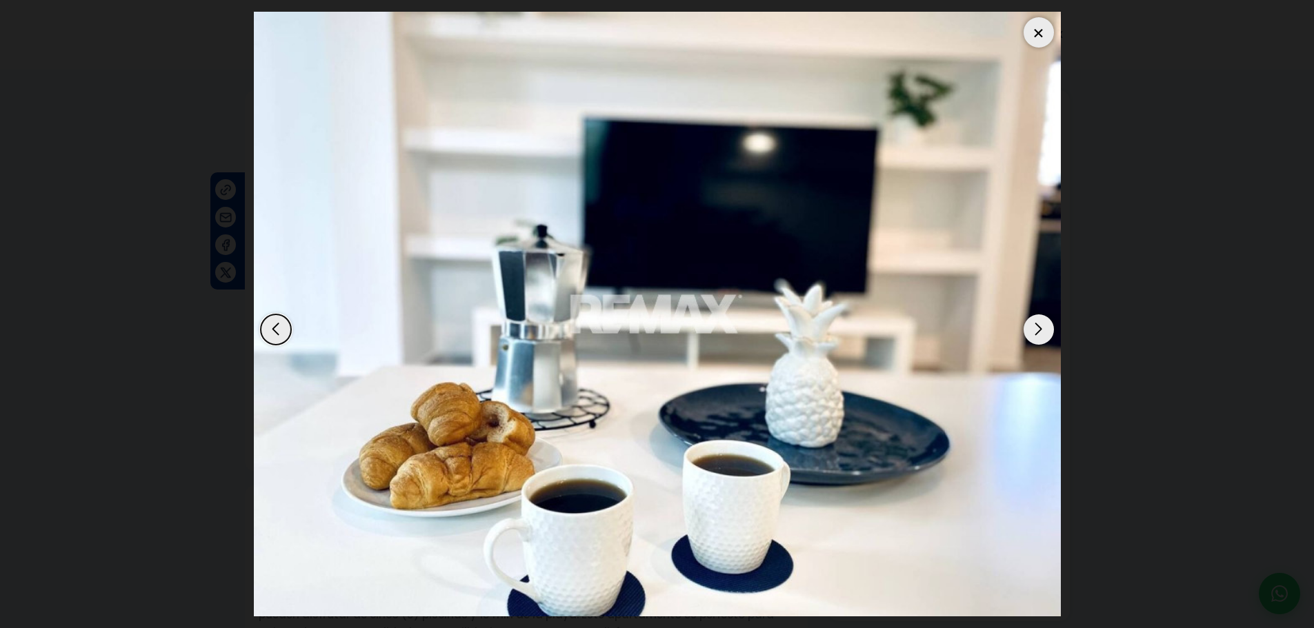
click at [1045, 324] on div "Next slide" at bounding box center [1038, 329] width 30 height 30
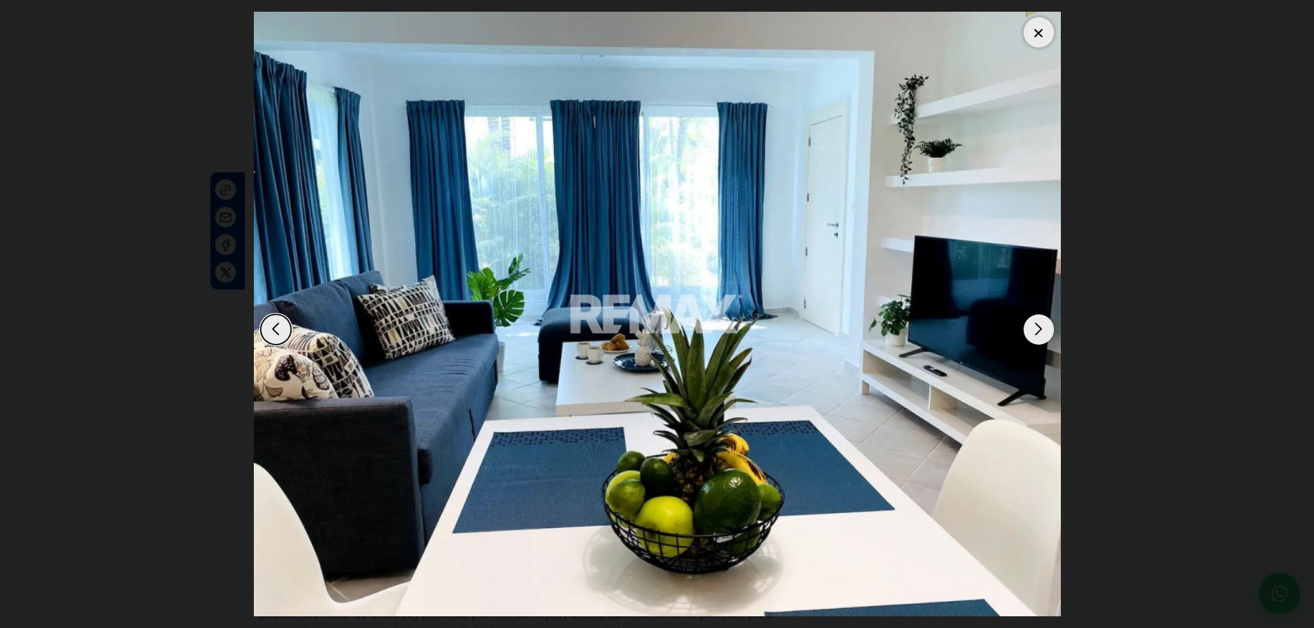
click at [1045, 324] on div "Next slide" at bounding box center [1038, 329] width 30 height 30
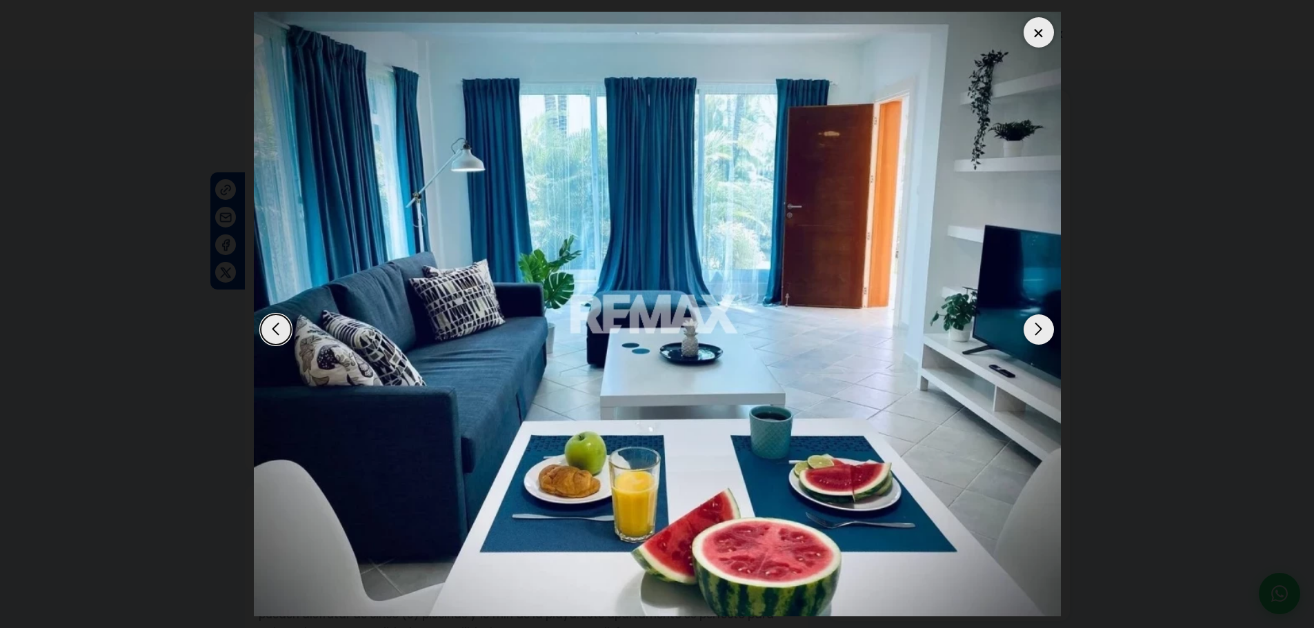
click at [1045, 324] on div "Next slide" at bounding box center [1038, 329] width 30 height 30
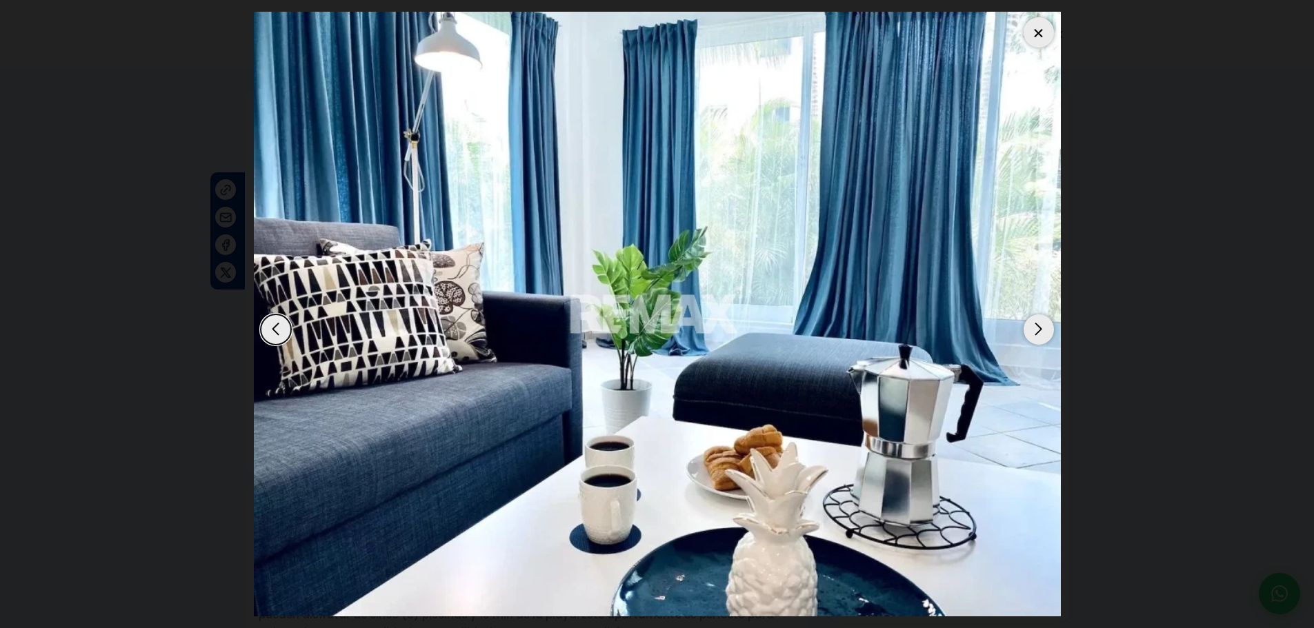
click at [1045, 324] on div "Next slide" at bounding box center [1038, 329] width 30 height 30
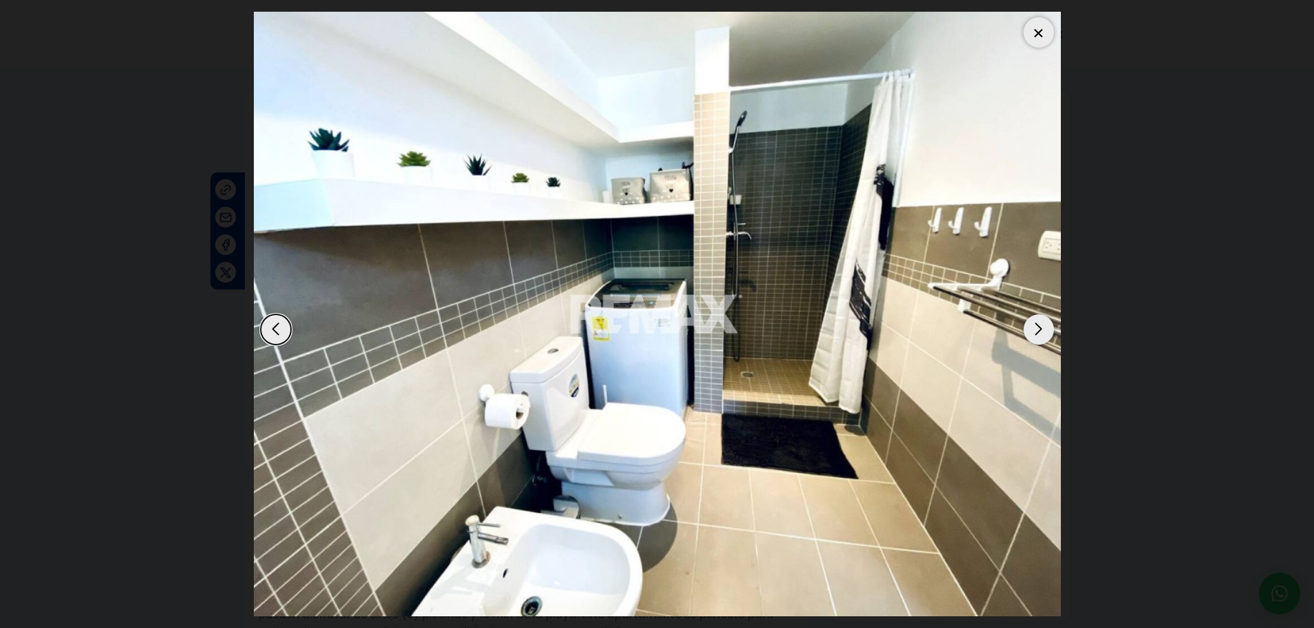
click at [1045, 324] on div "Next slide" at bounding box center [1038, 329] width 30 height 30
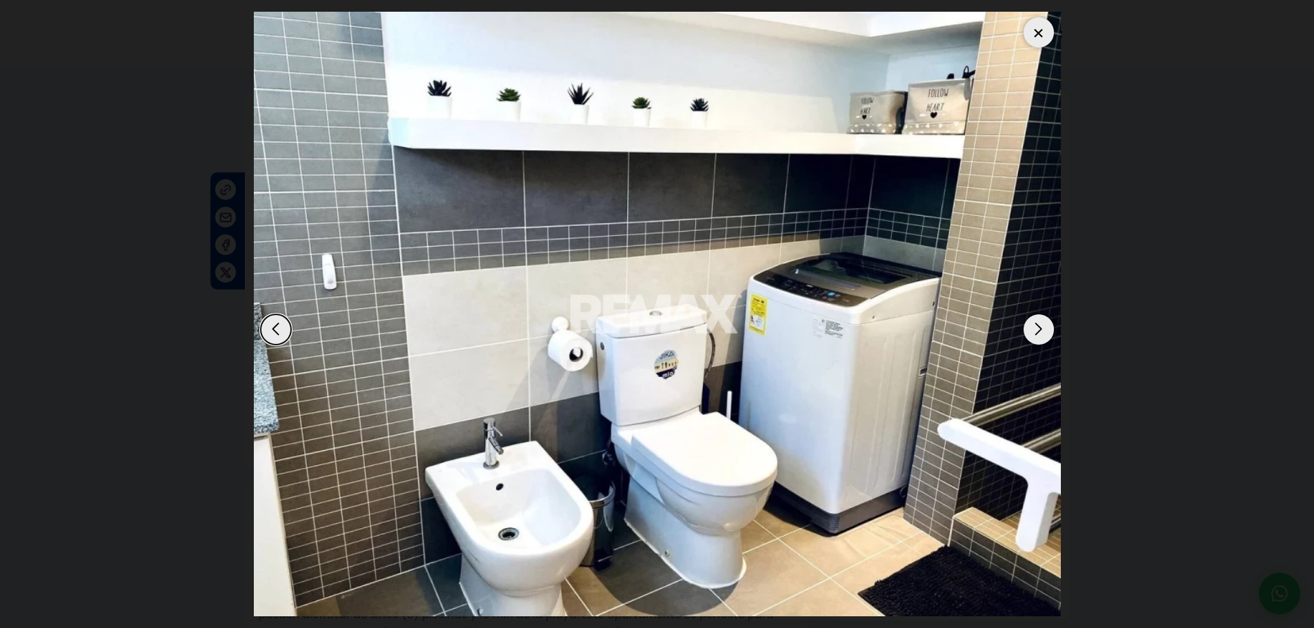
click at [1045, 324] on div "Next slide" at bounding box center [1038, 329] width 30 height 30
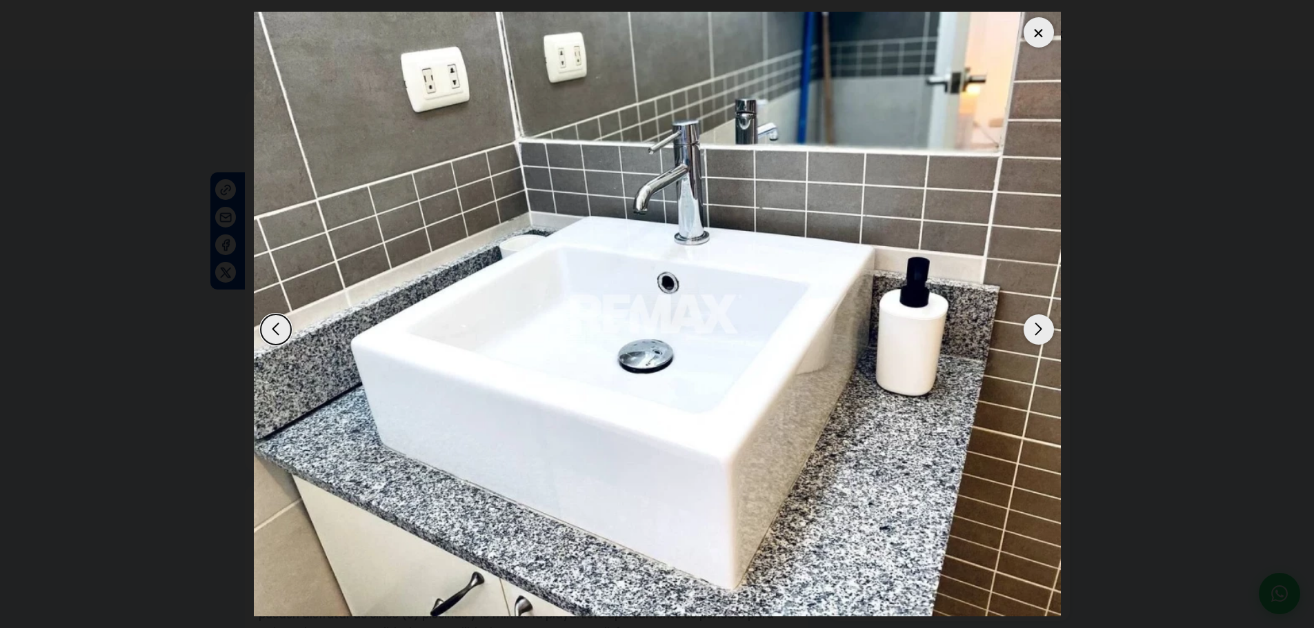
click at [1045, 324] on div "Next slide" at bounding box center [1038, 329] width 30 height 30
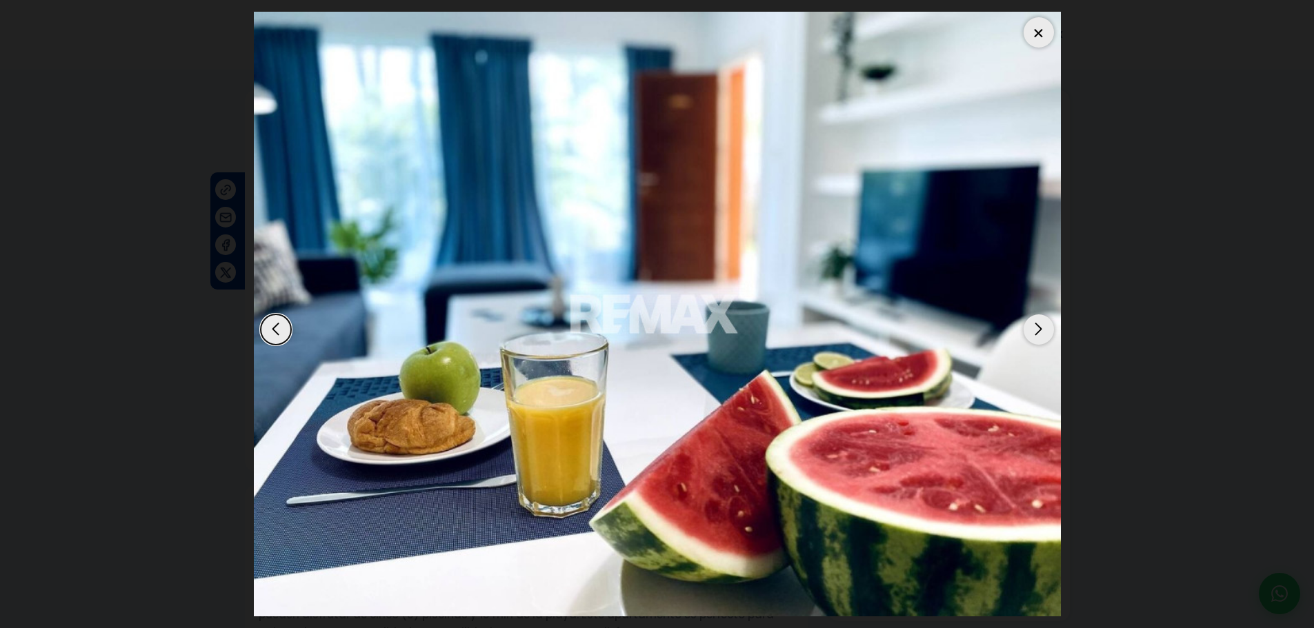
click at [1045, 324] on div "Next slide" at bounding box center [1038, 329] width 30 height 30
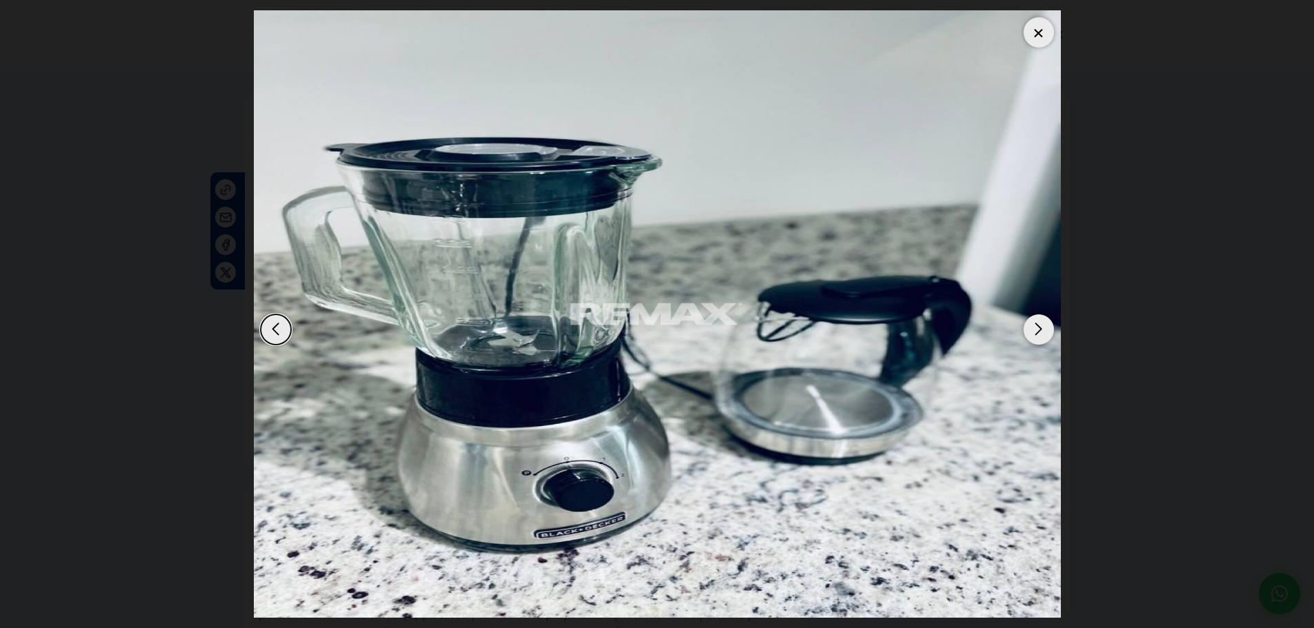
click at [1045, 324] on div "Next slide" at bounding box center [1038, 329] width 30 height 30
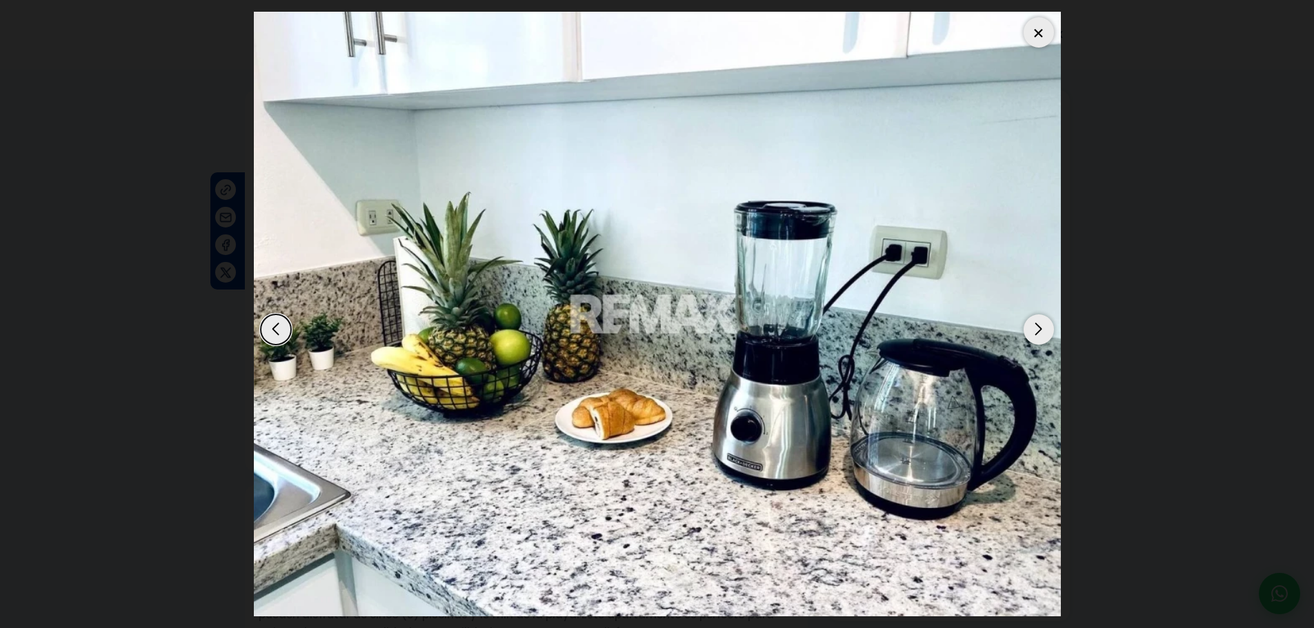
click at [1045, 324] on div "Next slide" at bounding box center [1038, 329] width 30 height 30
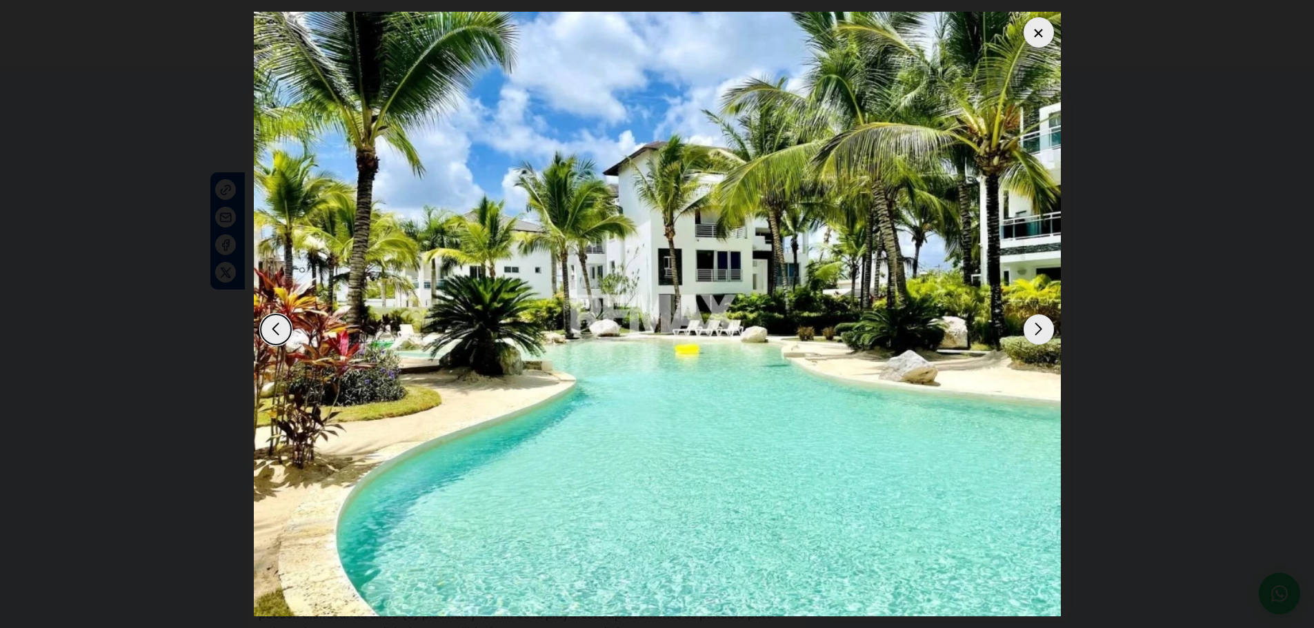
click at [1045, 324] on div "Next slide" at bounding box center [1038, 329] width 30 height 30
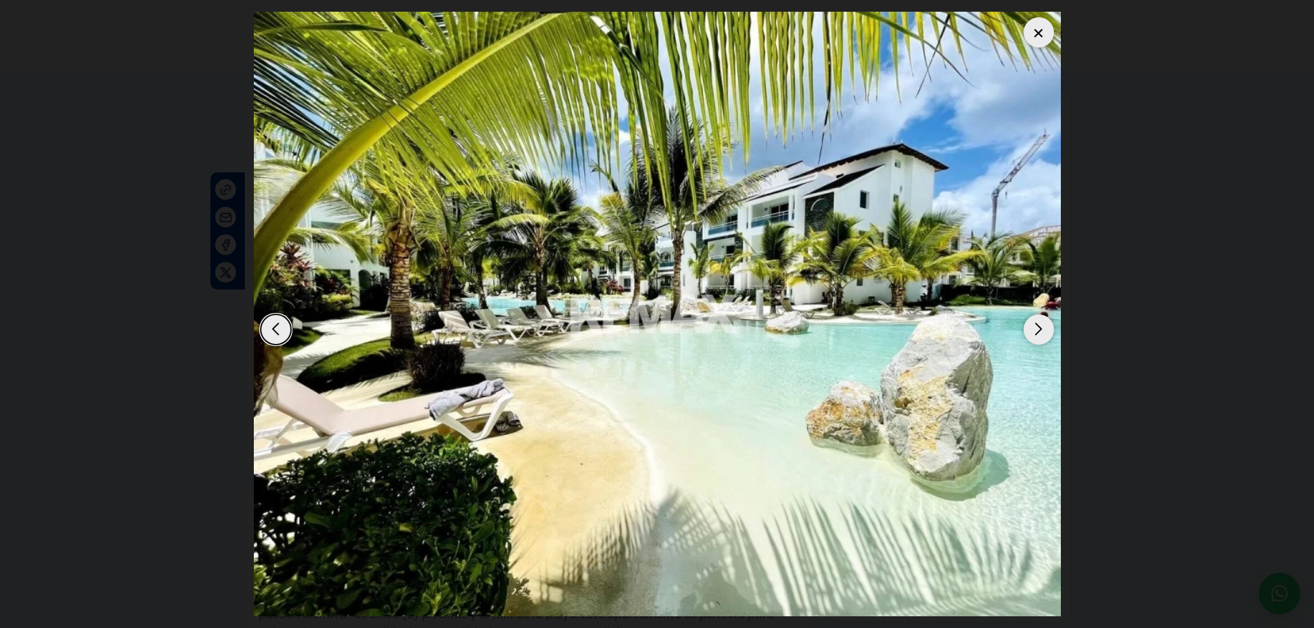
click at [1037, 29] on div at bounding box center [1038, 32] width 30 height 30
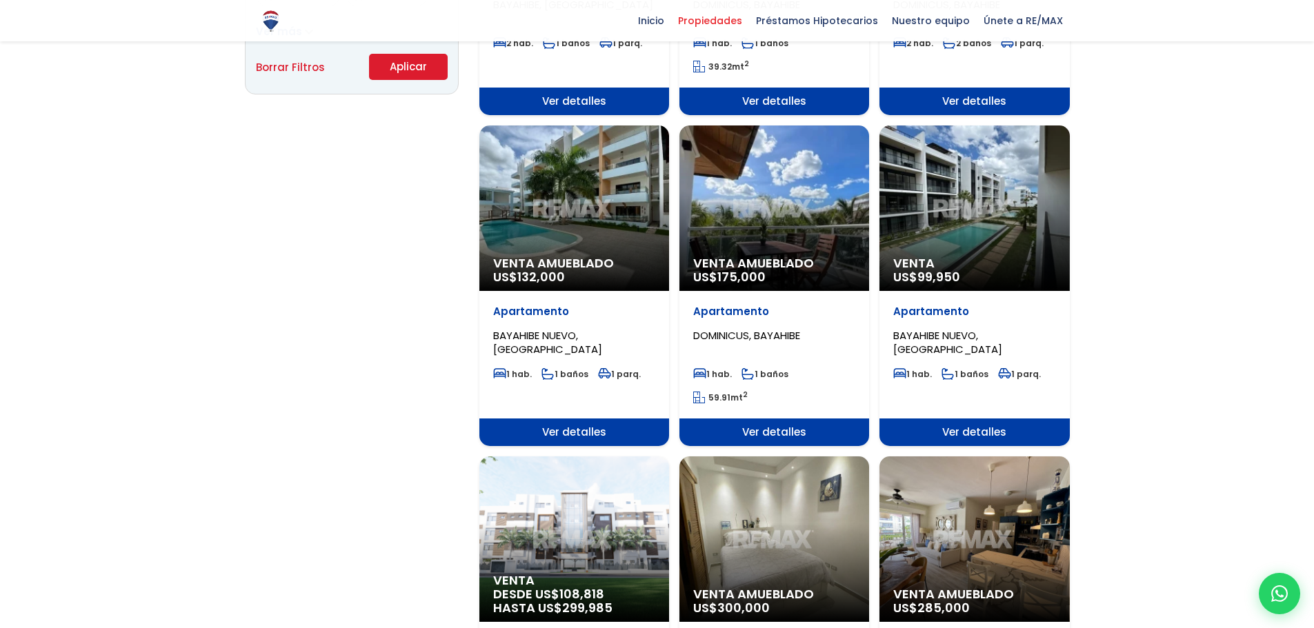
scroll to position [1034, 0]
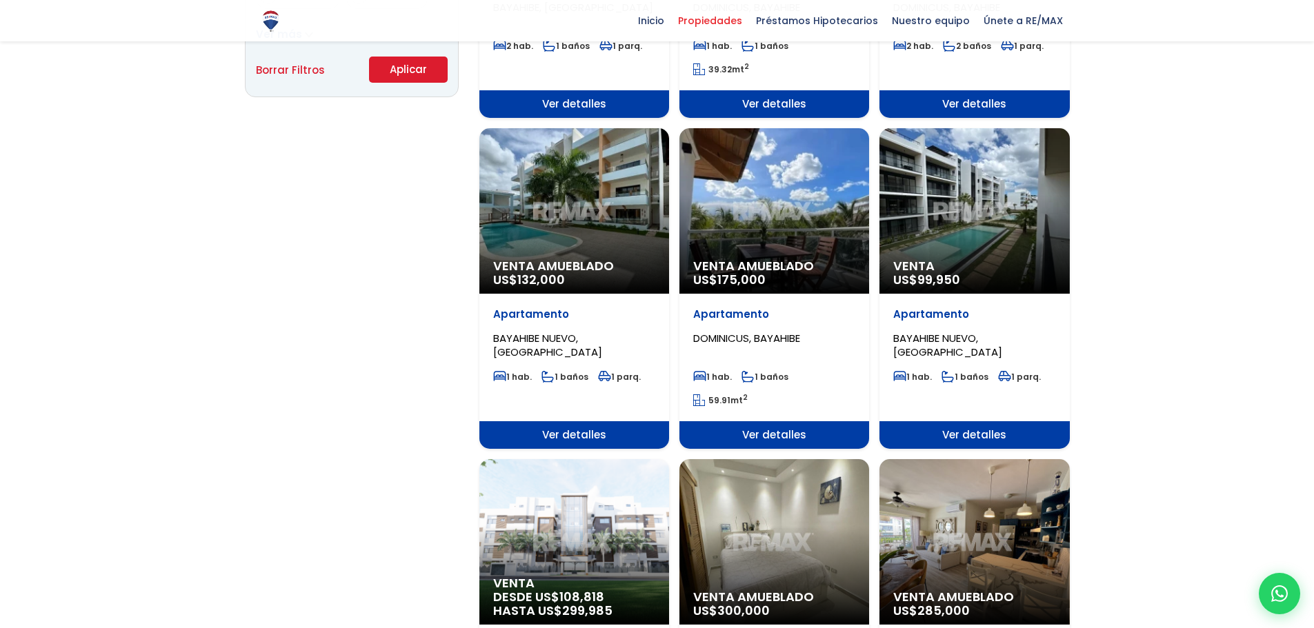
click at [777, 208] on div "Venta Amueblado US$ 175,000" at bounding box center [774, 210] width 190 height 165
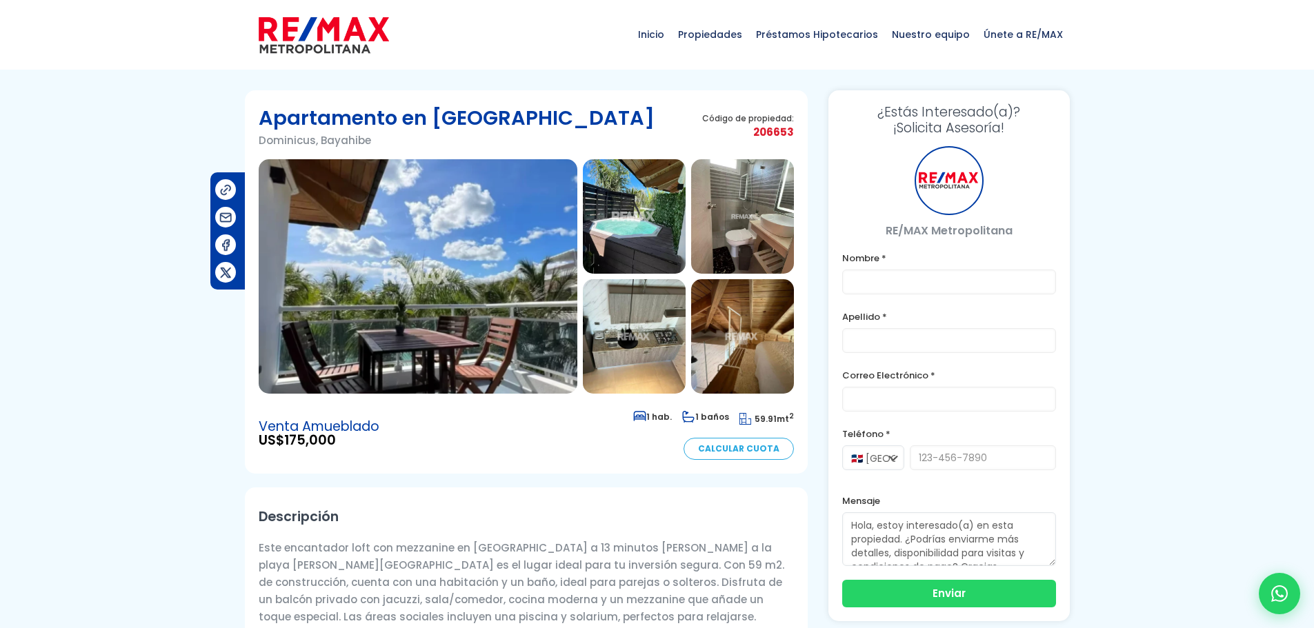
click at [501, 281] on img at bounding box center [418, 276] width 319 height 234
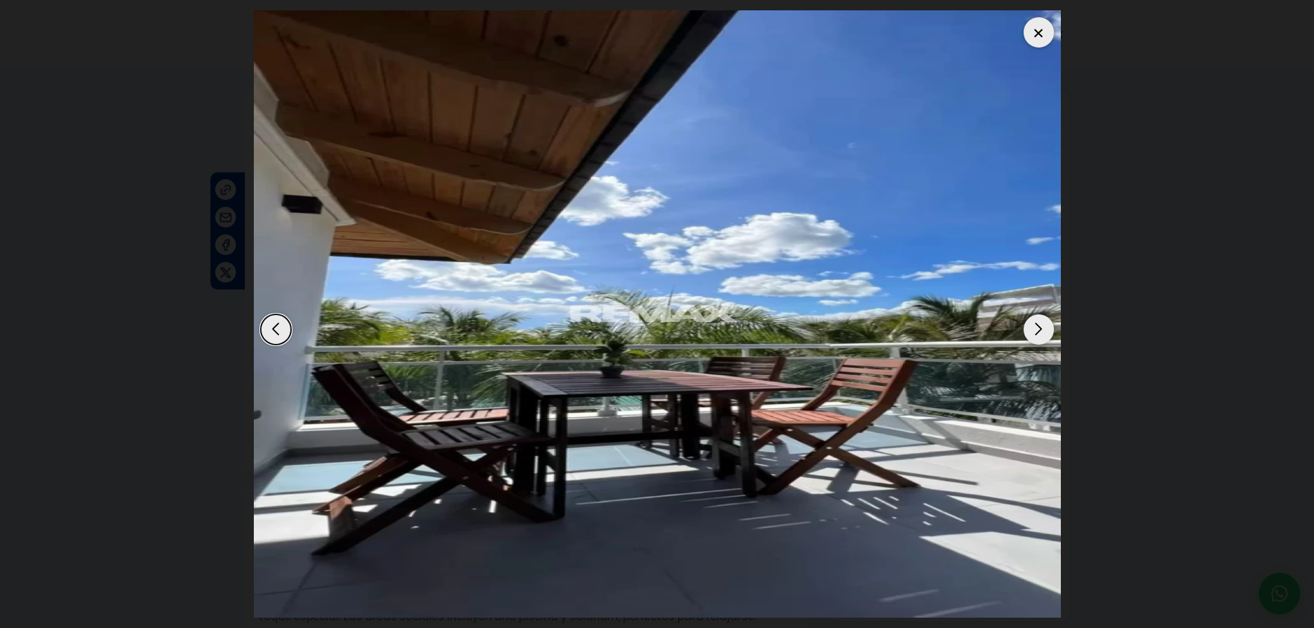
click at [1045, 330] on div "Next slide" at bounding box center [1038, 329] width 30 height 30
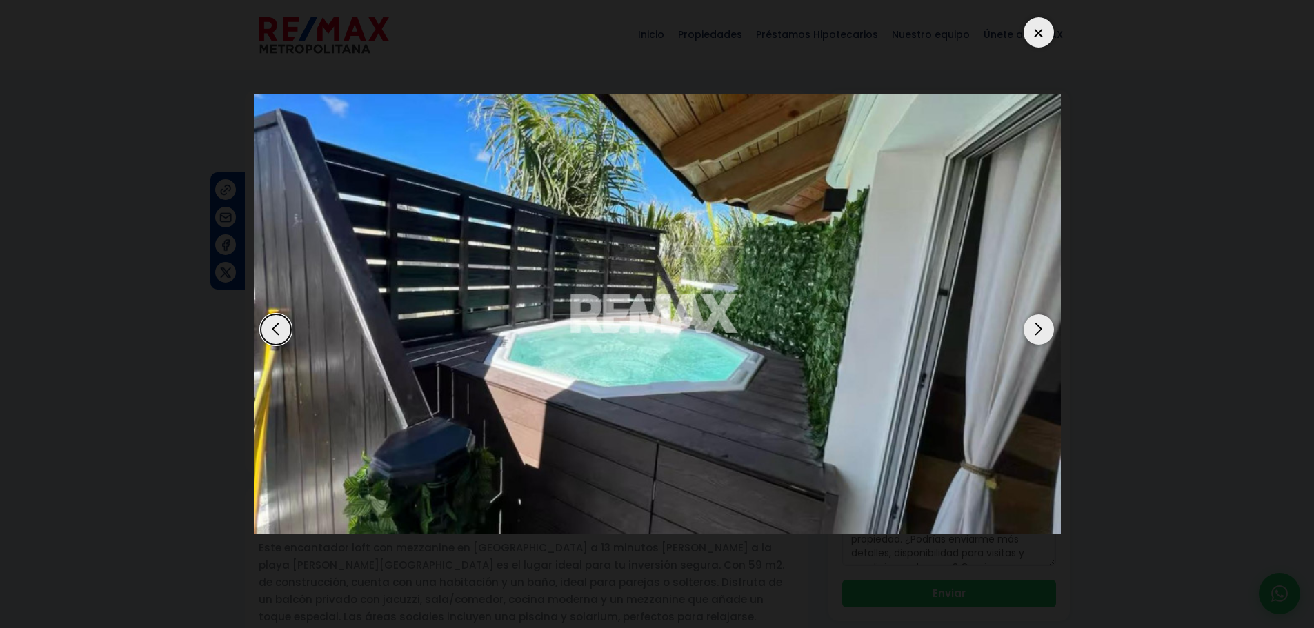
click at [1045, 330] on div "Next slide" at bounding box center [1038, 329] width 30 height 30
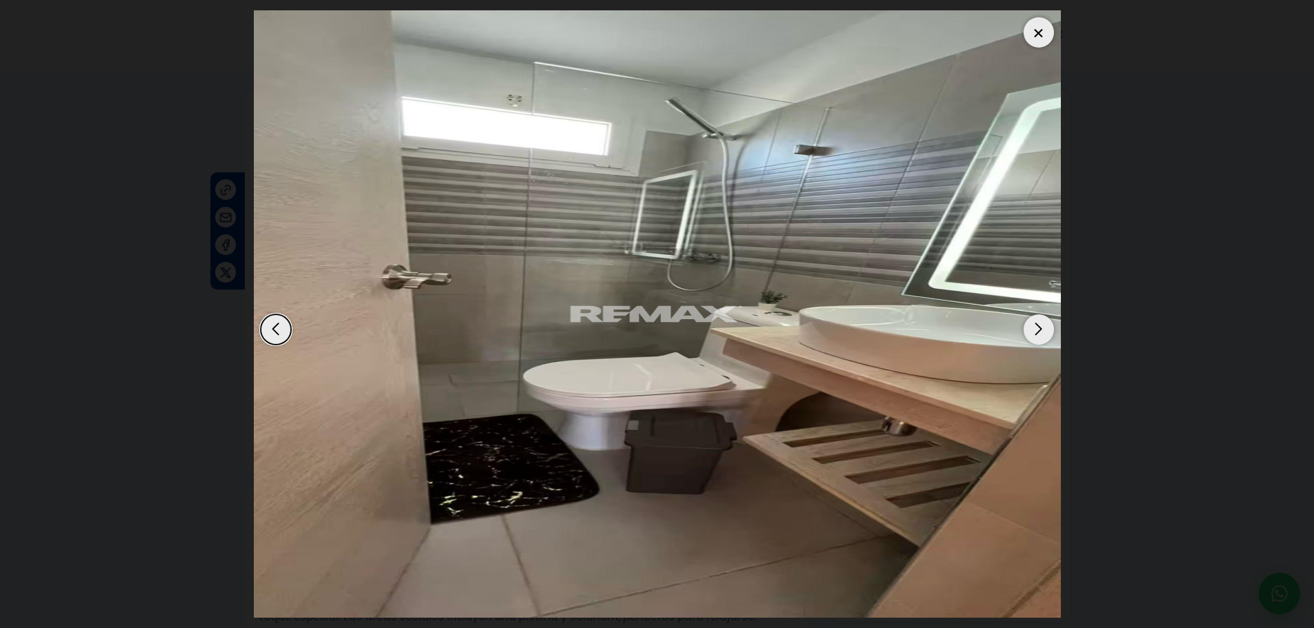
click at [1045, 330] on div "Next slide" at bounding box center [1038, 329] width 30 height 30
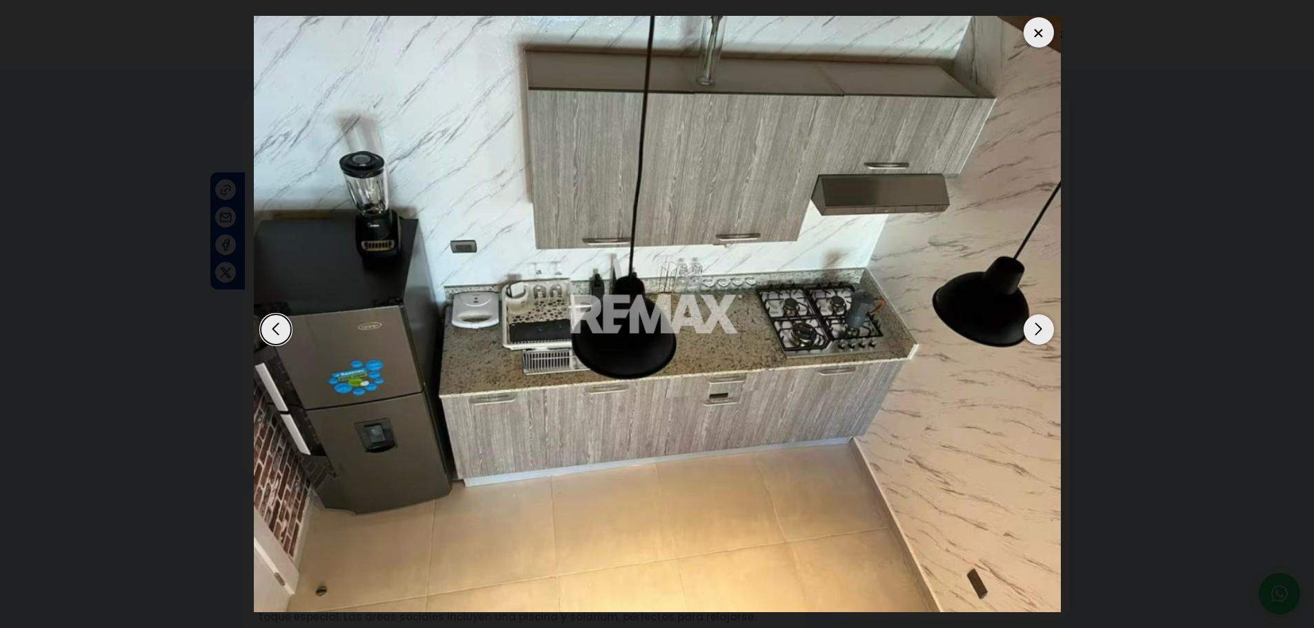
click at [1045, 330] on div "Next slide" at bounding box center [1038, 329] width 30 height 30
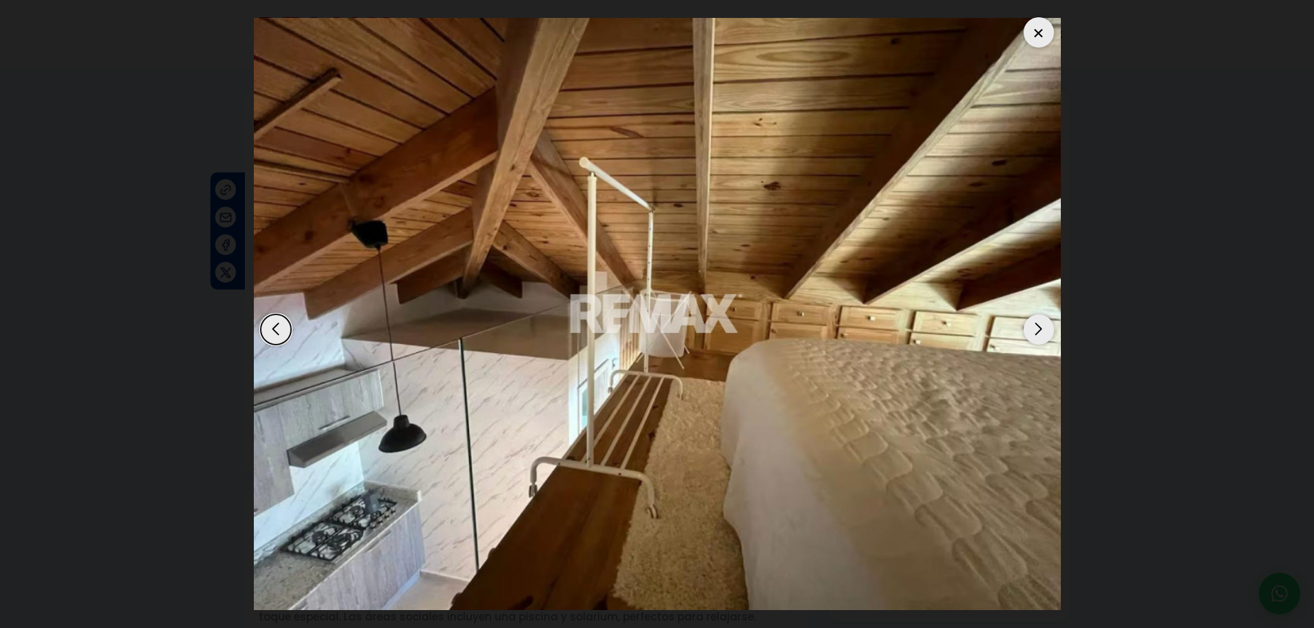
click at [1045, 330] on div "Next slide" at bounding box center [1038, 329] width 30 height 30
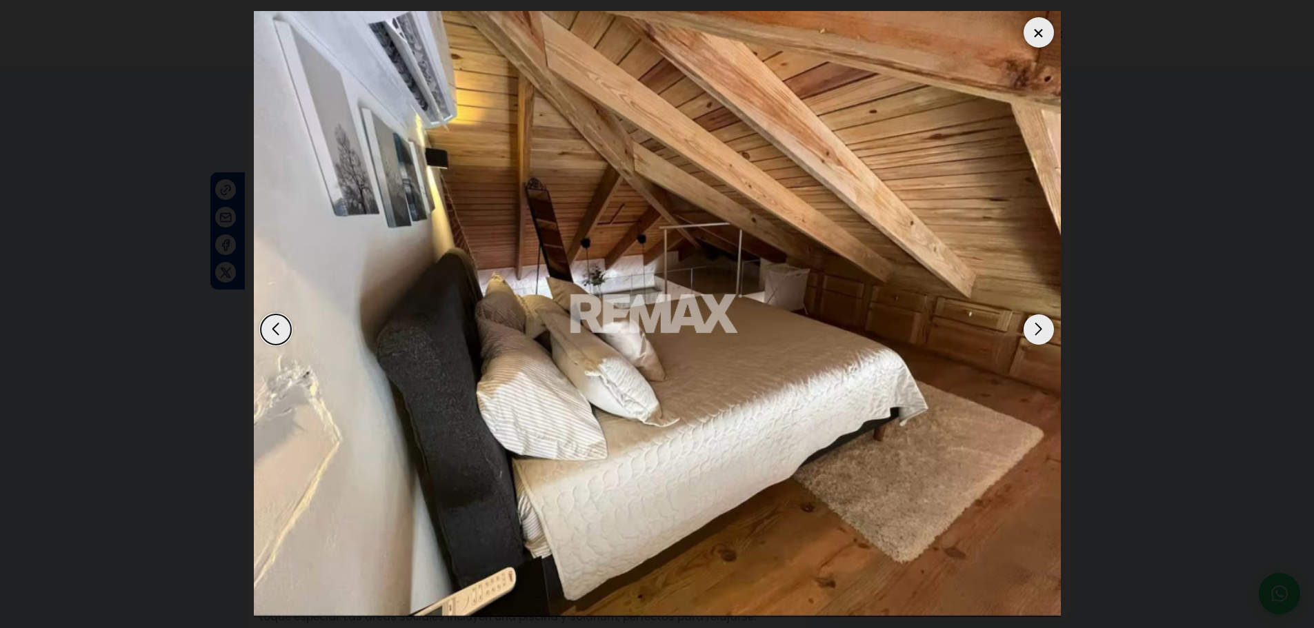
click at [1045, 330] on div "Next slide" at bounding box center [1038, 329] width 30 height 30
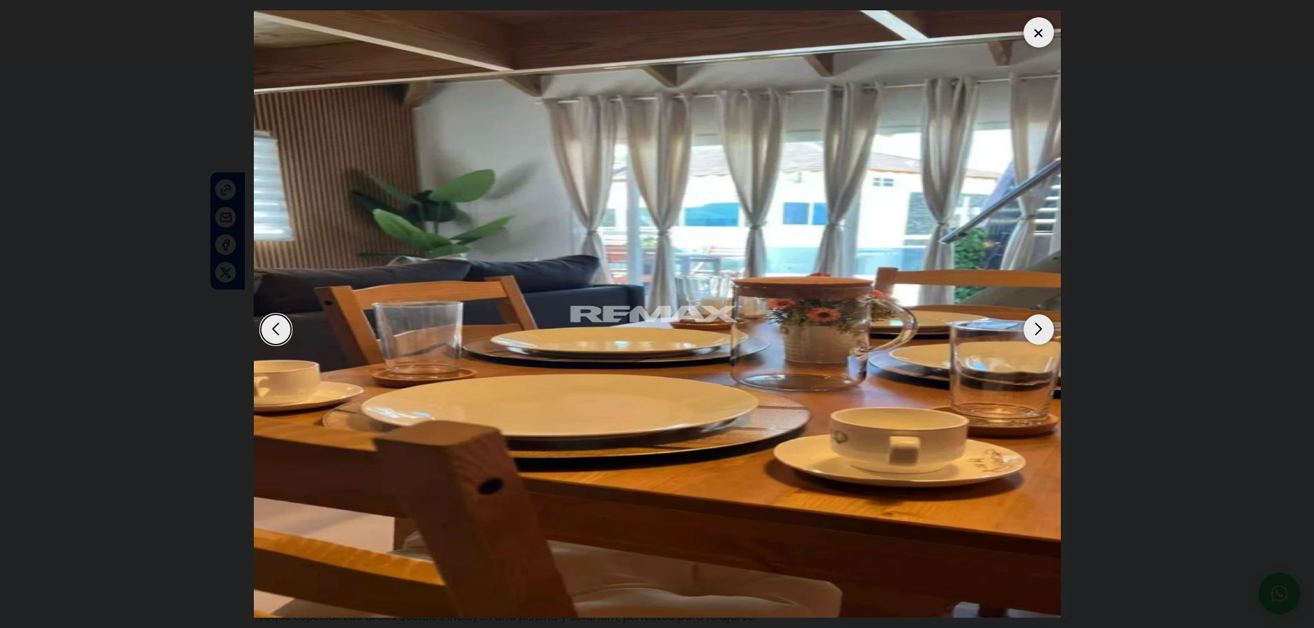
click at [1045, 330] on div "Next slide" at bounding box center [1038, 329] width 30 height 30
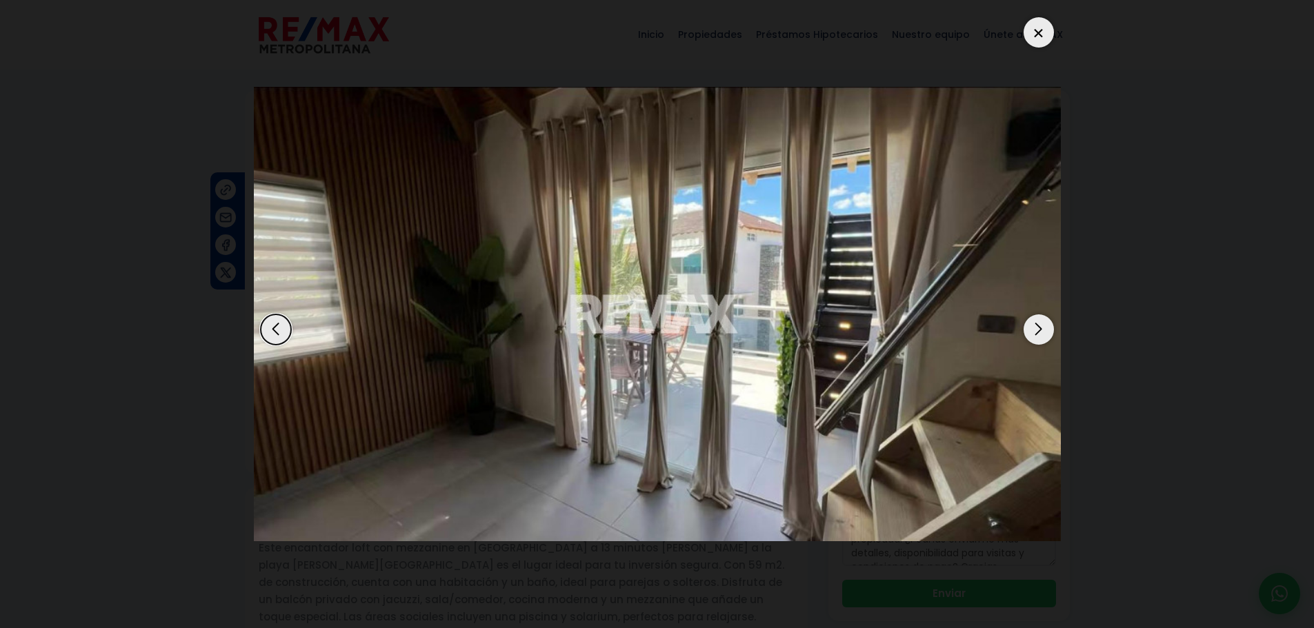
click at [1045, 330] on div "Next slide" at bounding box center [1038, 329] width 30 height 30
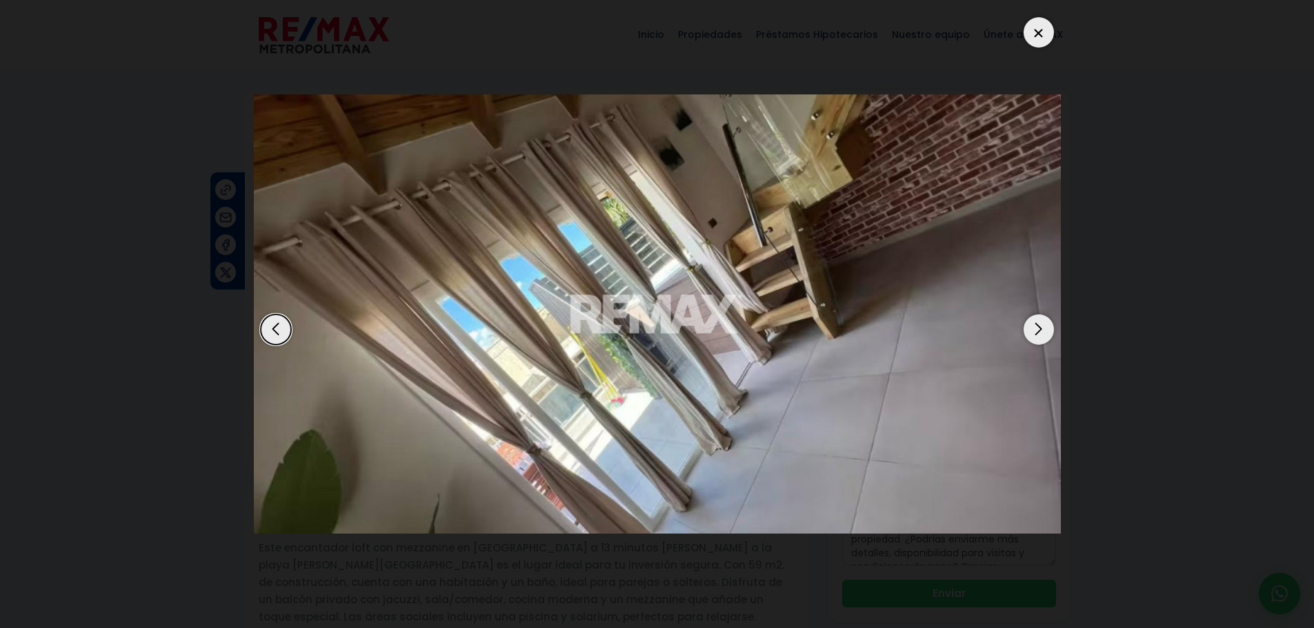
click at [1045, 330] on div "Next slide" at bounding box center [1038, 329] width 30 height 30
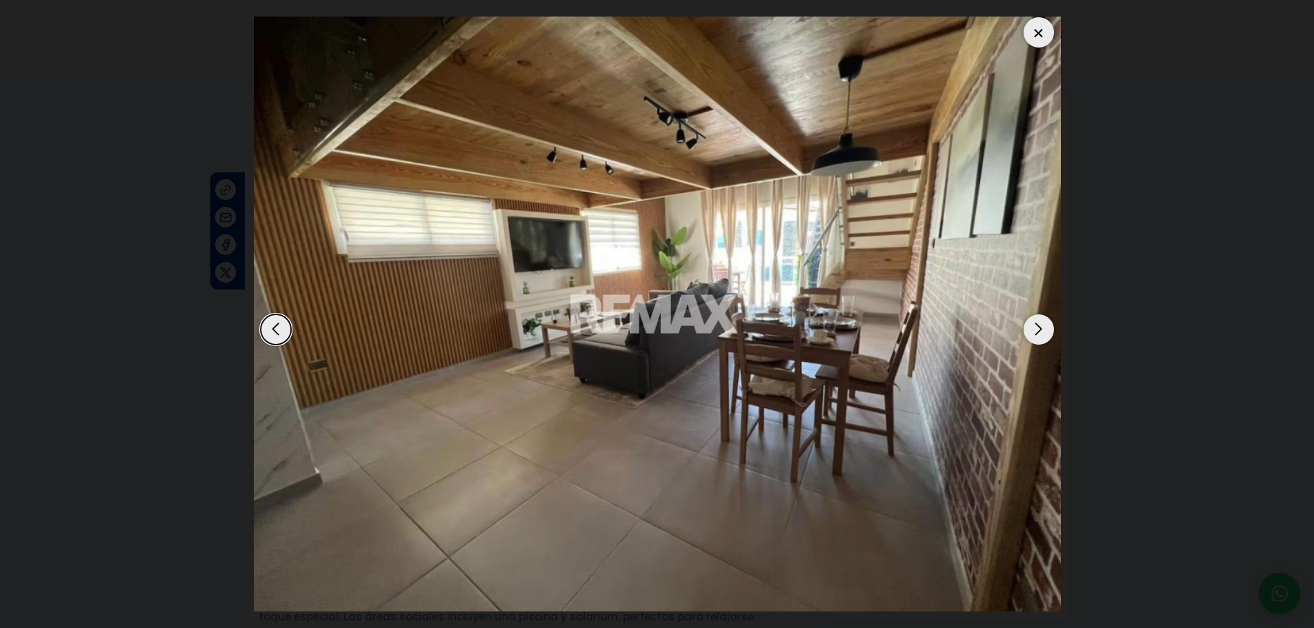
click at [1045, 330] on div "Next slide" at bounding box center [1038, 329] width 30 height 30
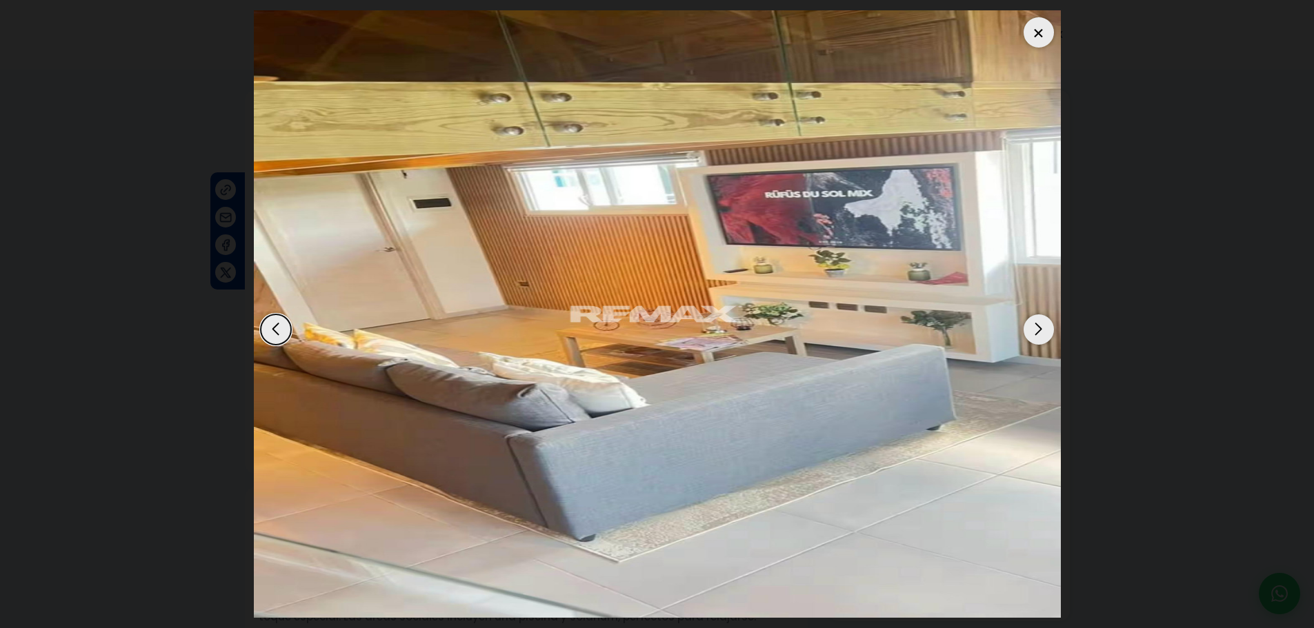
click at [1045, 330] on div "Next slide" at bounding box center [1038, 329] width 30 height 30
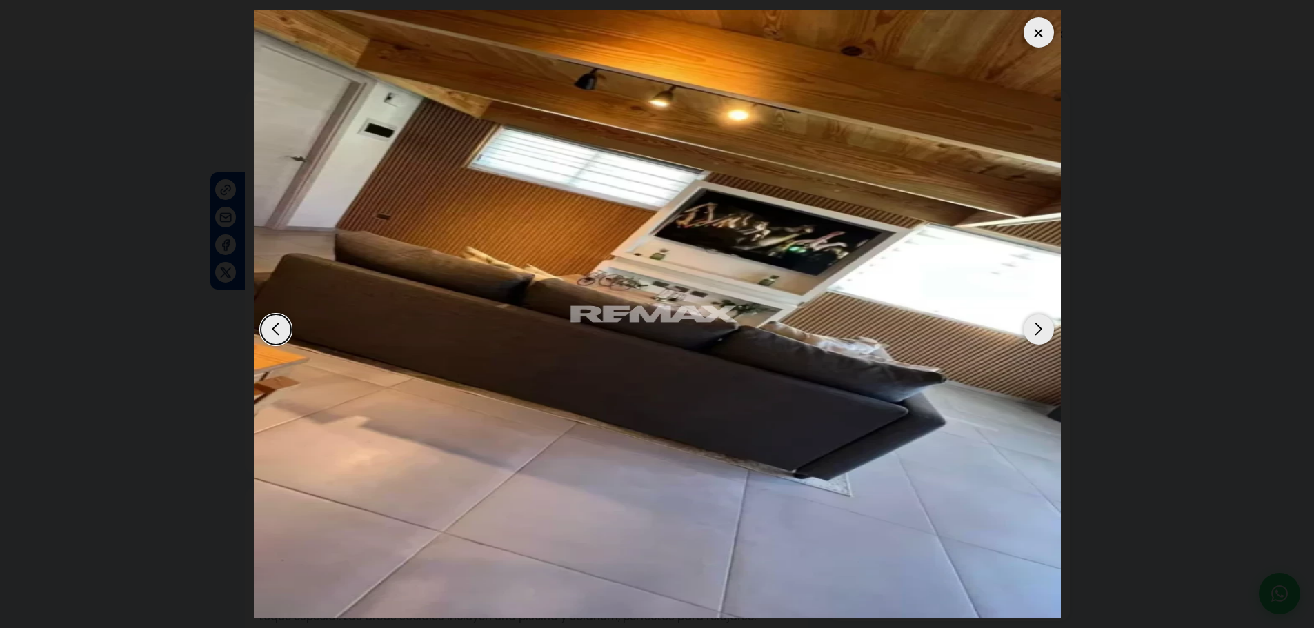
click at [1045, 330] on div "Next slide" at bounding box center [1038, 329] width 30 height 30
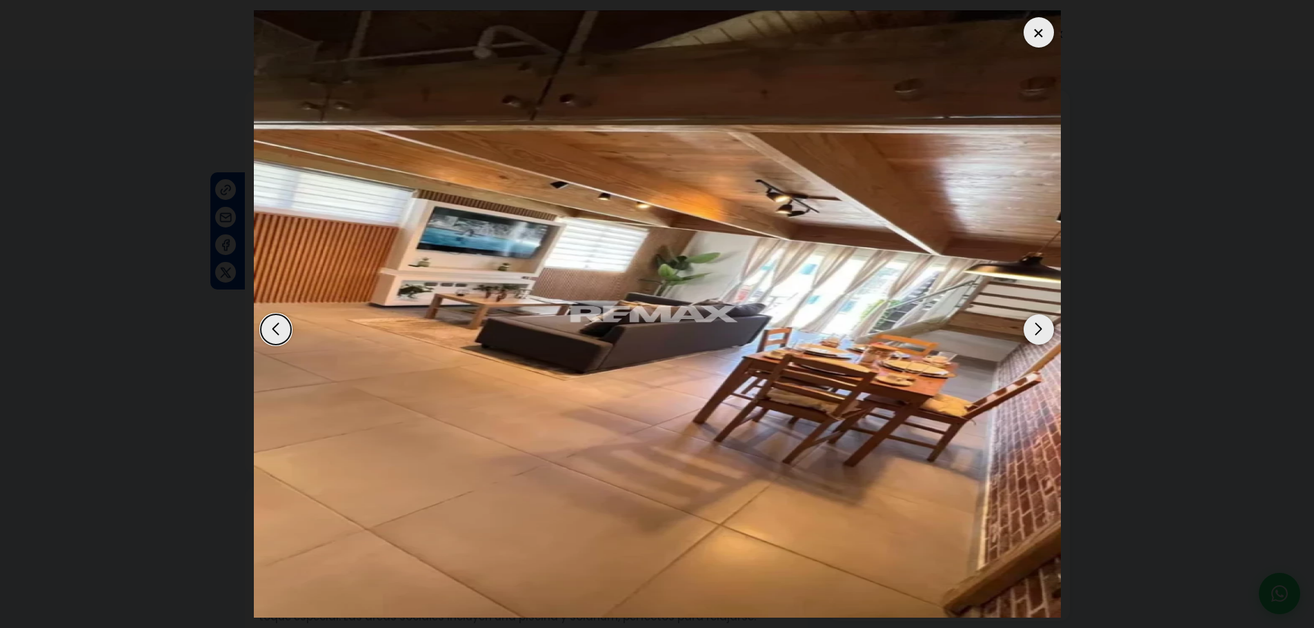
click at [1045, 330] on div "Next slide" at bounding box center [1038, 329] width 30 height 30
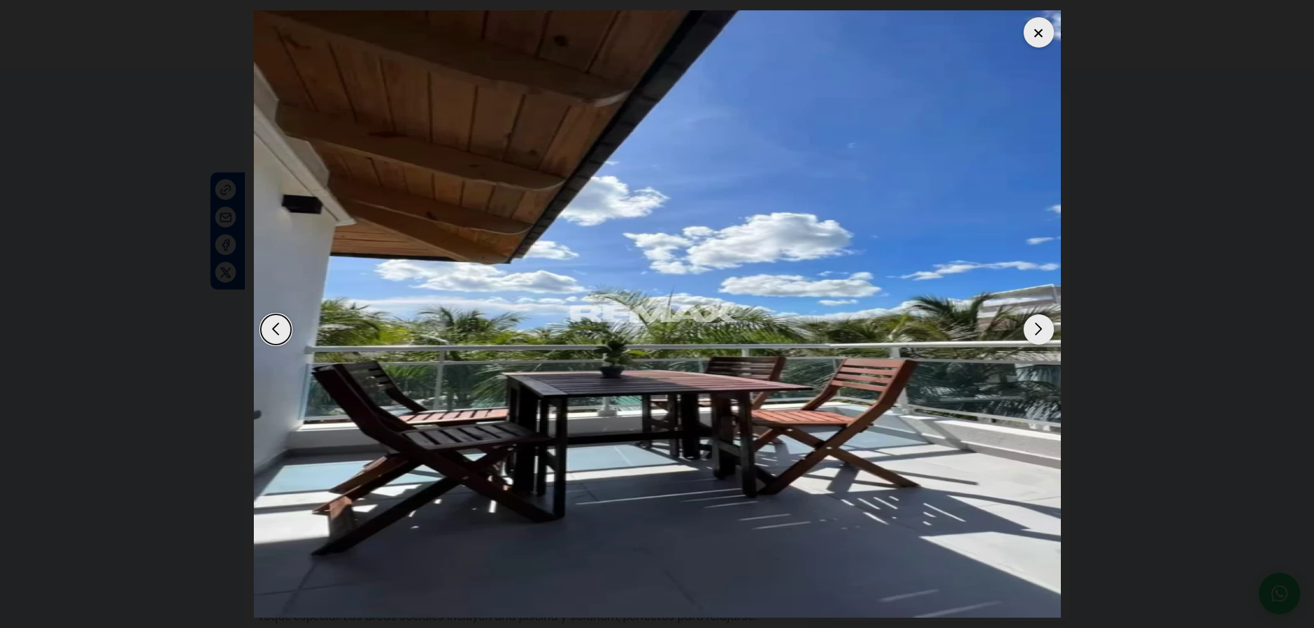
click at [1038, 40] on div at bounding box center [1038, 32] width 30 height 30
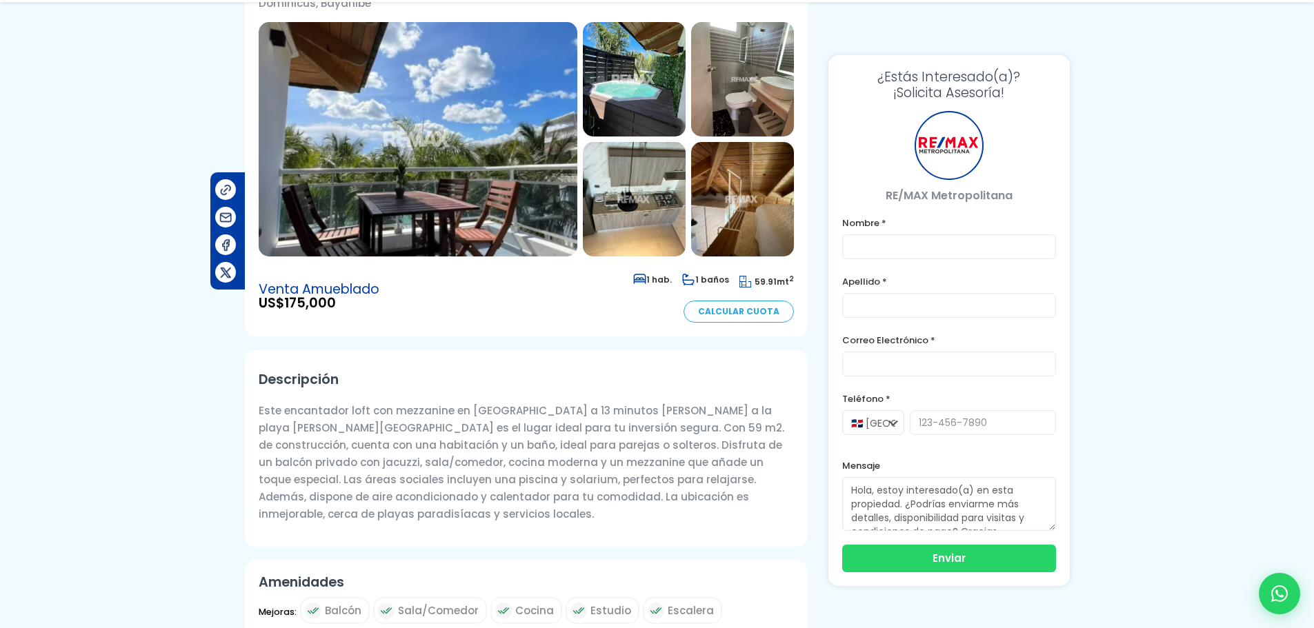
scroll to position [138, 0]
